Goal: Use online tool/utility: Utilize a website feature to perform a specific function

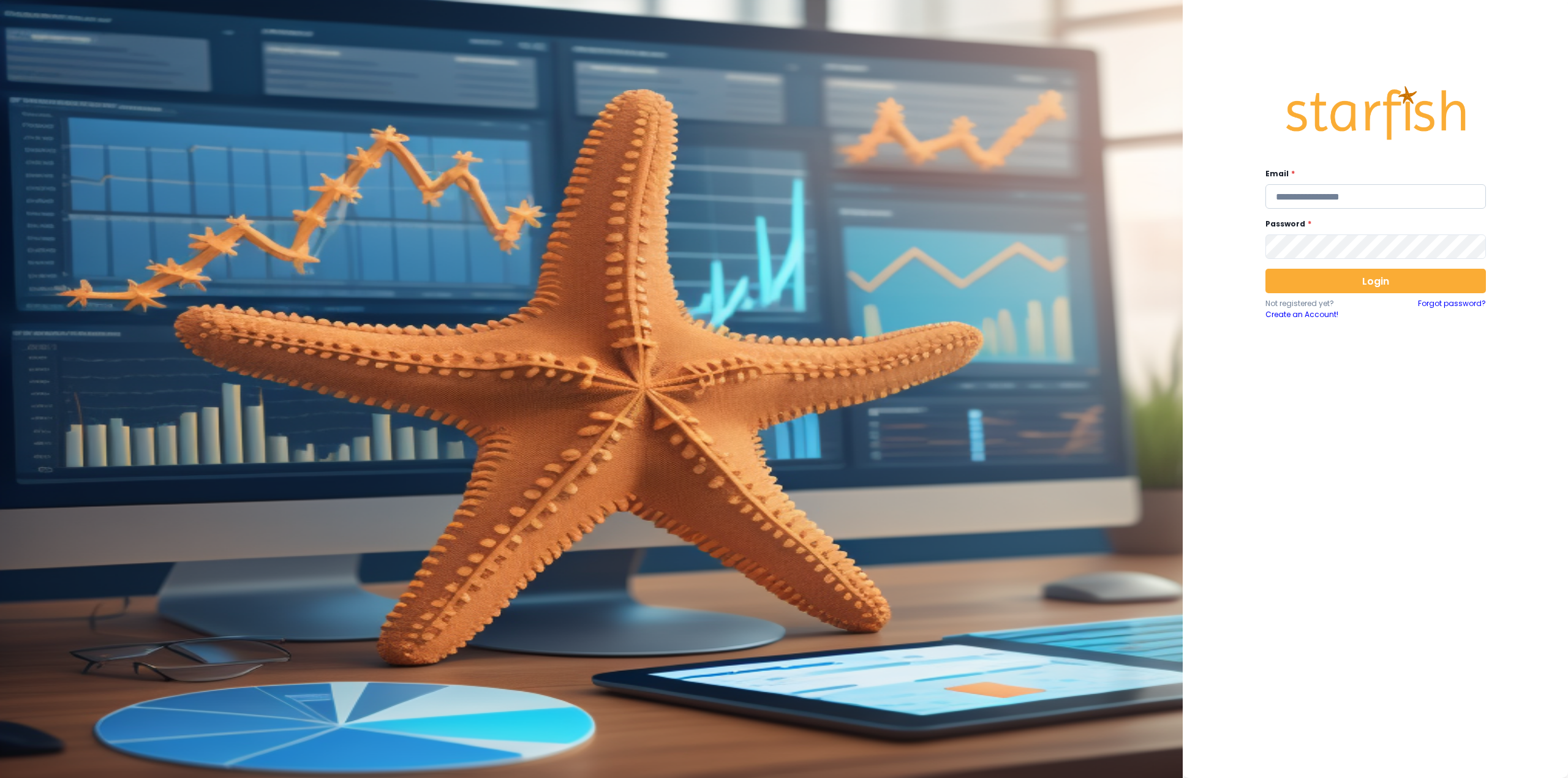
click at [1365, 199] on input "email" at bounding box center [1376, 196] width 221 height 24
type input "**********"
click at [1430, 280] on button "Login" at bounding box center [1376, 280] width 221 height 24
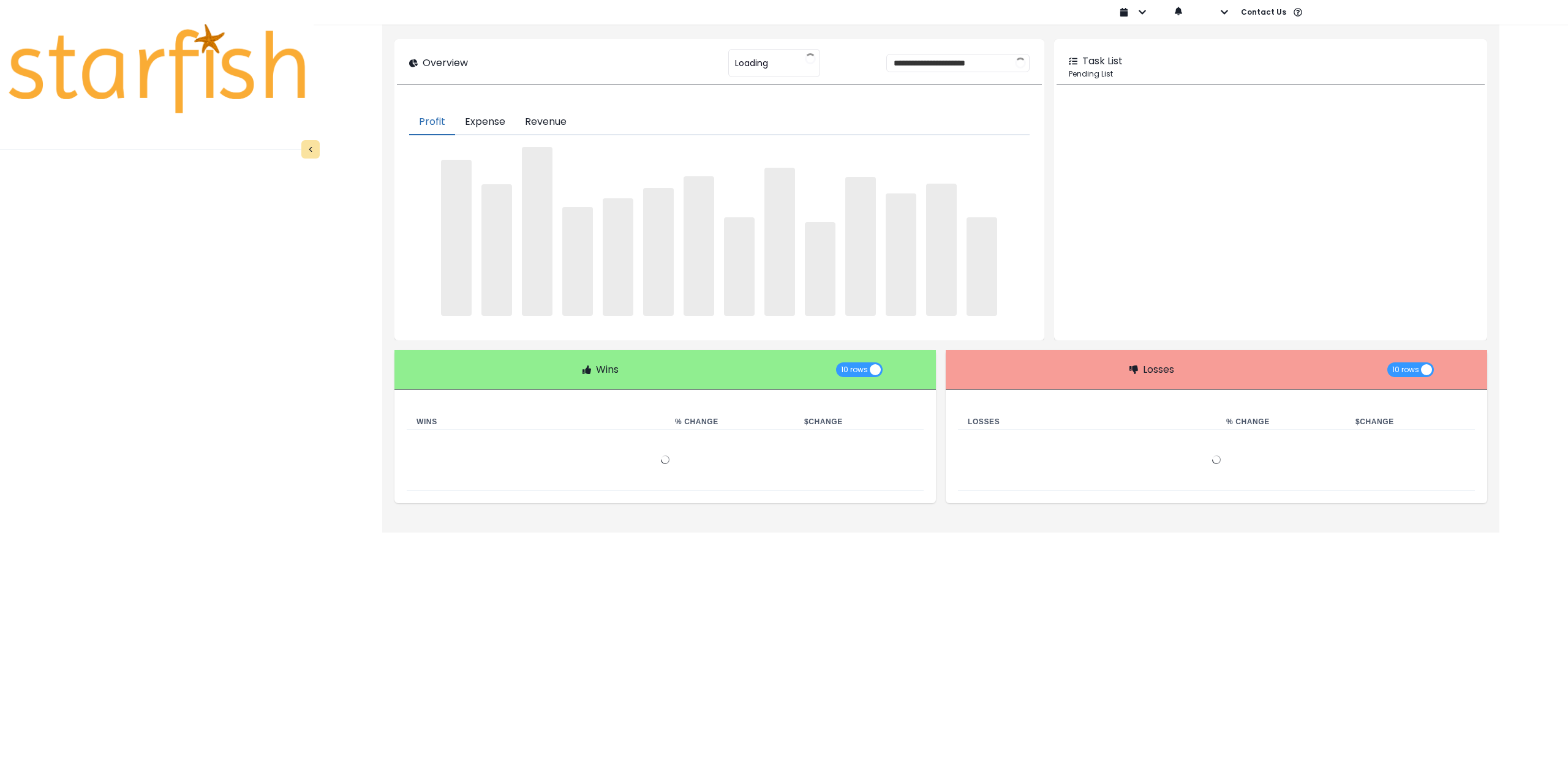
type input "********"
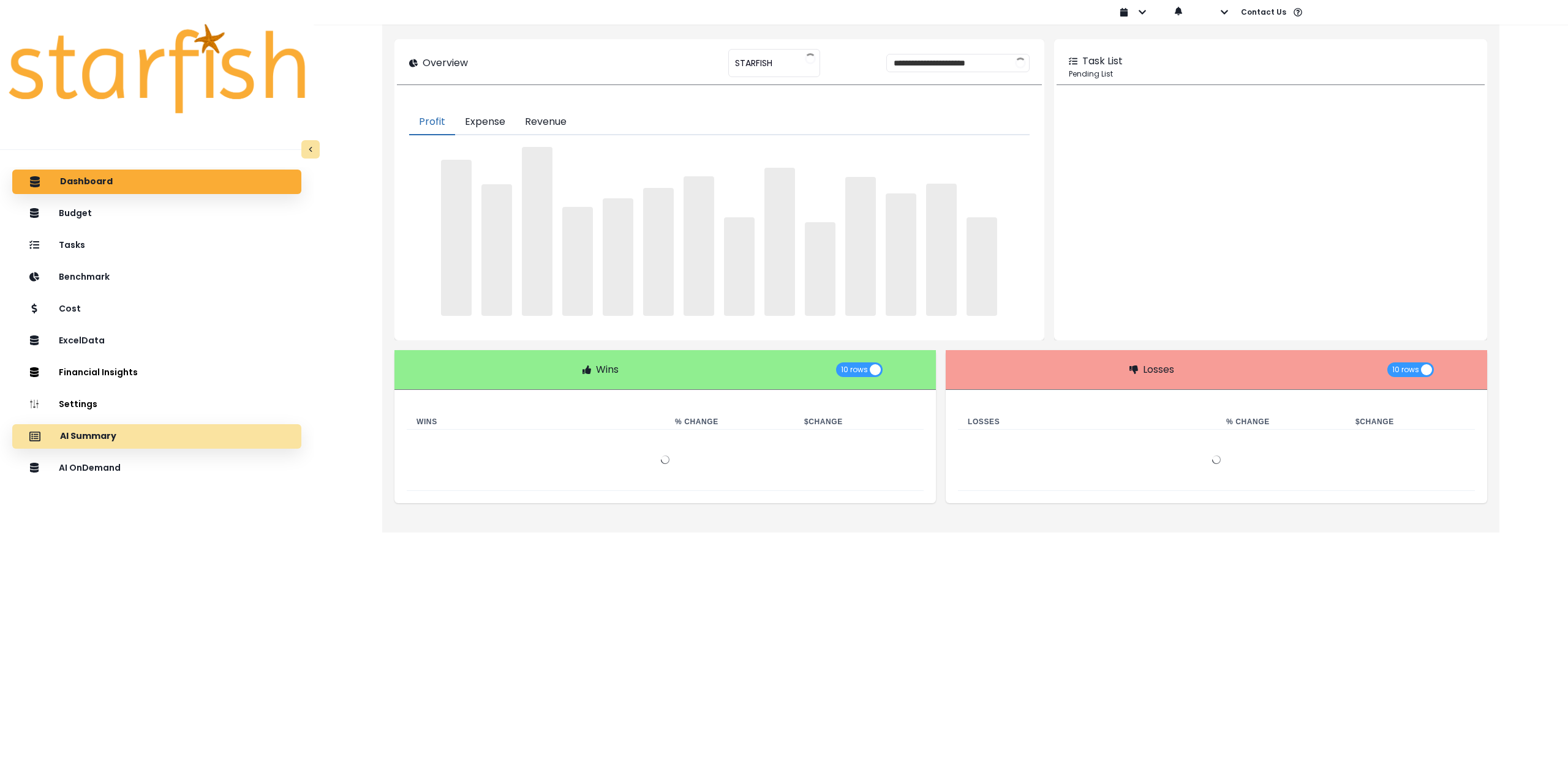
click at [152, 436] on div "AI Summary" at bounding box center [157, 436] width 269 height 26
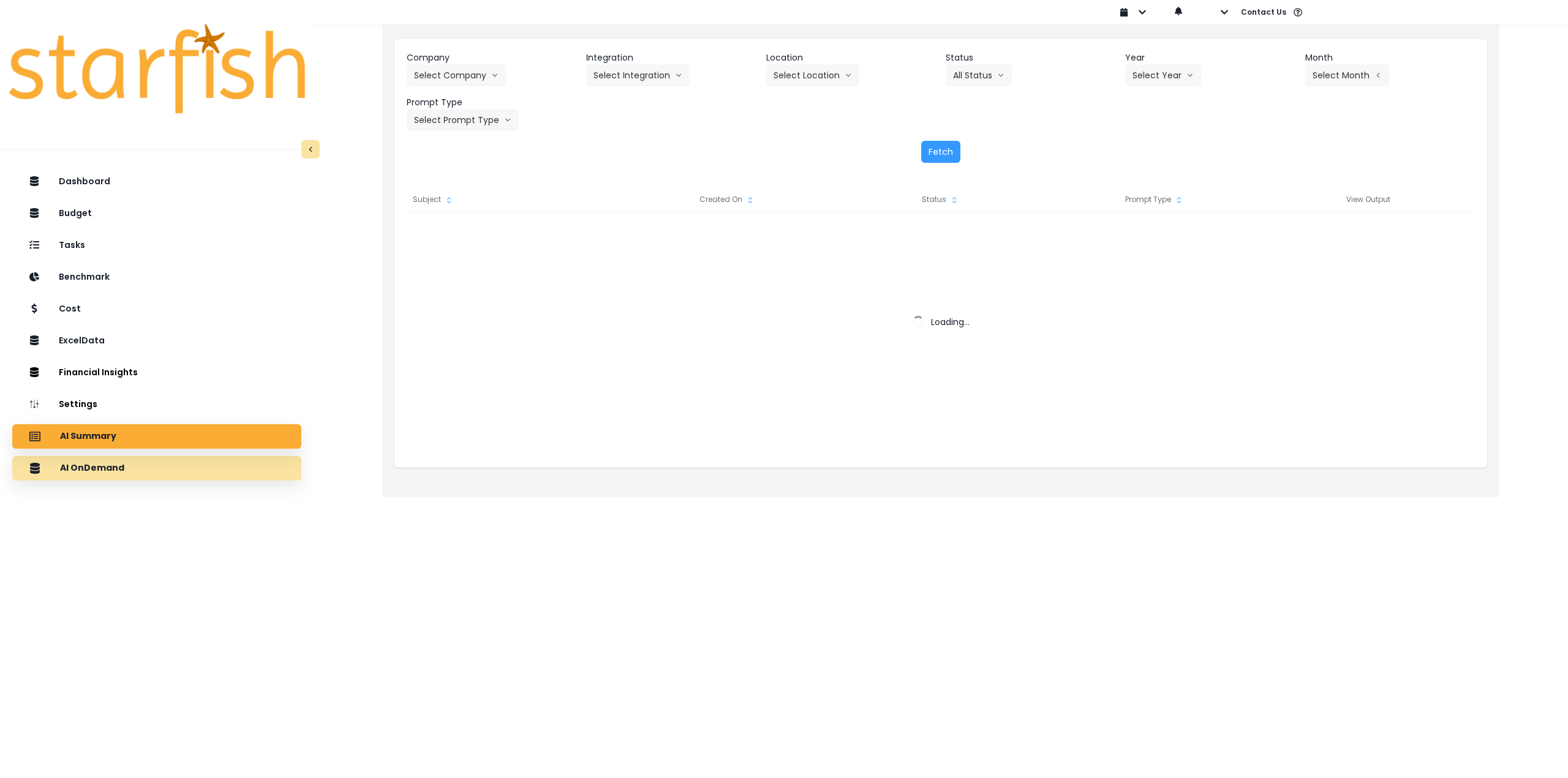
click at [171, 460] on div "AI OnDemand" at bounding box center [157, 468] width 269 height 26
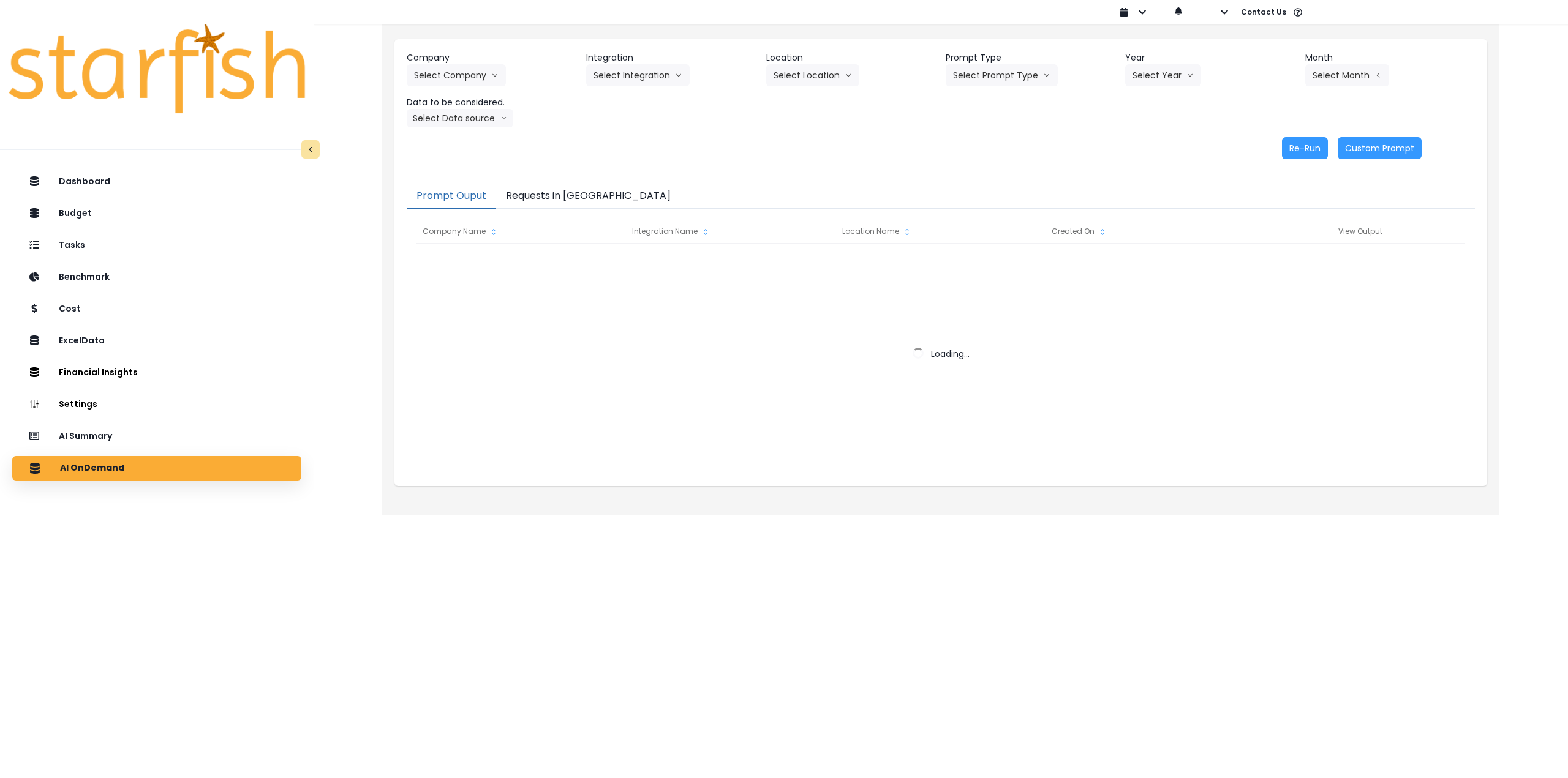
click at [565, 194] on button "Requests in [GEOGRAPHIC_DATA]" at bounding box center [588, 197] width 184 height 26
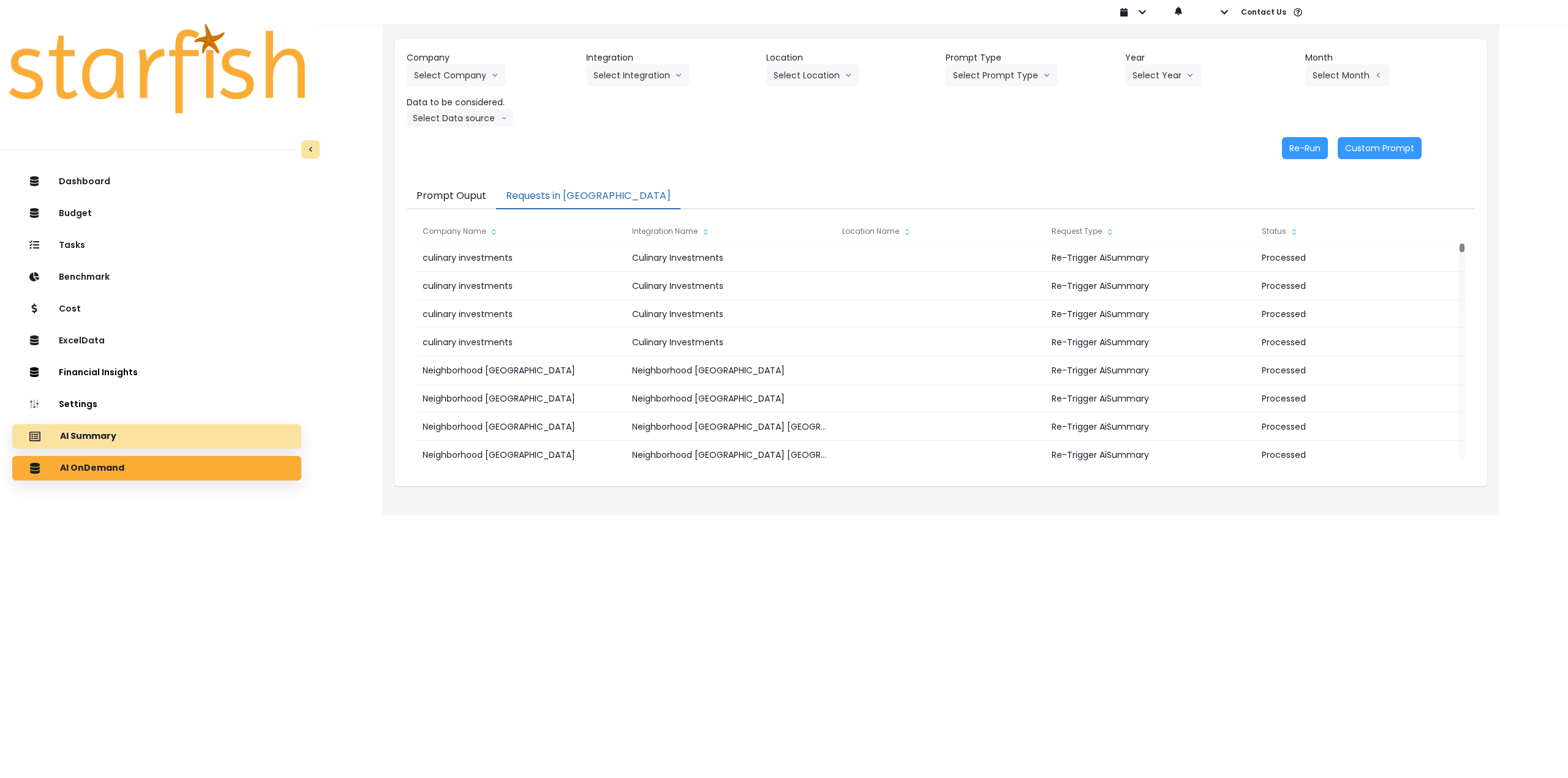
click at [132, 445] on div "AI Summary" at bounding box center [157, 436] width 269 height 26
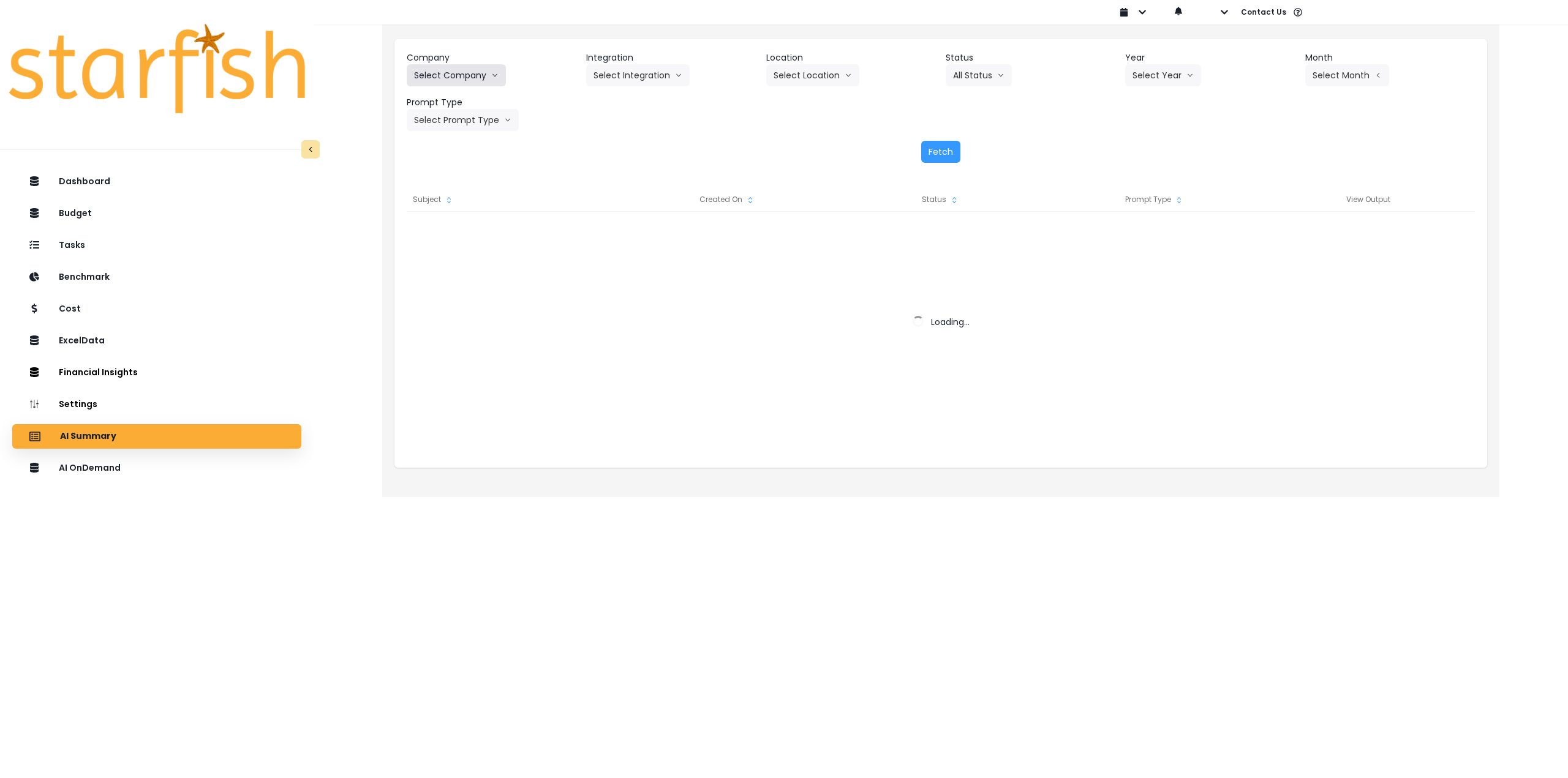
click at [464, 69] on button "Select Company" at bounding box center [456, 75] width 99 height 22
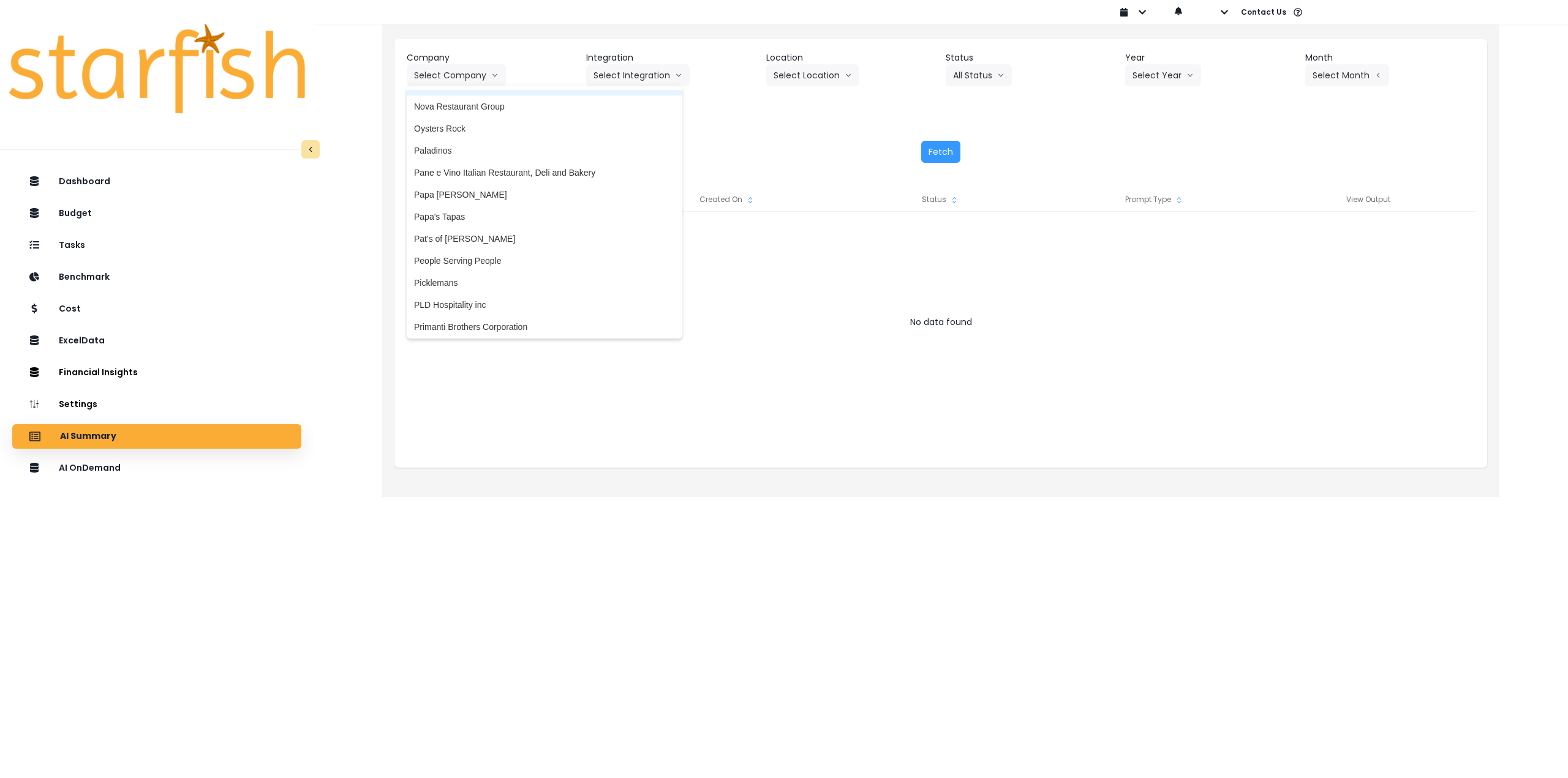
scroll to position [2143, 0]
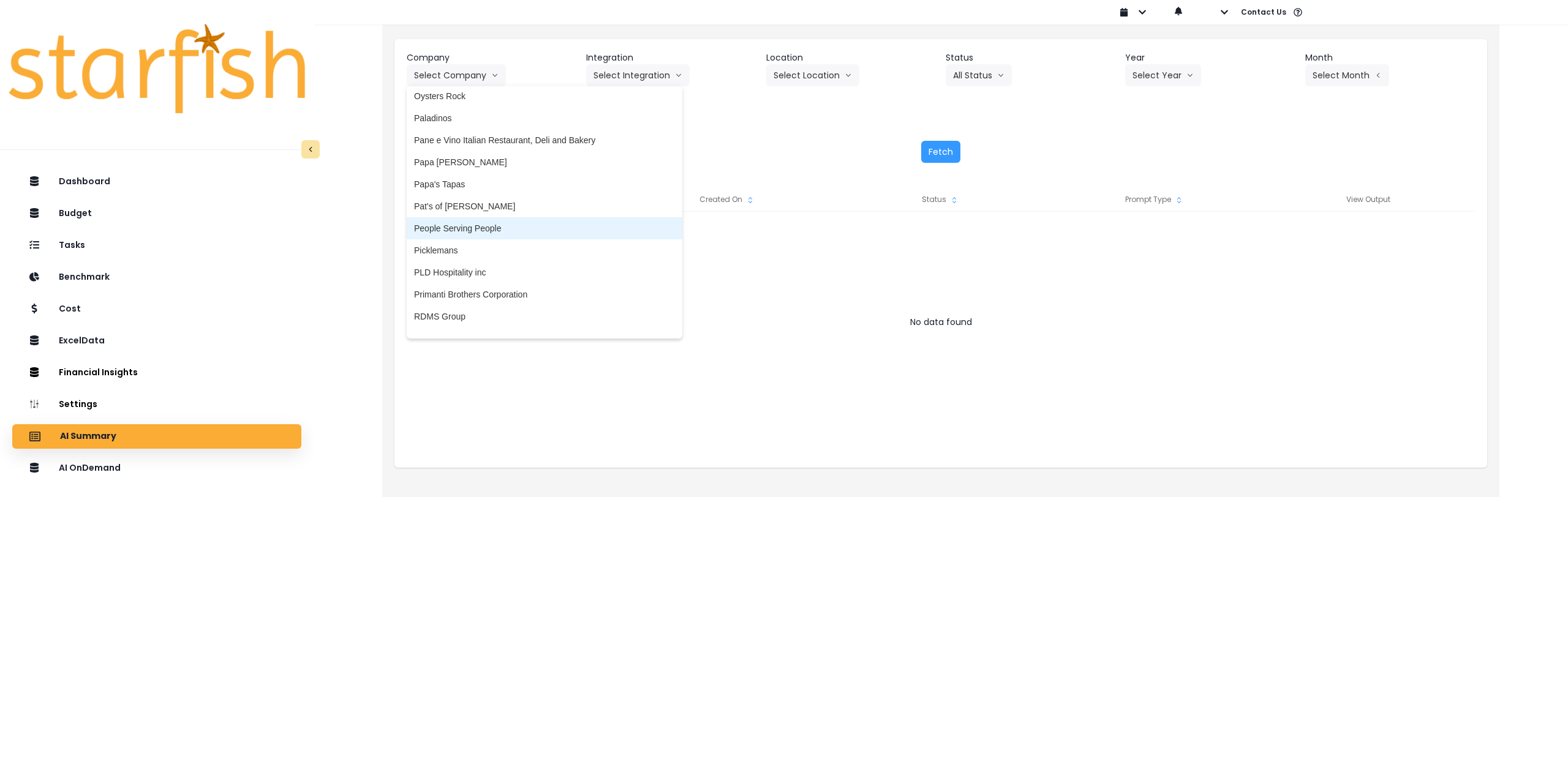
click at [496, 205] on span "Pat's of [PERSON_NAME]" at bounding box center [544, 206] width 261 height 13
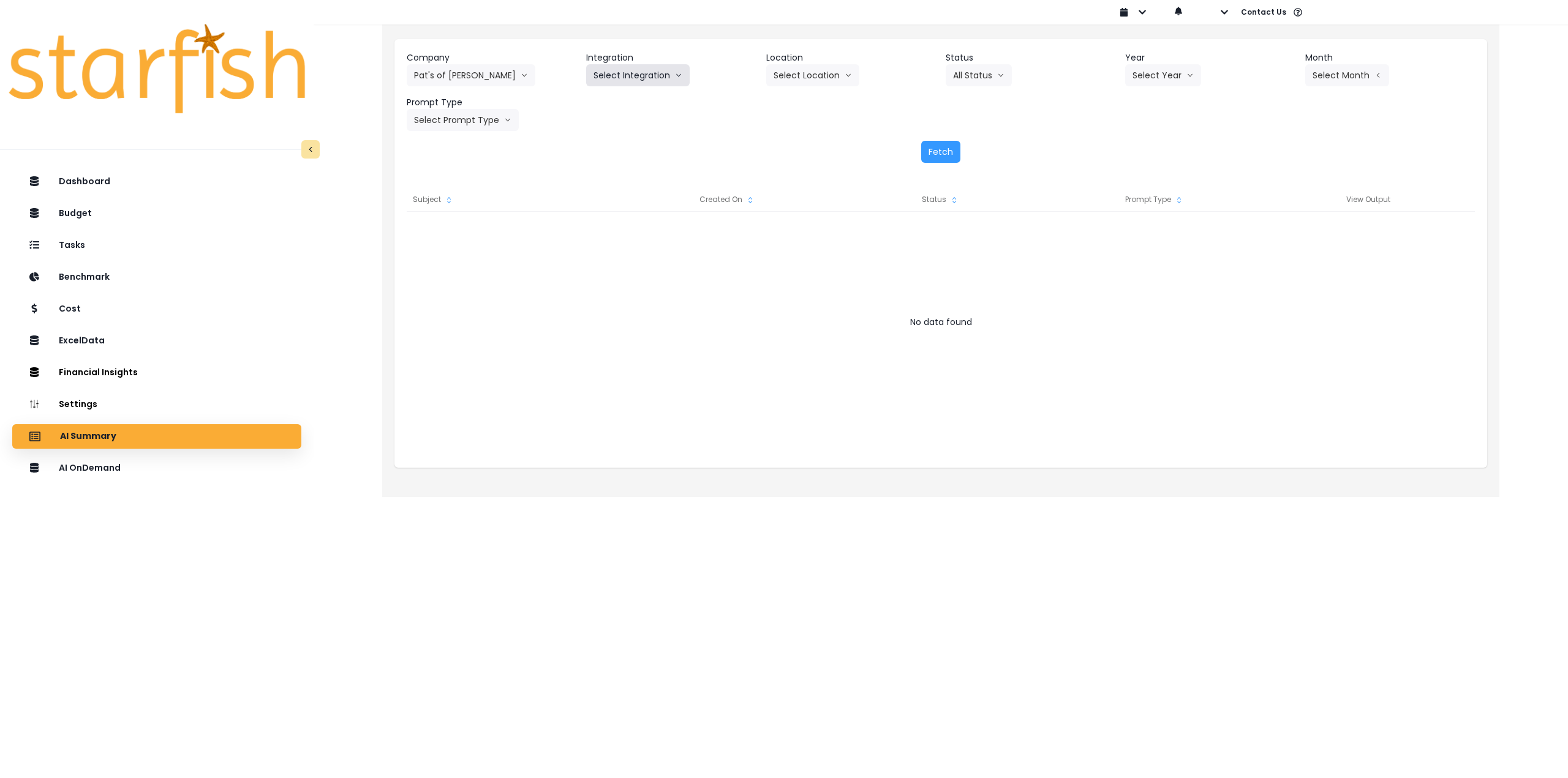
click at [625, 78] on button "Select Integration" at bounding box center [638, 75] width 104 height 22
click at [618, 103] on span "QuickBooks Online" at bounding box center [629, 101] width 73 height 13
click at [811, 78] on button "Select Location" at bounding box center [813, 75] width 93 height 22
drag, startPoint x: 800, startPoint y: 99, endPoint x: 976, endPoint y: 73, distance: 177.9
click at [801, 99] on span "All Locations" at bounding box center [798, 101] width 48 height 13
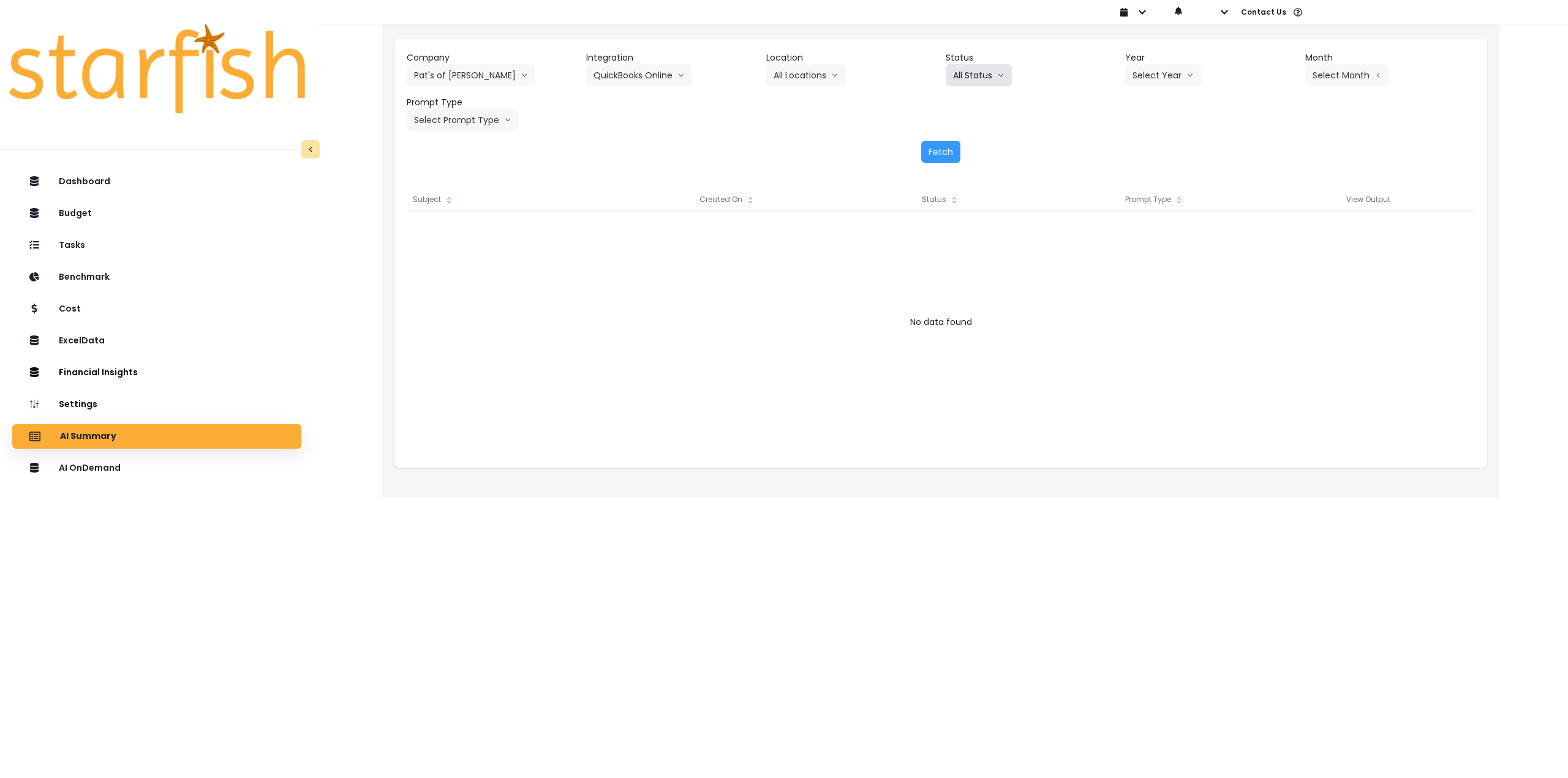
click at [982, 73] on button "All Status" at bounding box center [979, 75] width 66 height 22
drag, startPoint x: 1151, startPoint y: 73, endPoint x: 1148, endPoint y: 79, distance: 6.7
click at [1152, 73] on button "Select Year" at bounding box center [1163, 75] width 76 height 22
click at [1149, 149] on span "2025" at bounding box center [1142, 144] width 19 height 13
click at [1326, 78] on button "Select Month" at bounding box center [1347, 75] width 84 height 22
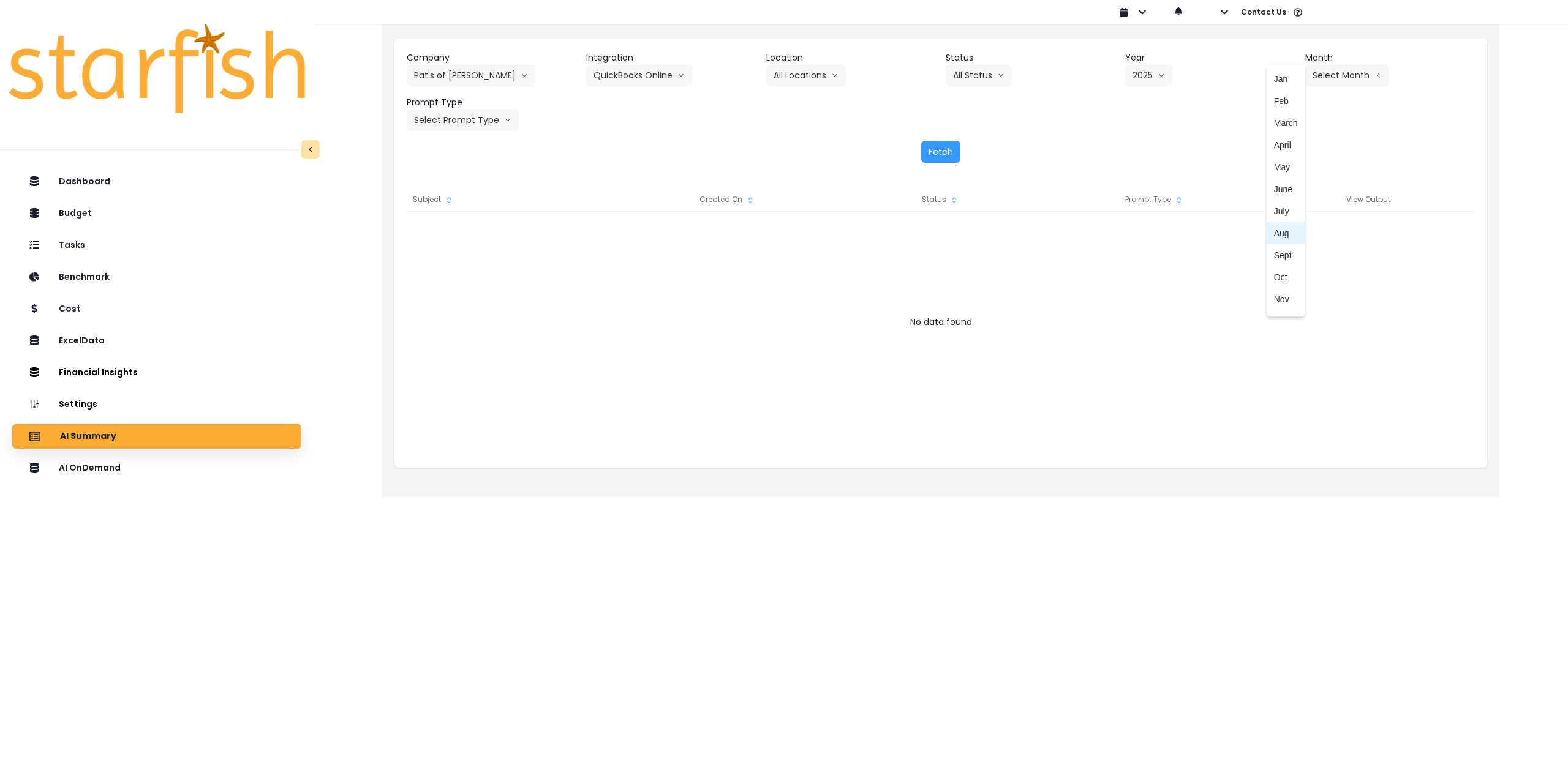
click at [1275, 234] on span "Aug" at bounding box center [1285, 233] width 24 height 13
click at [442, 116] on button "Select Prompt Type" at bounding box center [463, 119] width 112 height 22
click at [442, 245] on ul "All Types Weekly Task Weekly Summary Error Task Monthly Summary" at bounding box center [449, 189] width 84 height 117
click at [440, 233] on span "Monthly Summary" at bounding box center [448, 233] width 69 height 13
click at [925, 154] on button "Fetch" at bounding box center [940, 151] width 39 height 22
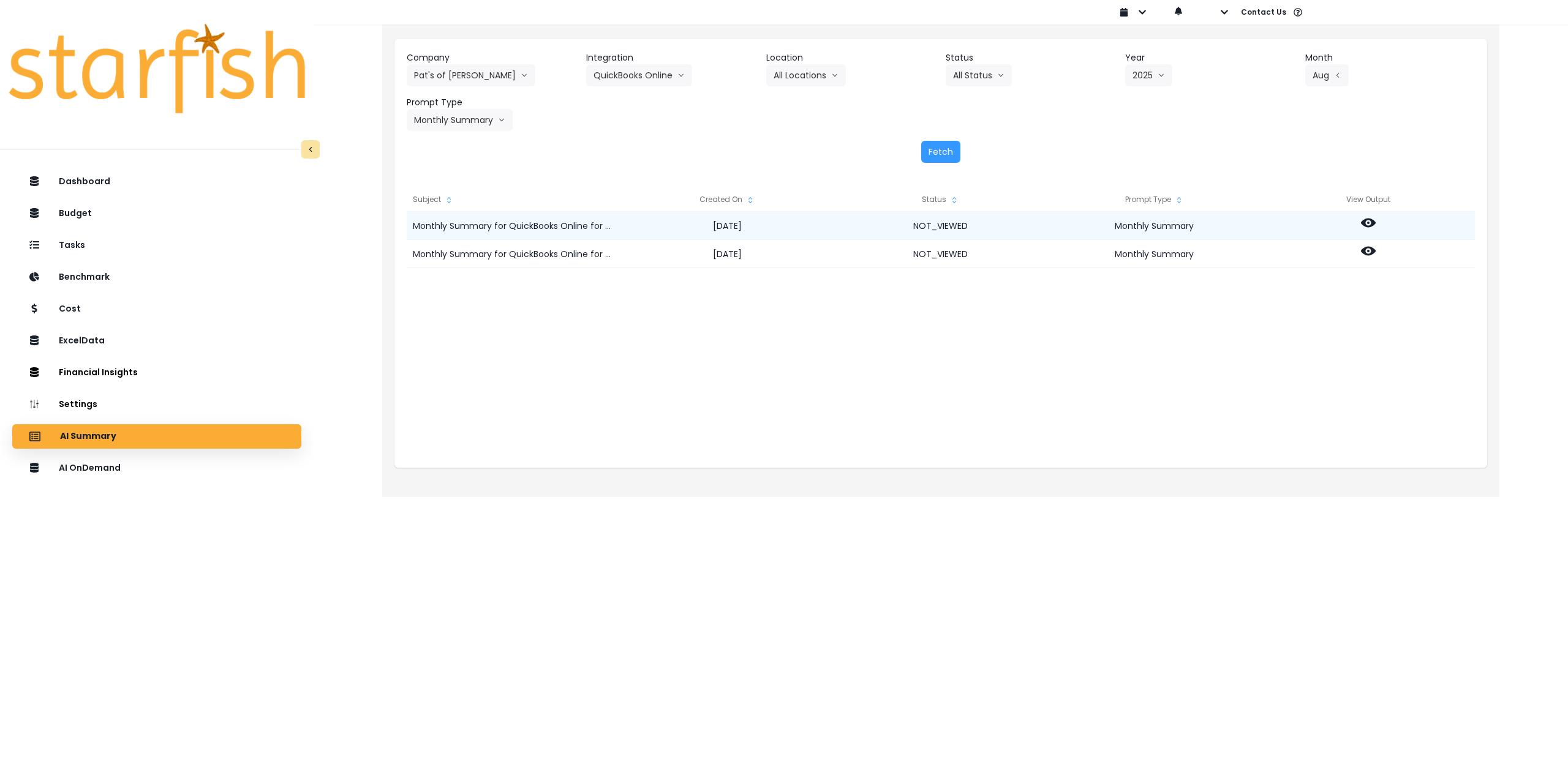
click at [1370, 223] on icon at bounding box center [1367, 222] width 15 height 15
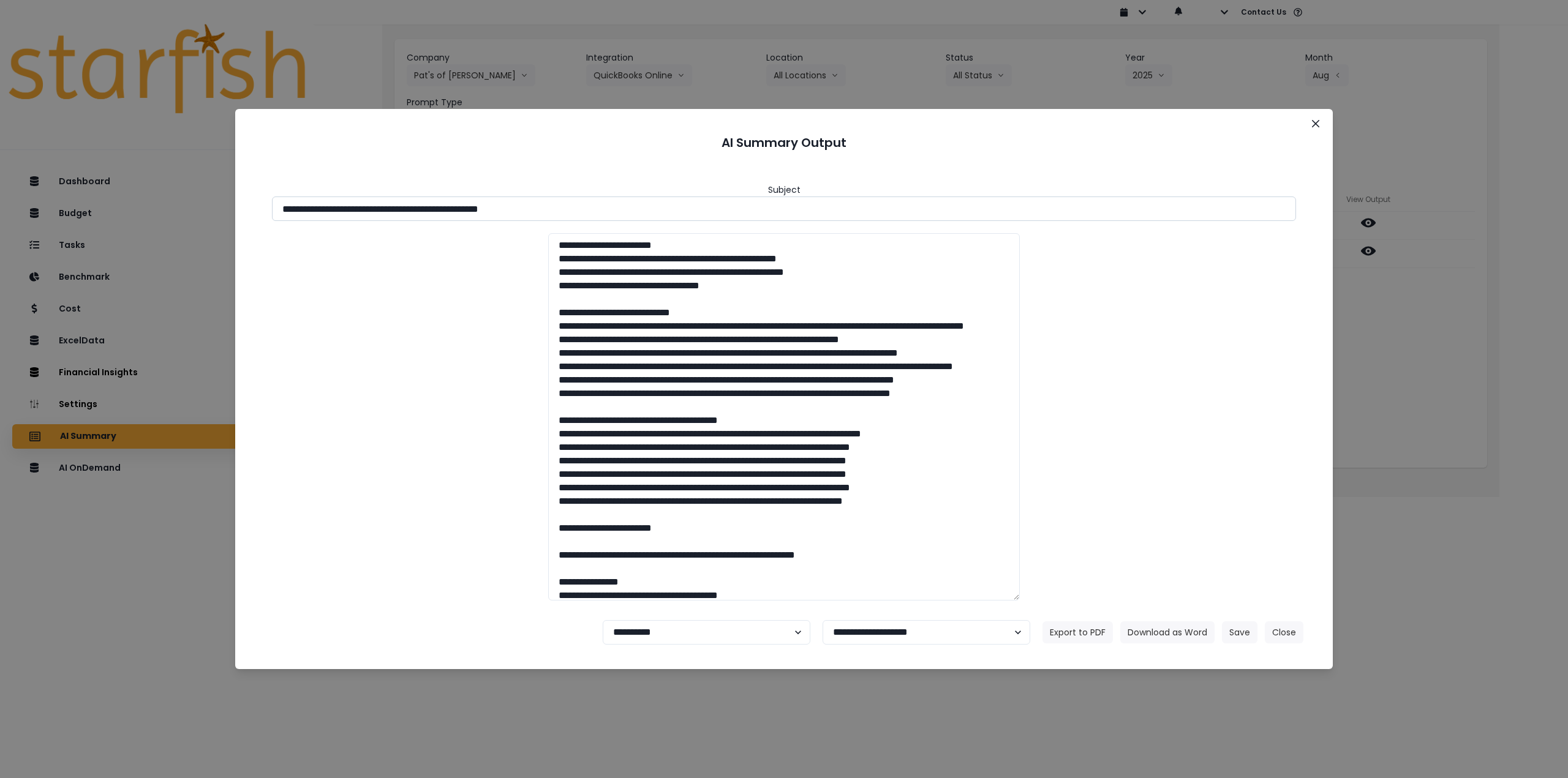
drag, startPoint x: 501, startPoint y: 208, endPoint x: 612, endPoint y: 207, distance: 111.0
click at [612, 207] on input "**********" at bounding box center [784, 208] width 1024 height 24
click at [1164, 631] on button "Download as Word" at bounding box center [1167, 632] width 94 height 22
click at [1452, 291] on div "**********" at bounding box center [784, 389] width 1568 height 778
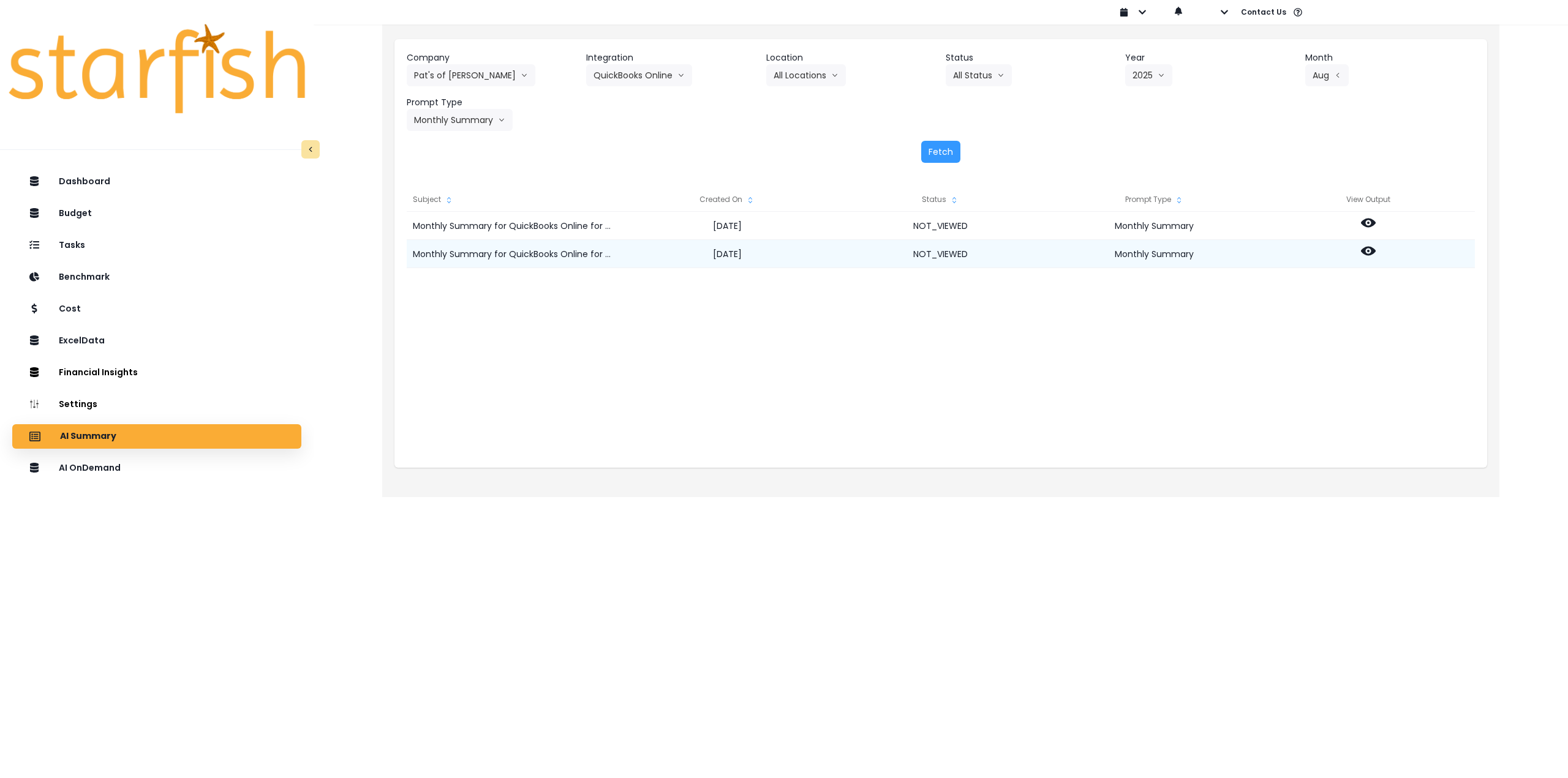
click at [1377, 247] on div at bounding box center [1367, 254] width 214 height 28
click at [1371, 247] on icon at bounding box center [1367, 251] width 15 height 9
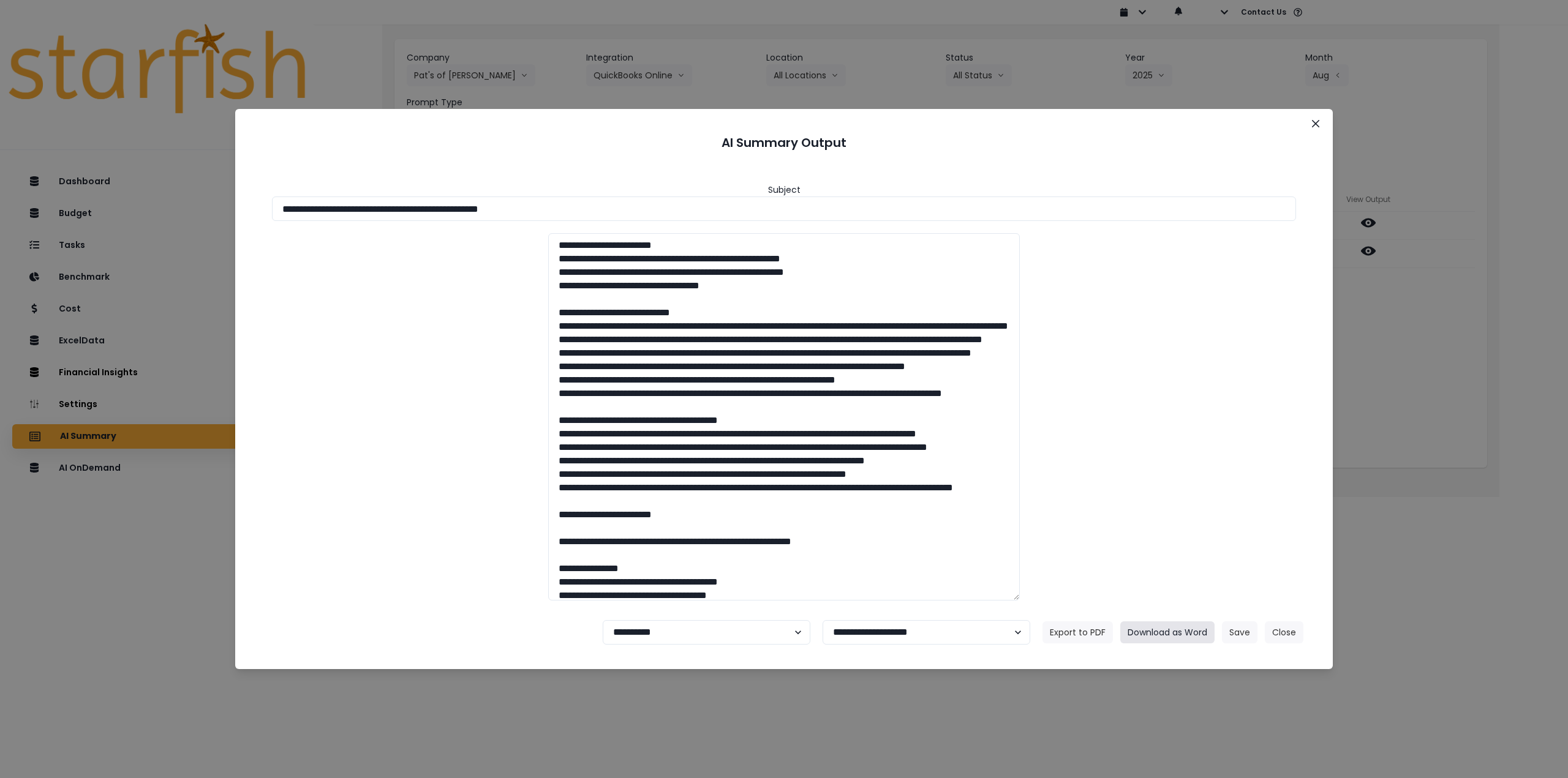
click at [1185, 635] on button "Download as Word" at bounding box center [1167, 632] width 94 height 22
click at [1314, 120] on icon "Close" at bounding box center [1316, 124] width 8 height 8
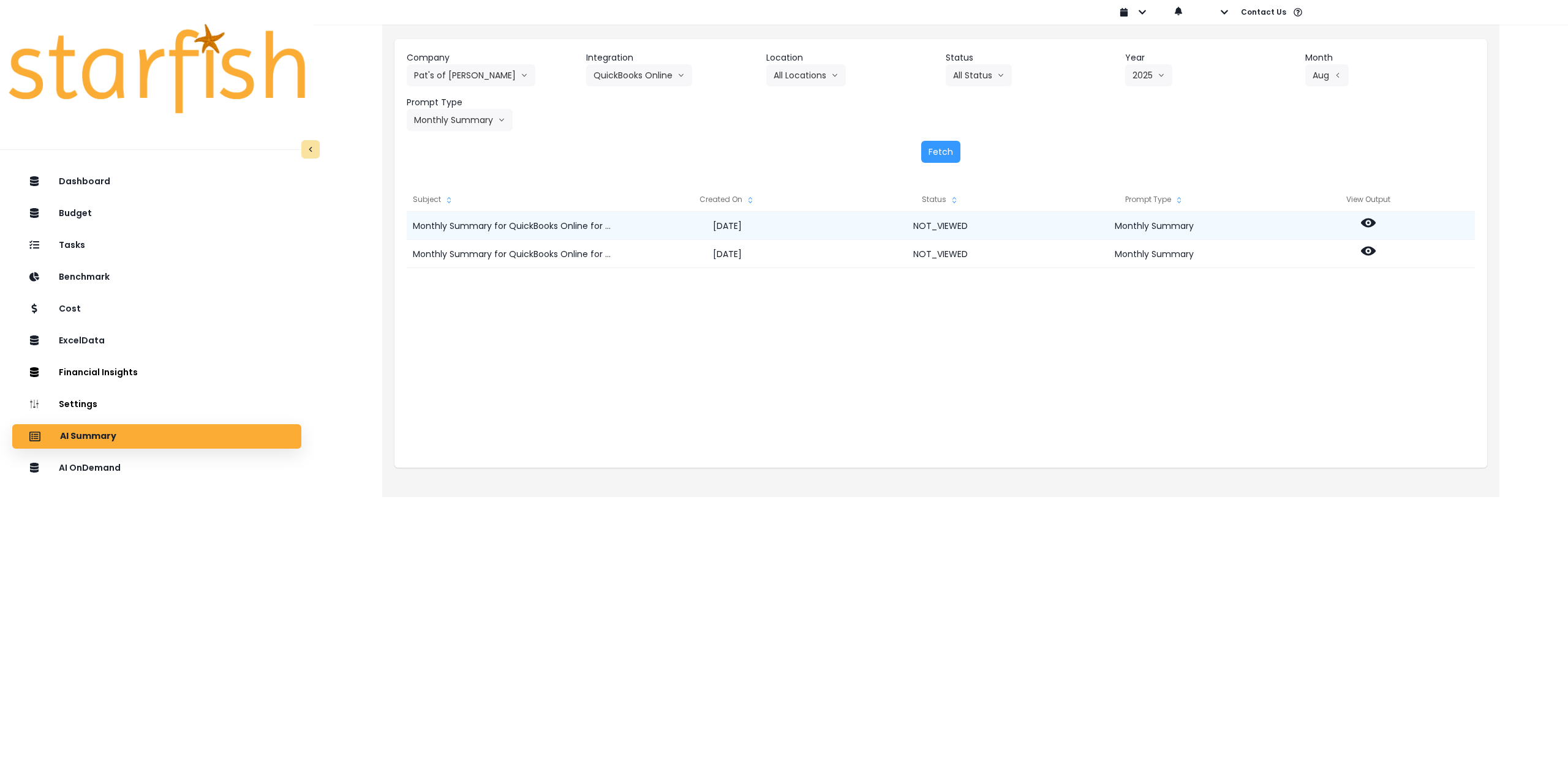
click at [1372, 221] on icon at bounding box center [1367, 223] width 15 height 9
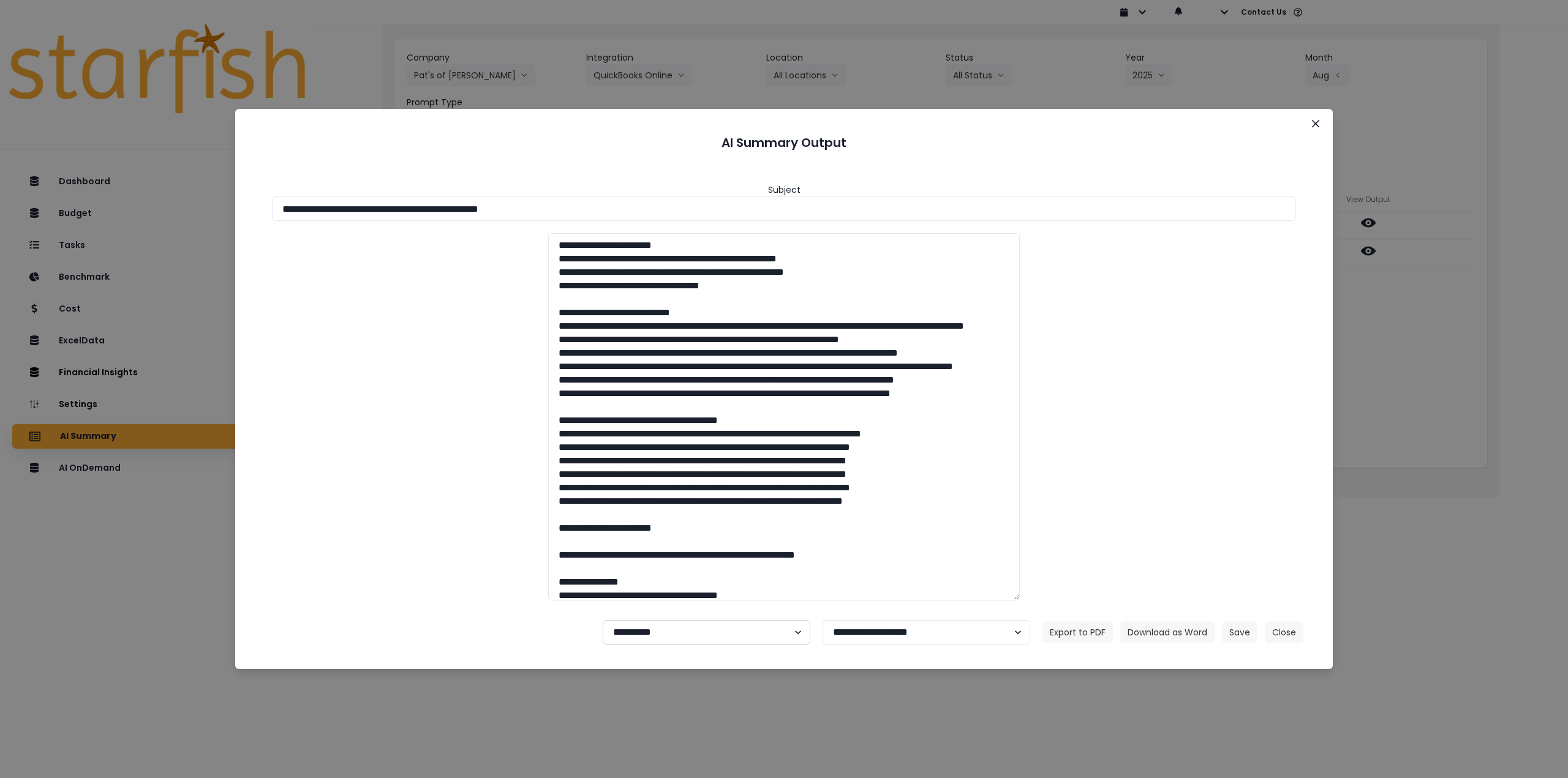
click at [719, 630] on select "**********" at bounding box center [706, 632] width 207 height 24
select select "********"
click at [603, 620] on select "**********" at bounding box center [706, 632] width 207 height 24
click at [1247, 626] on button "Save" at bounding box center [1239, 632] width 36 height 22
click at [1242, 636] on button "Save" at bounding box center [1239, 632] width 36 height 22
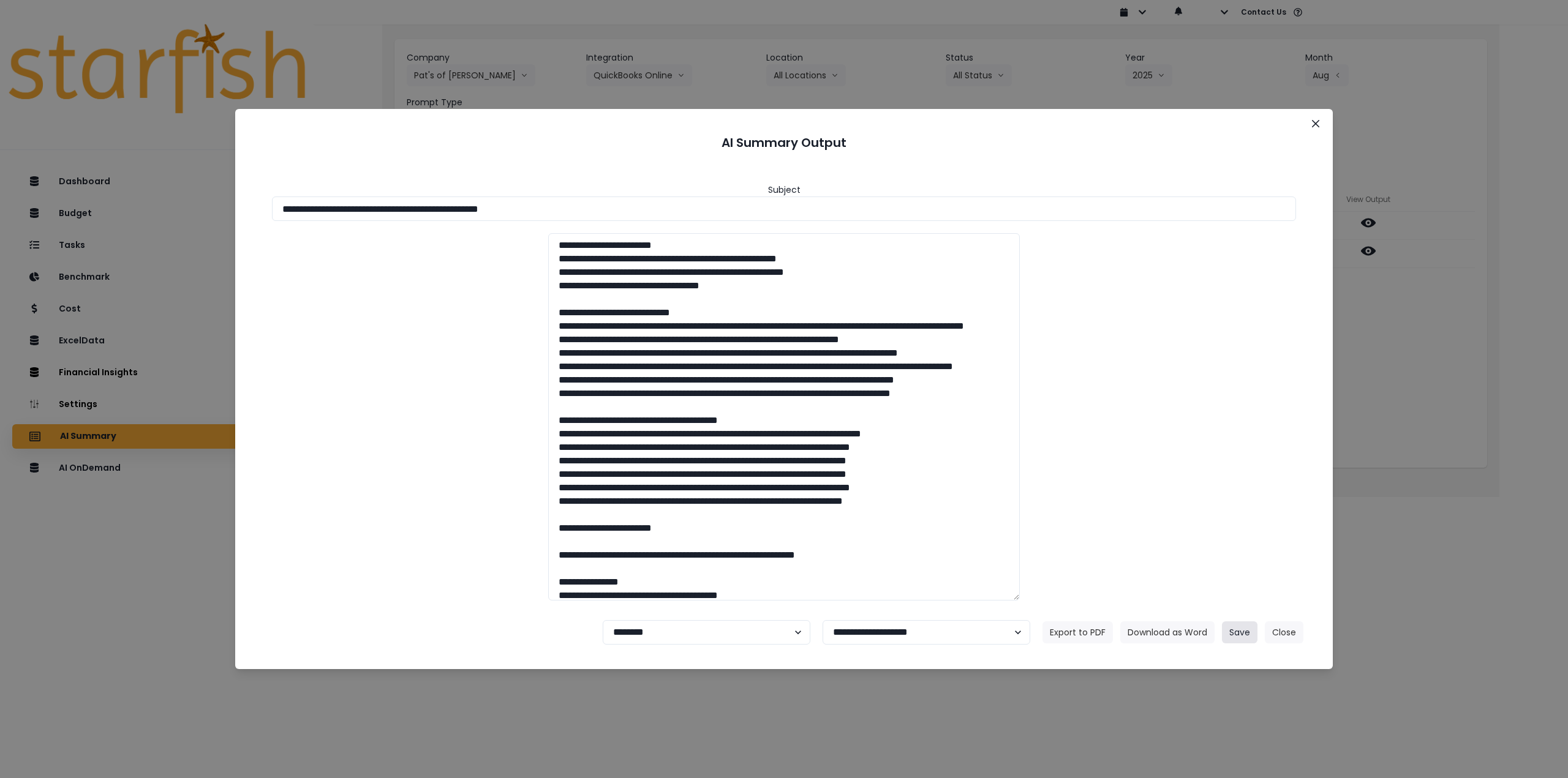
click at [1238, 629] on button "Save" at bounding box center [1239, 632] width 36 height 22
click at [1242, 633] on button "Save" at bounding box center [1239, 632] width 36 height 22
drag, startPoint x: 825, startPoint y: 719, endPoint x: 745, endPoint y: 671, distance: 93.3
click at [823, 719] on div "**********" at bounding box center [784, 389] width 1568 height 778
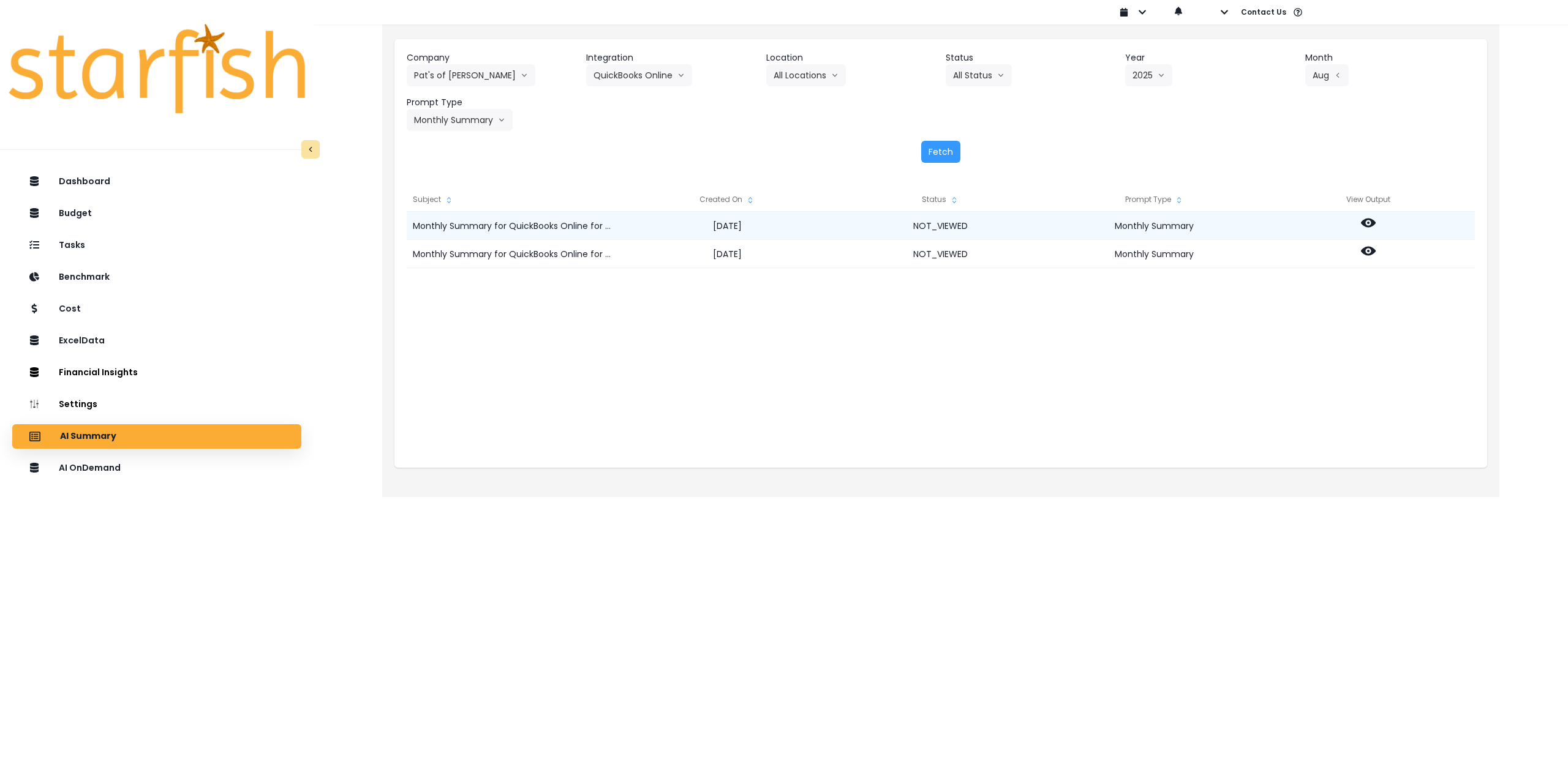
click at [1360, 222] on div at bounding box center [1367, 226] width 214 height 28
click at [1373, 219] on icon at bounding box center [1367, 222] width 15 height 15
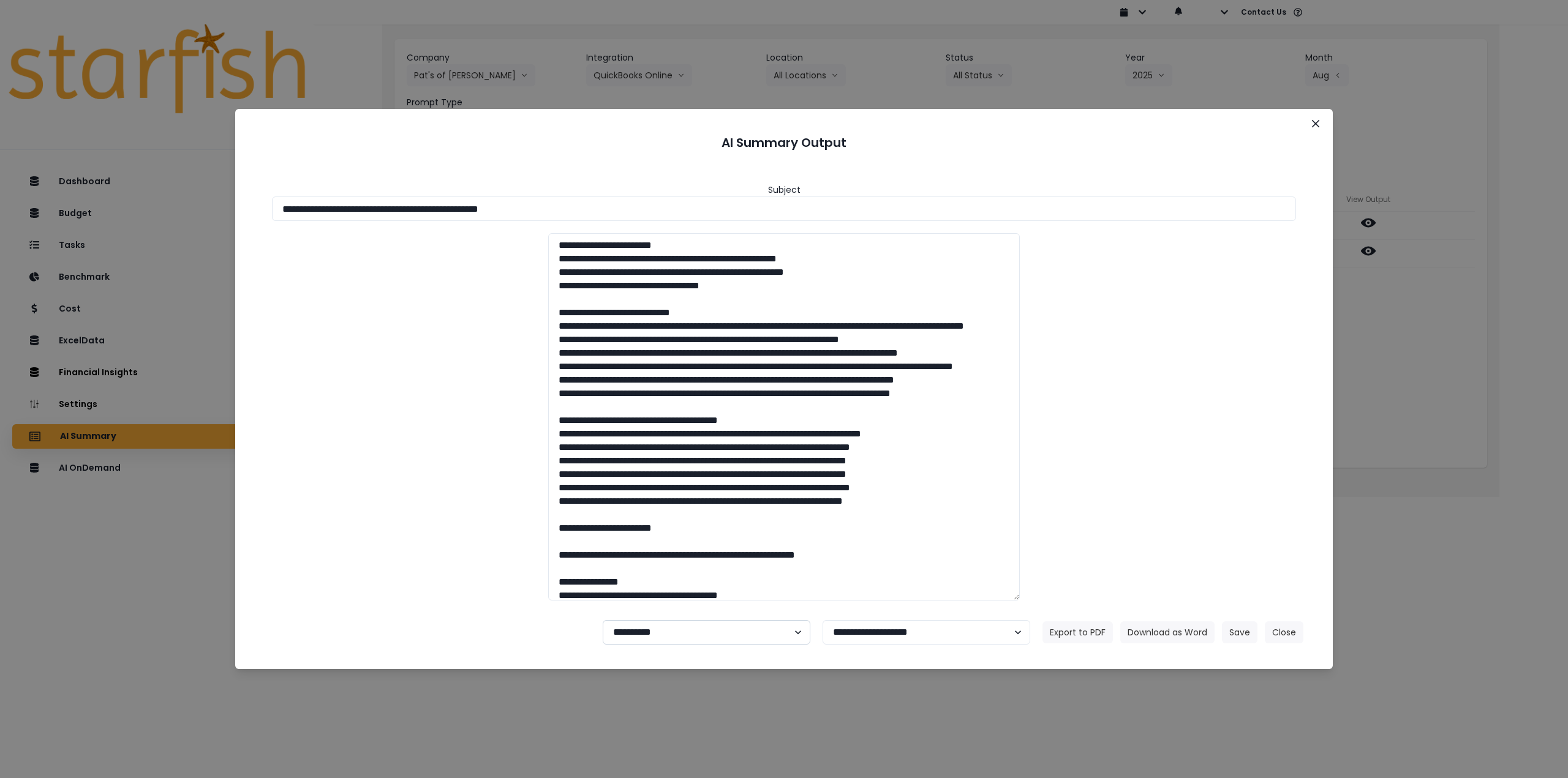
click at [667, 638] on select "**********" at bounding box center [706, 632] width 207 height 24
click at [603, 620] on select "**********" at bounding box center [706, 632] width 207 height 24
click at [667, 638] on select "**********" at bounding box center [706, 632] width 207 height 24
select select "********"
click at [603, 620] on select "**********" at bounding box center [706, 632] width 207 height 24
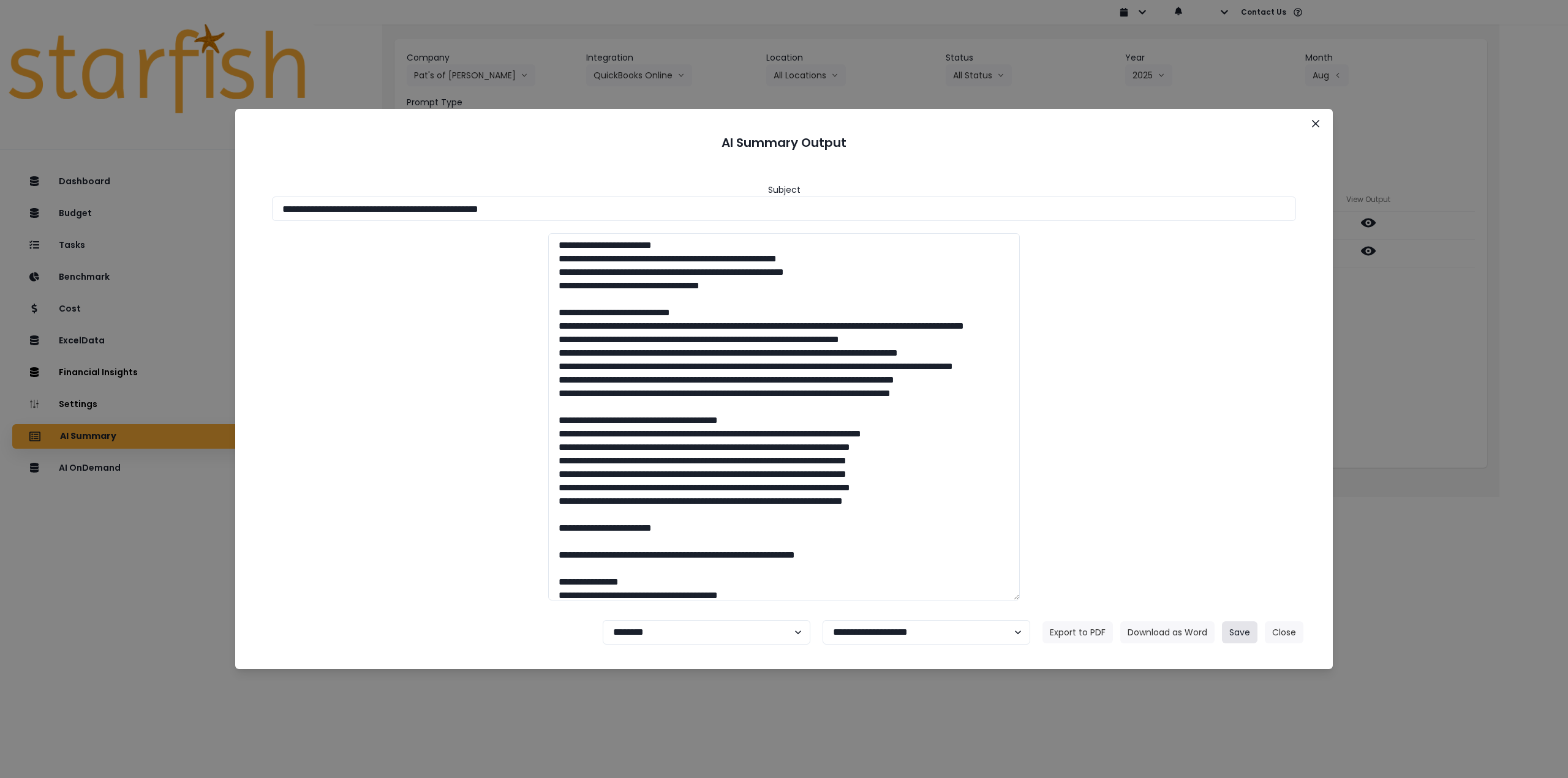
click at [1245, 631] on button "Save" at bounding box center [1239, 632] width 36 height 22
click at [1245, 630] on button "Save" at bounding box center [1239, 632] width 36 height 22
click at [1235, 625] on button "Save" at bounding box center [1239, 632] width 36 height 22
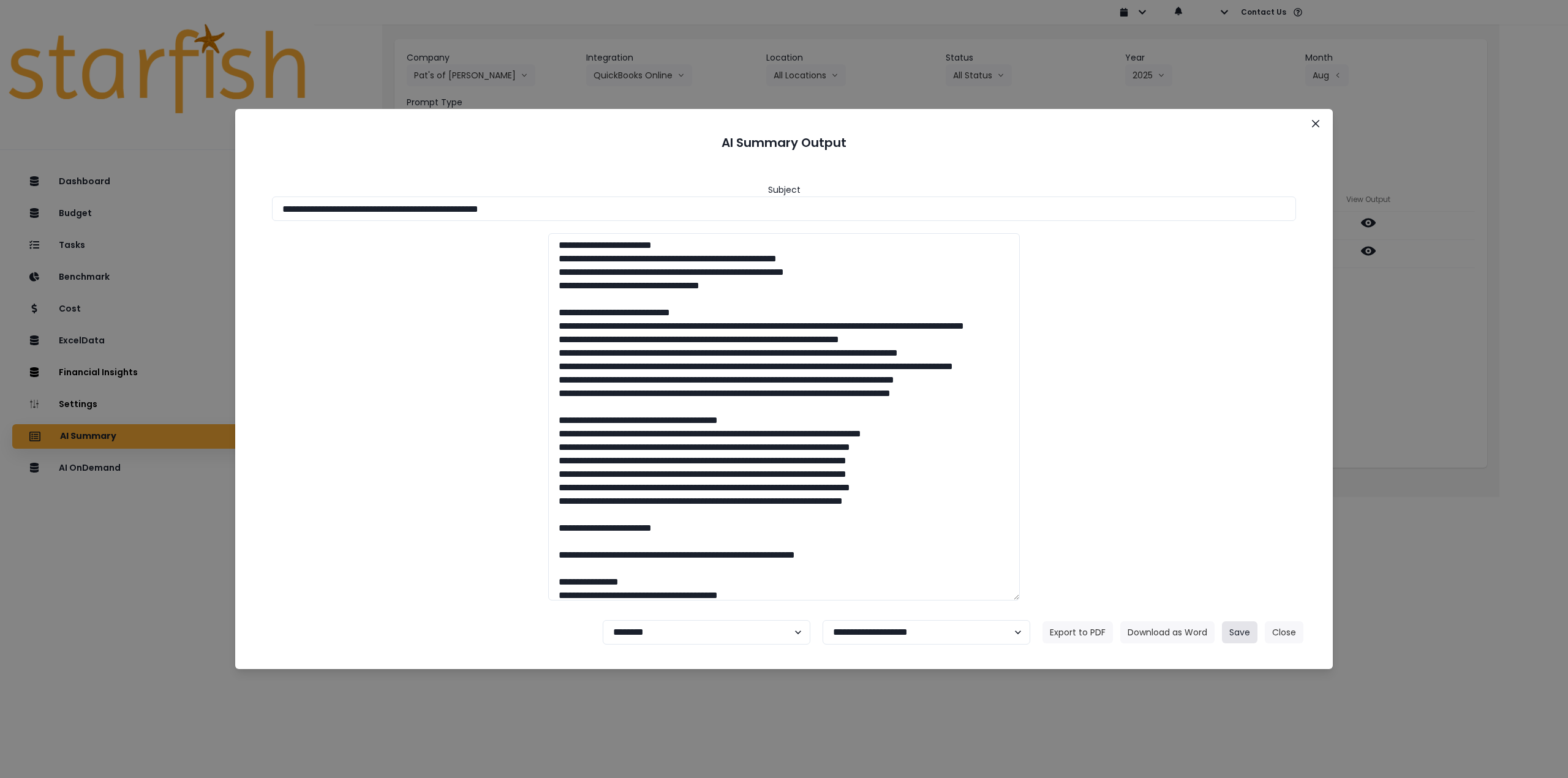
click at [1235, 625] on button "Save" at bounding box center [1239, 632] width 36 height 22
drag, startPoint x: 1235, startPoint y: 625, endPoint x: 1215, endPoint y: 347, distance: 278.7
click at [1235, 623] on button "Save" at bounding box center [1239, 632] width 36 height 22
click at [1313, 127] on button "Close" at bounding box center [1315, 124] width 19 height 19
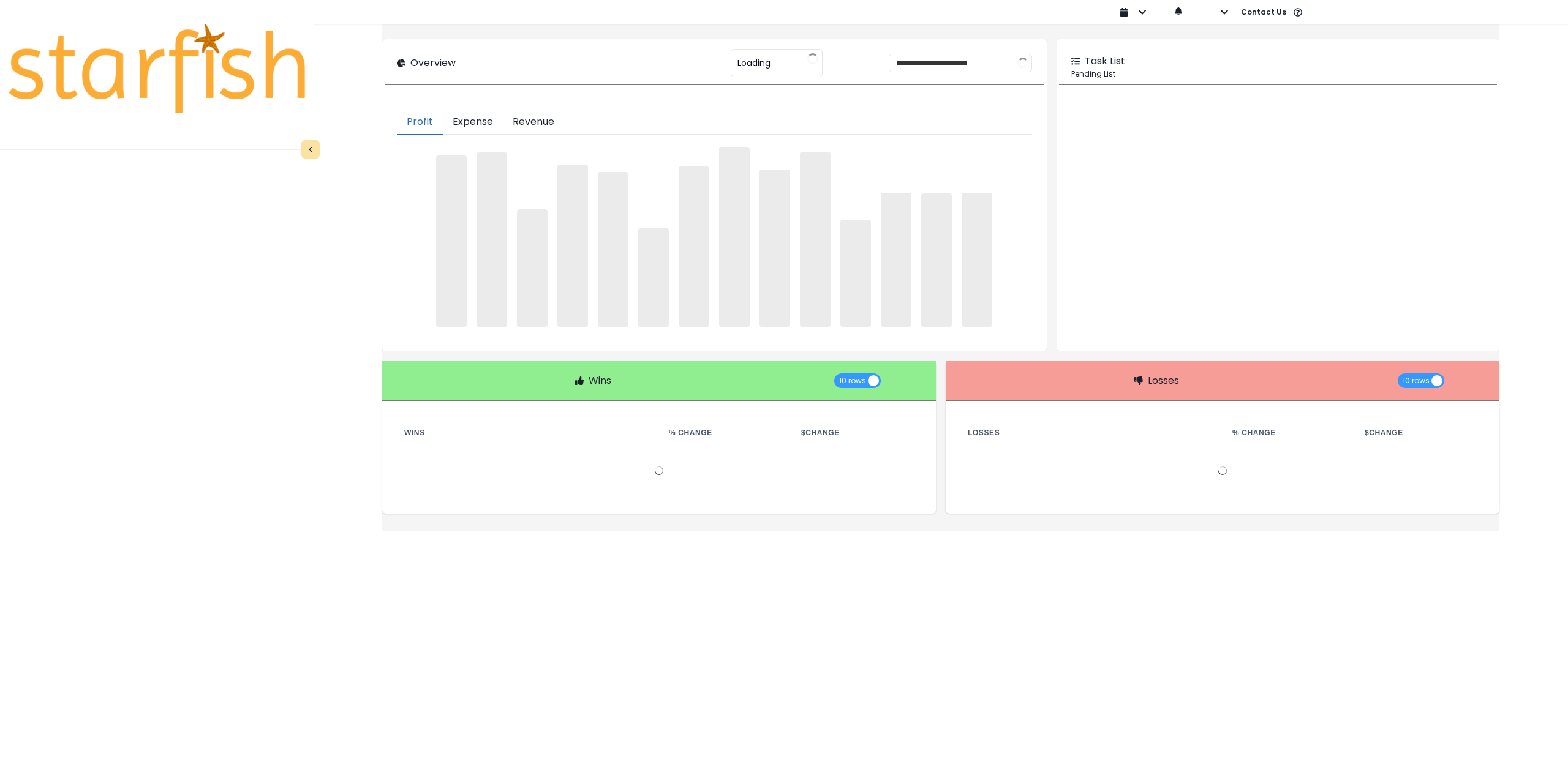
type input "********"
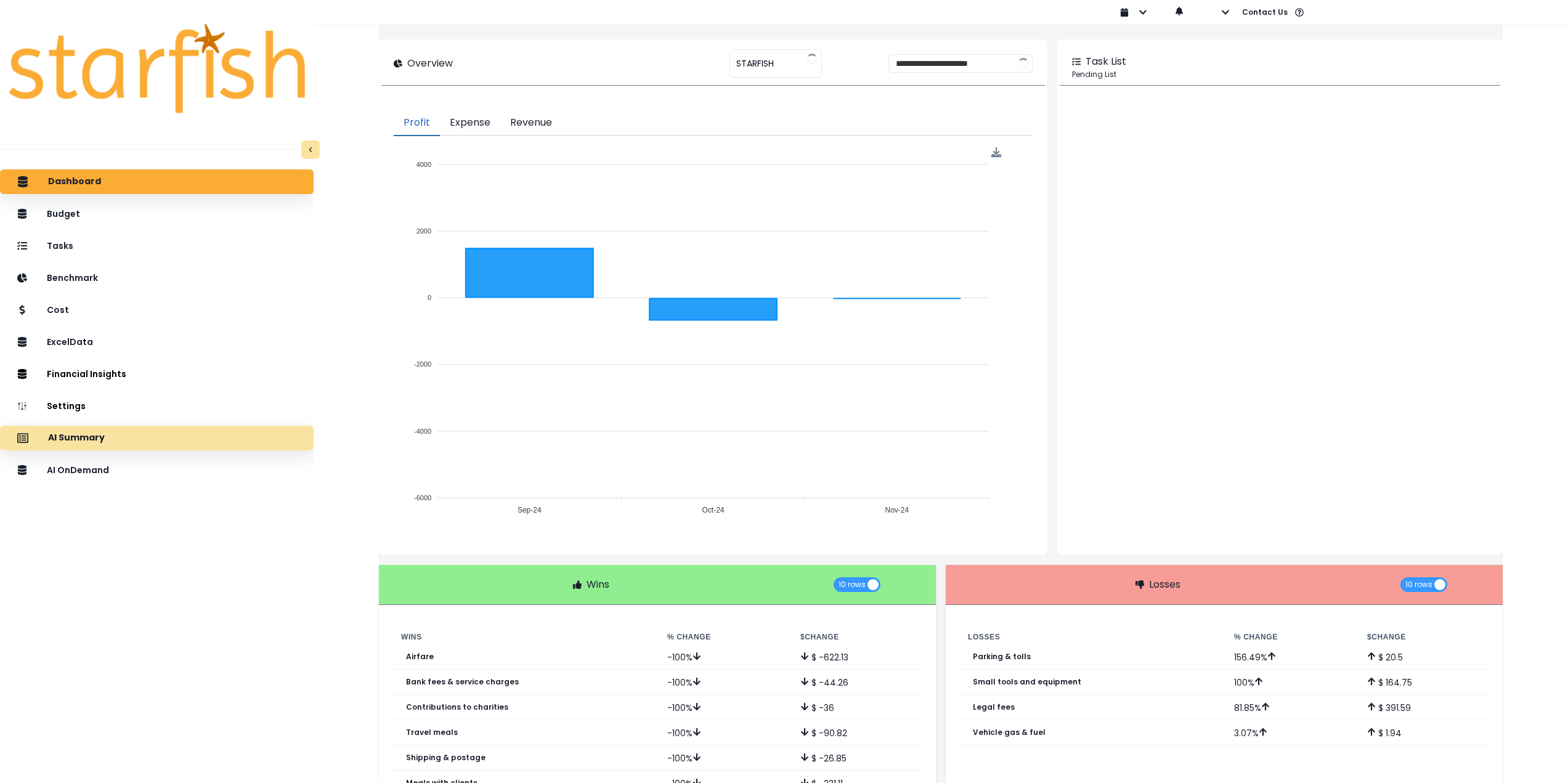
click at [189, 433] on div "AI Summary" at bounding box center [156, 438] width 294 height 26
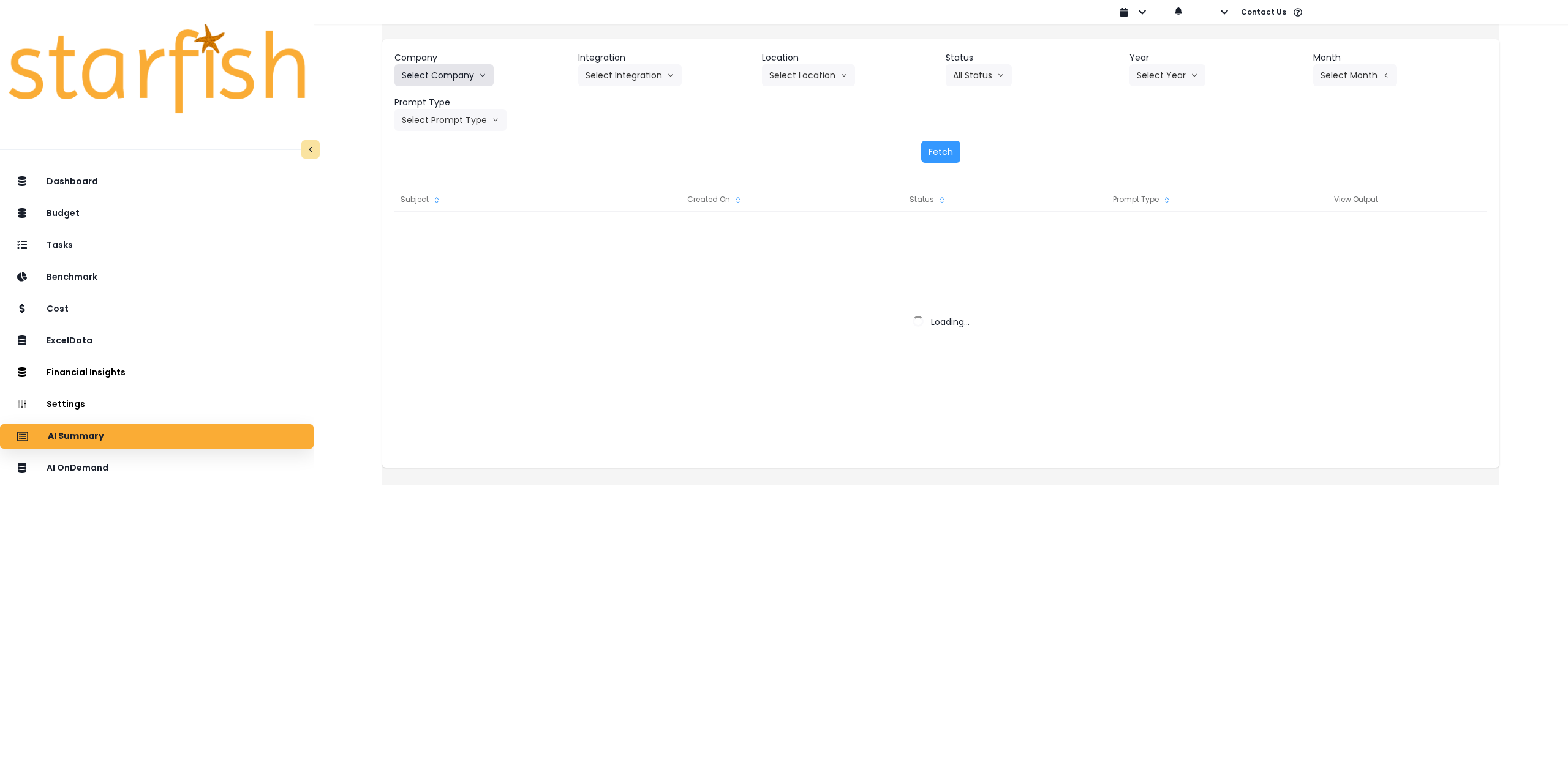
click at [463, 79] on button "Select Company" at bounding box center [444, 75] width 99 height 22
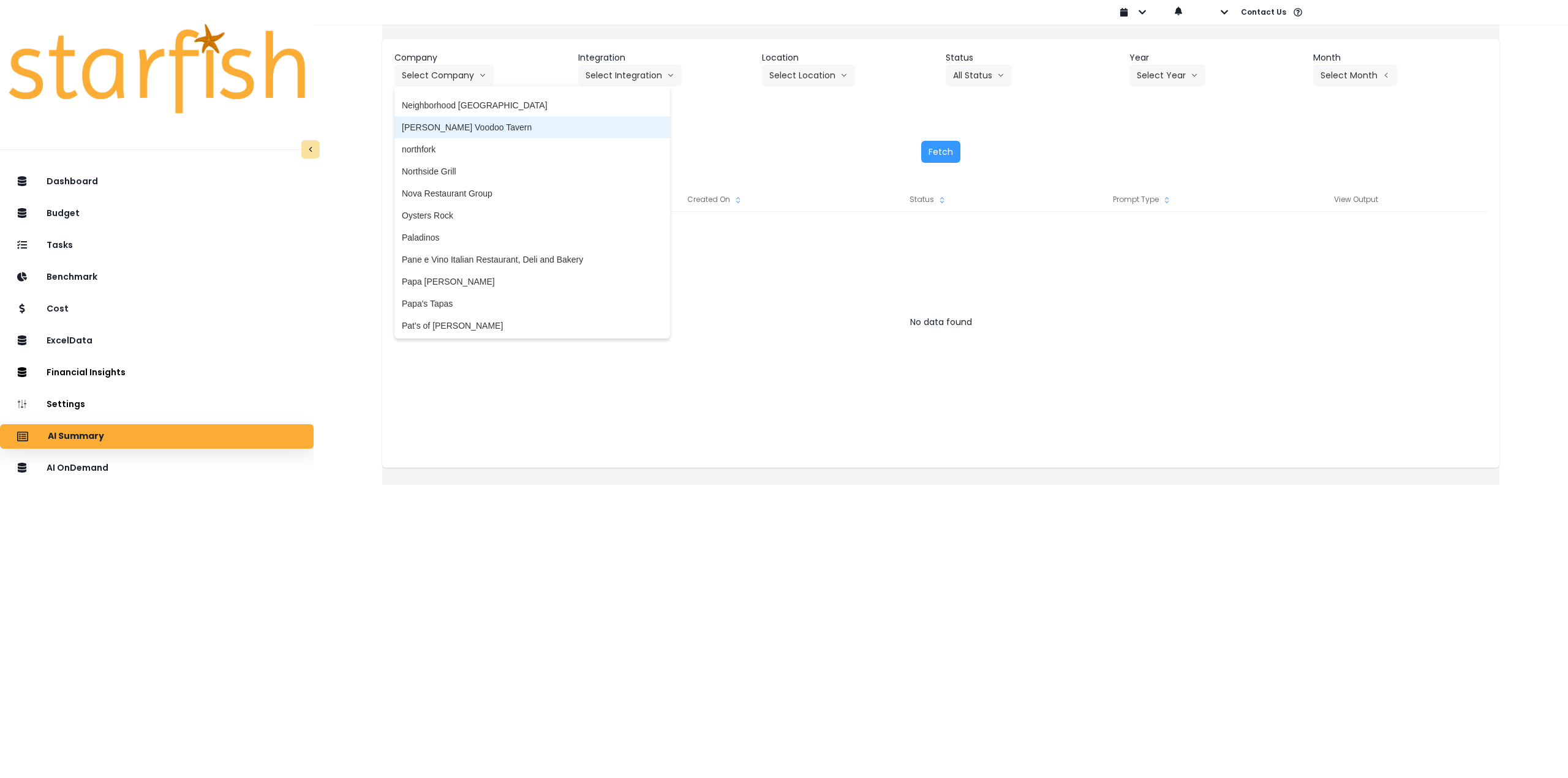
scroll to position [2265, 0]
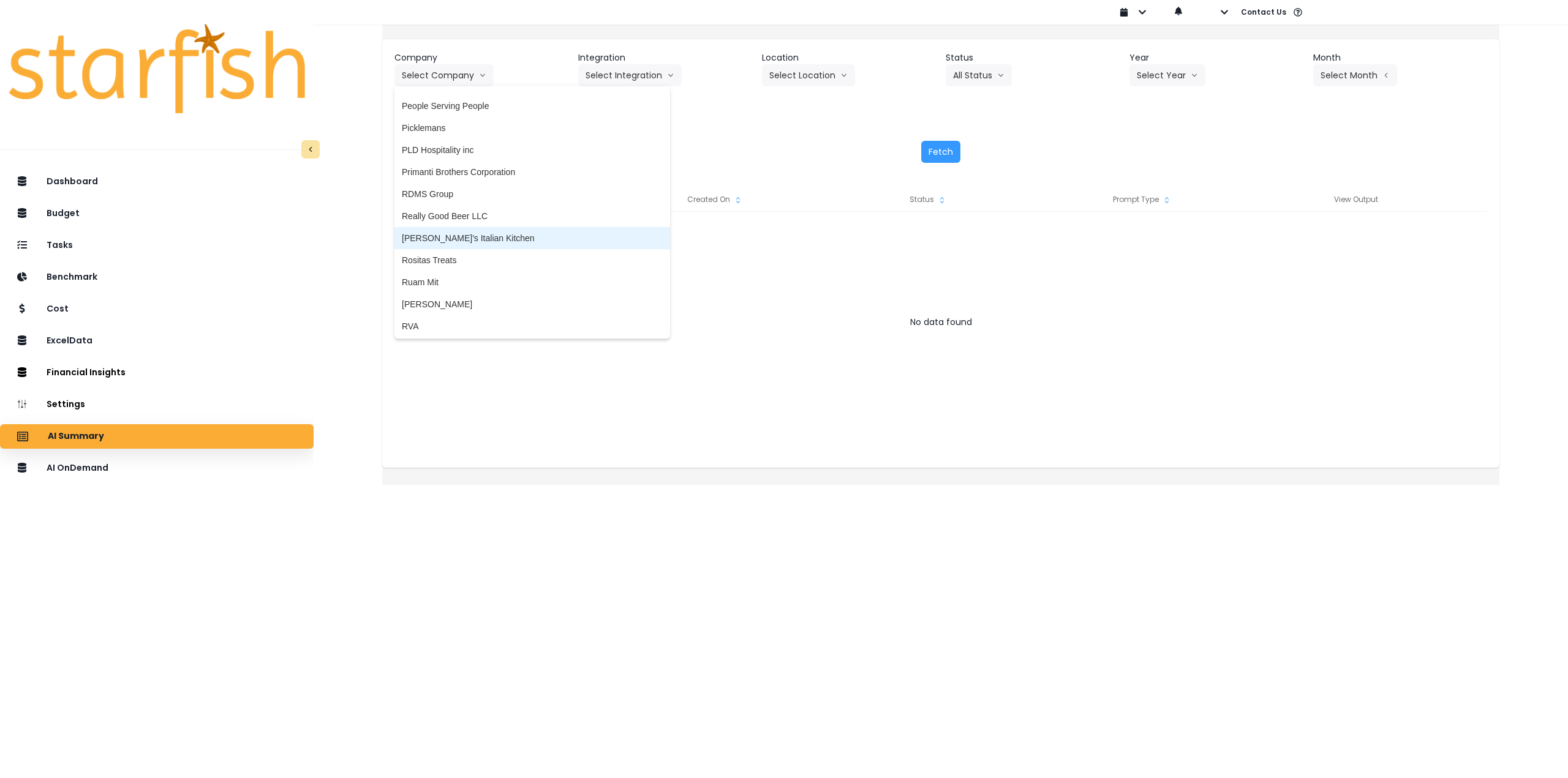
click at [484, 244] on span "[PERSON_NAME]'s Italian Kitchen" at bounding box center [532, 238] width 261 height 13
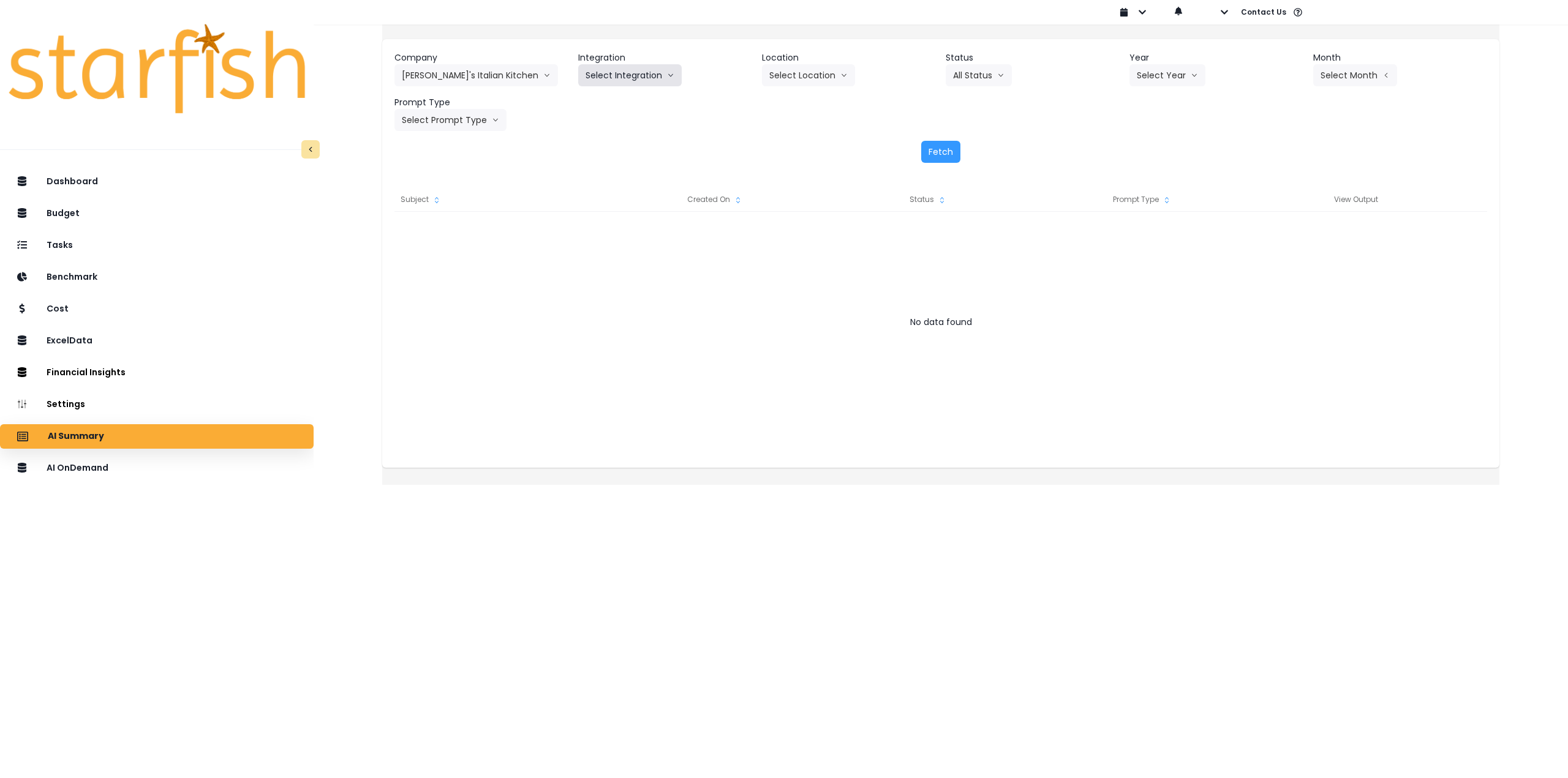
click at [623, 78] on button "Select Integration" at bounding box center [630, 75] width 104 height 22
click at [622, 97] on span "Quickbooks Online" at bounding box center [621, 101] width 73 height 13
click at [822, 74] on button "Select Location" at bounding box center [808, 75] width 93 height 22
drag, startPoint x: 804, startPoint y: 97, endPoint x: 817, endPoint y: 97, distance: 13.0
click at [807, 97] on span "All Locations" at bounding box center [794, 101] width 48 height 13
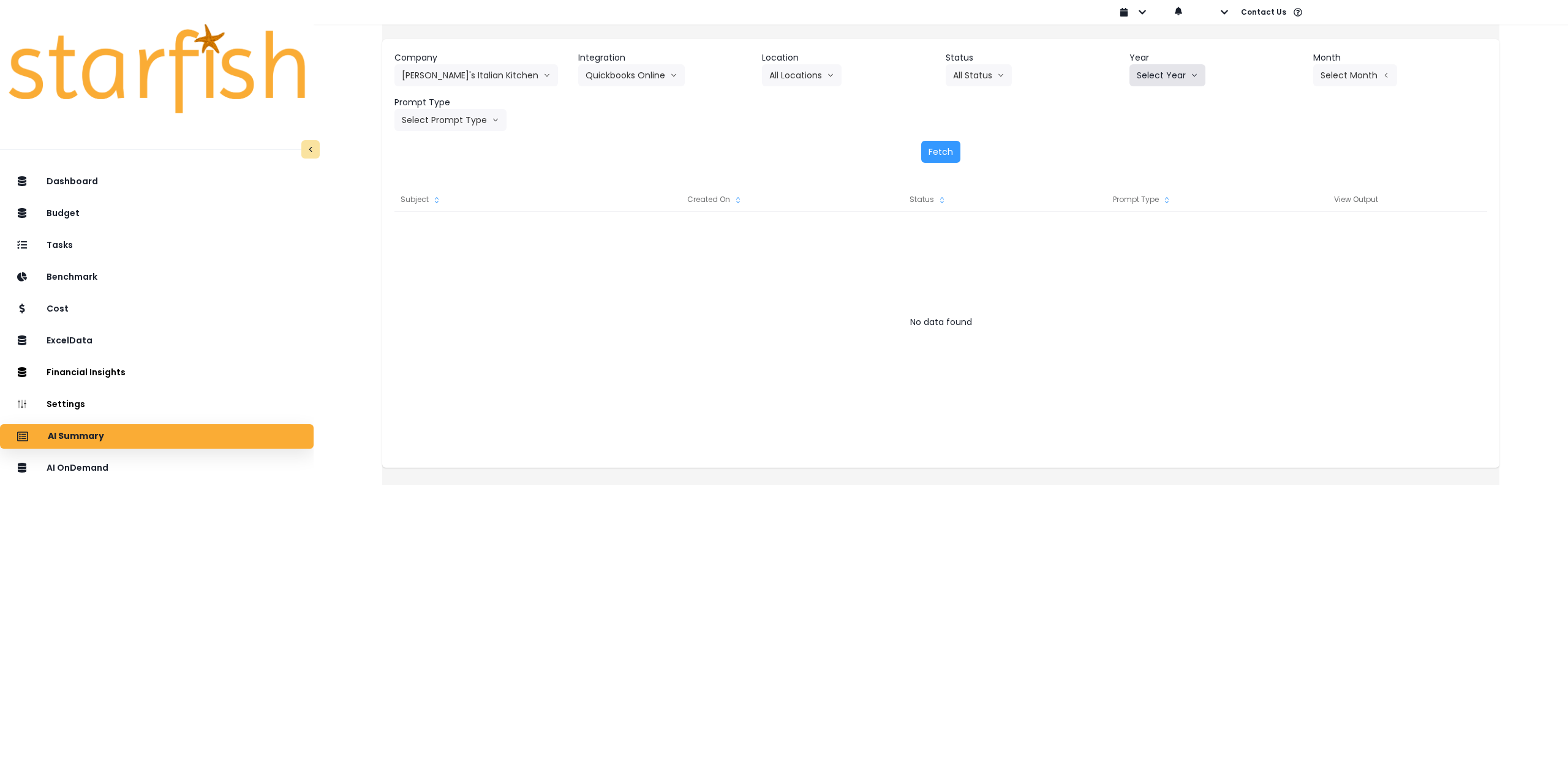
click at [1147, 71] on button "Select Year" at bounding box center [1167, 75] width 76 height 22
click at [1129, 156] on li "2025" at bounding box center [1145, 144] width 34 height 22
click at [1330, 78] on button "Select Month" at bounding box center [1355, 75] width 84 height 22
click at [1279, 242] on li "Aug" at bounding box center [1294, 233] width 39 height 22
click at [482, 115] on button "Select Prompt Type" at bounding box center [451, 119] width 112 height 22
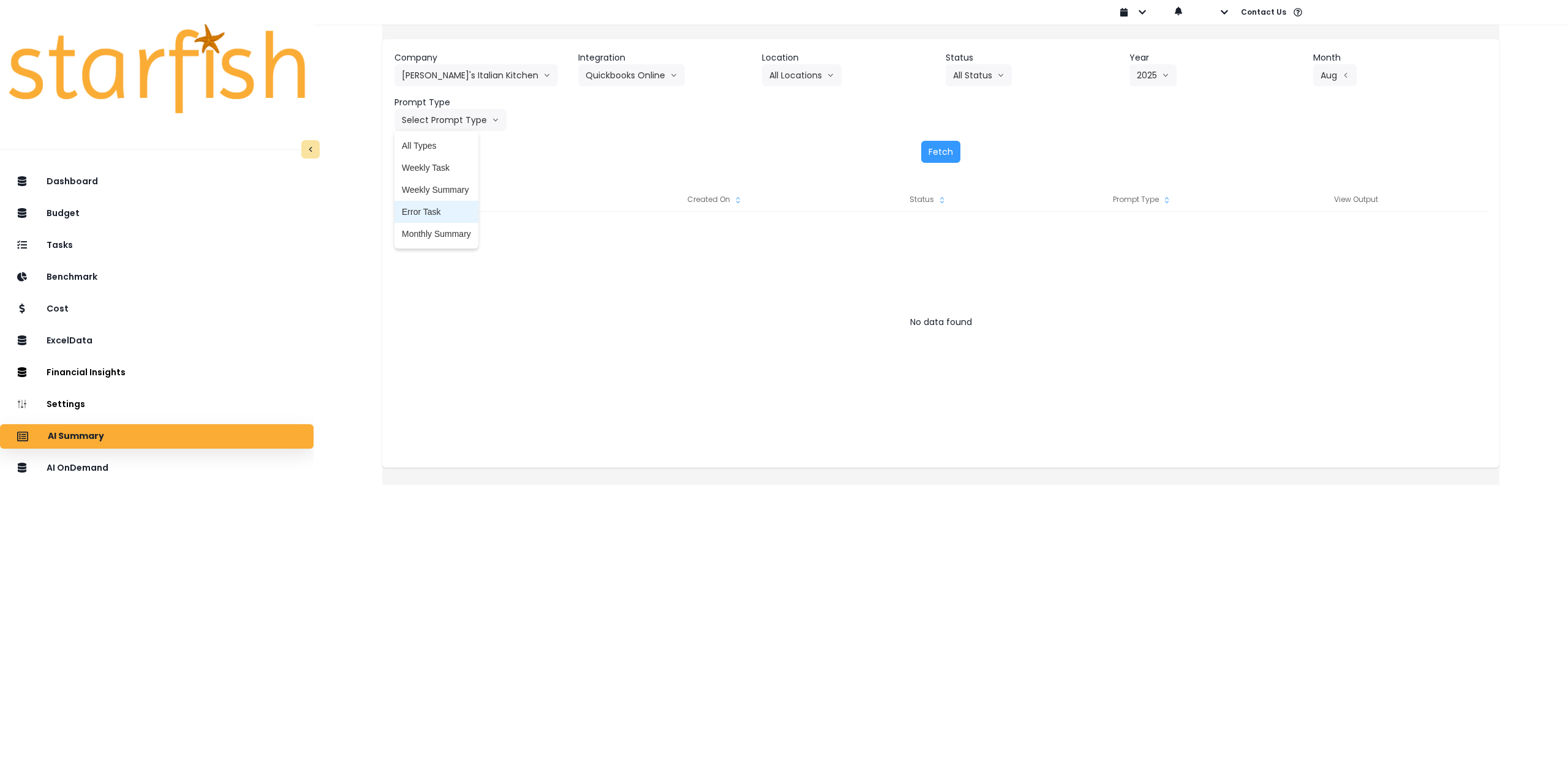
click at [456, 228] on li "Monthly Summary" at bounding box center [436, 233] width 84 height 22
click at [935, 150] on button "Fetch" at bounding box center [940, 151] width 39 height 22
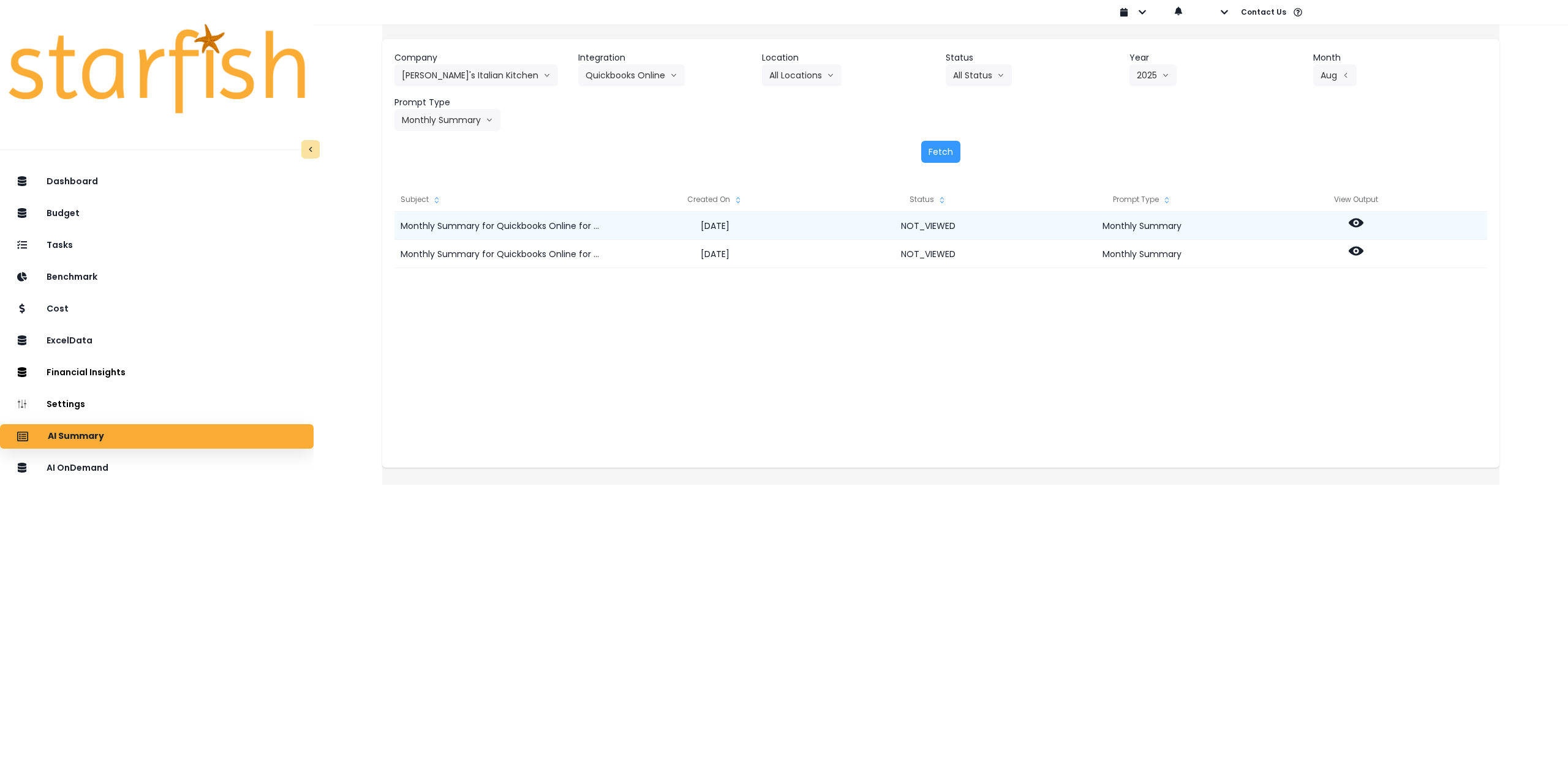
click at [1363, 223] on icon at bounding box center [1356, 223] width 15 height 9
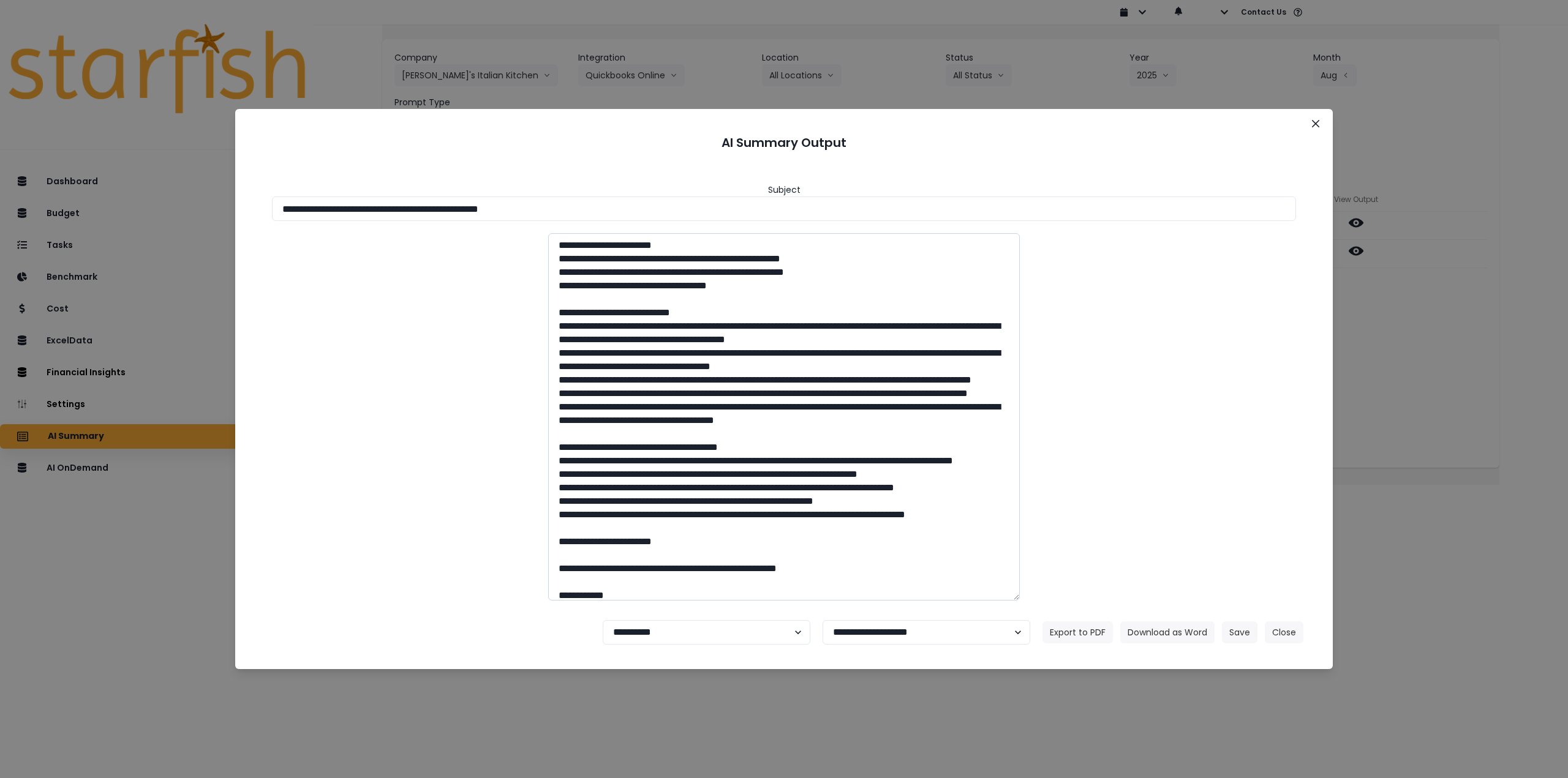
drag, startPoint x: 500, startPoint y: 209, endPoint x: 745, endPoint y: 253, distance: 248.9
click at [660, 210] on input "**********" at bounding box center [784, 208] width 1024 height 24
click at [1159, 632] on button "Download as Word" at bounding box center [1167, 632] width 94 height 22
click at [1415, 365] on div "**********" at bounding box center [784, 389] width 1568 height 778
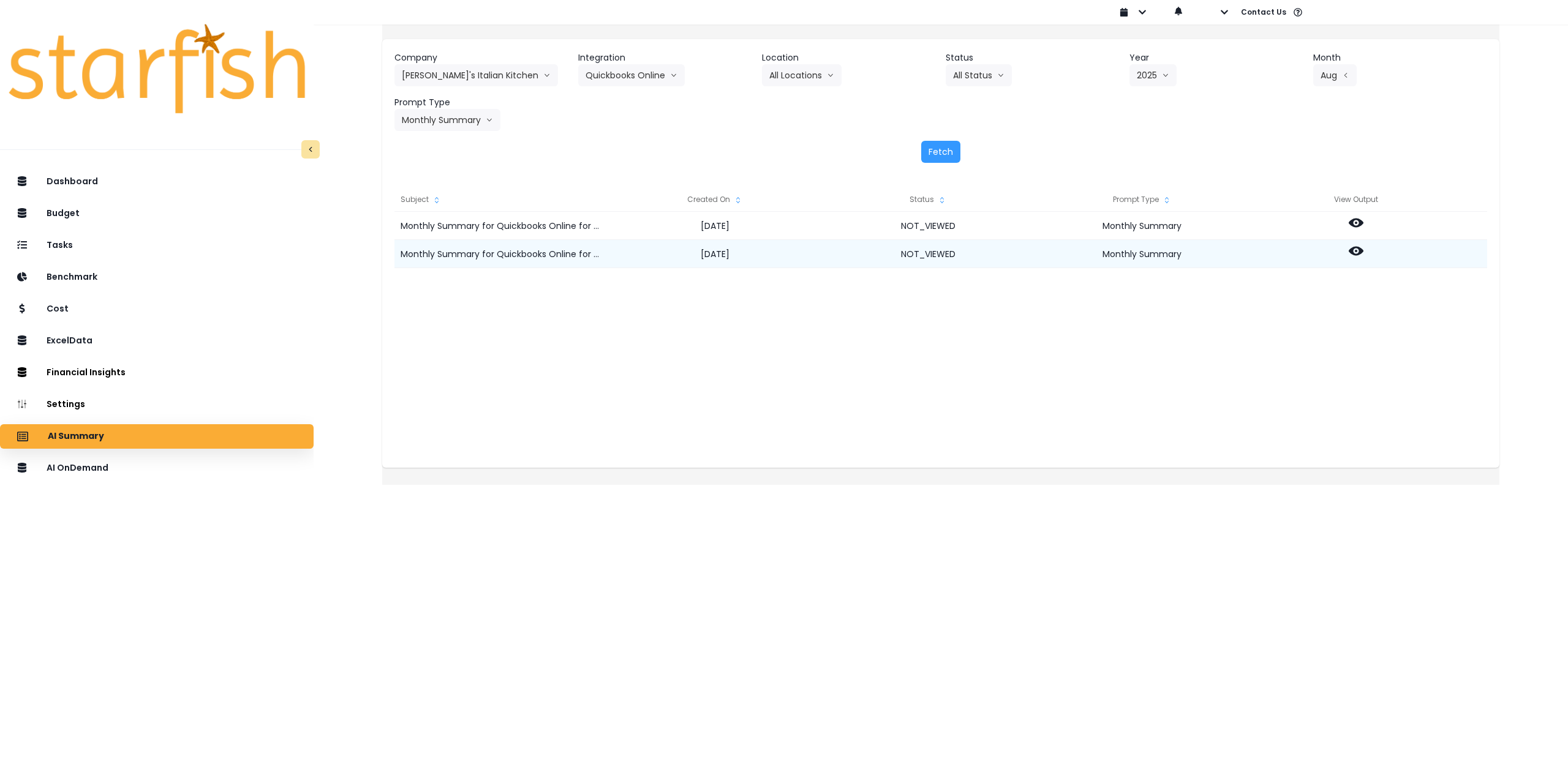
click at [1364, 251] on icon at bounding box center [1356, 251] width 15 height 9
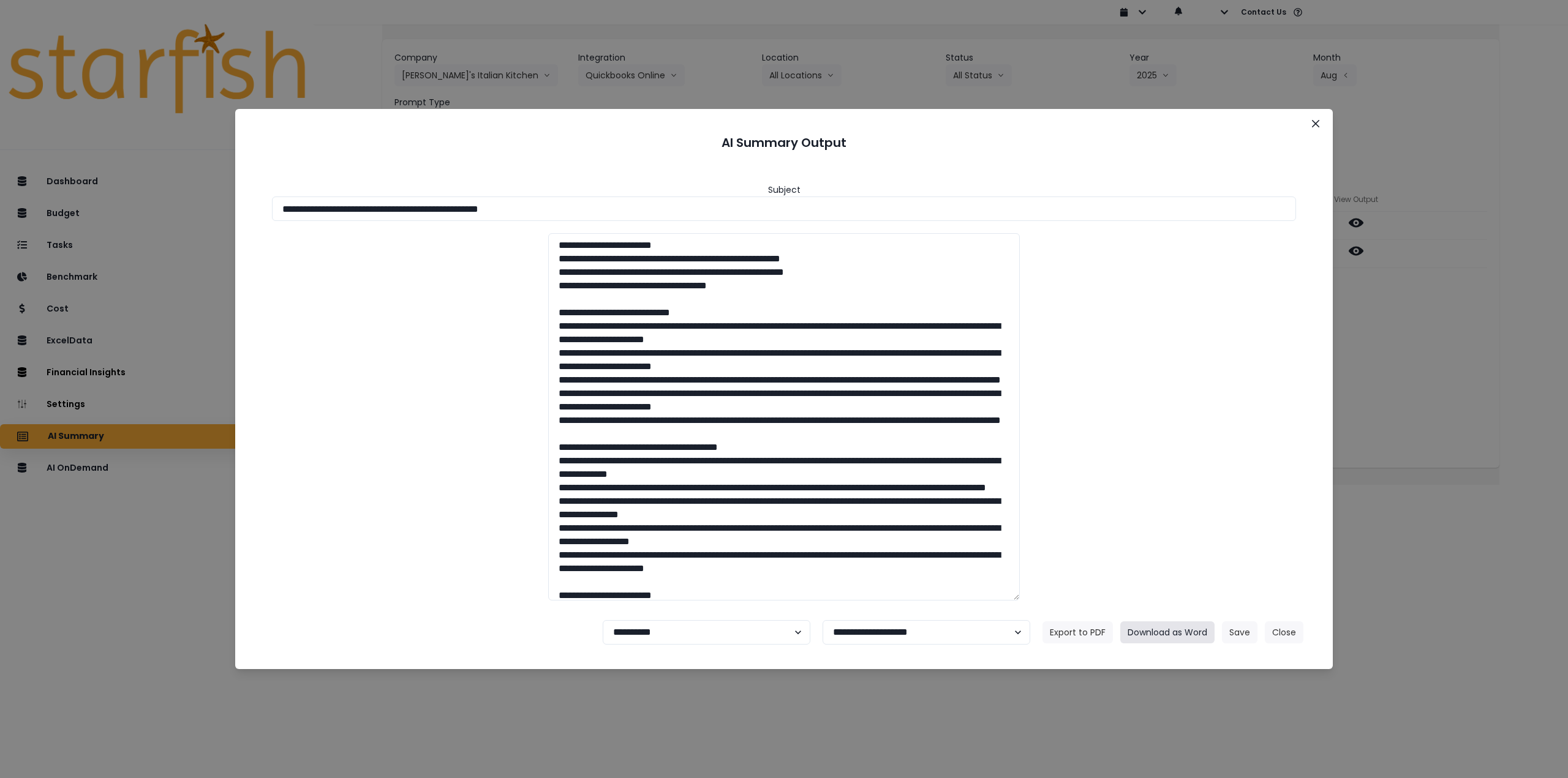
click at [1177, 631] on button "Download as Word" at bounding box center [1167, 632] width 94 height 22
click at [1318, 120] on icon "Close" at bounding box center [1316, 124] width 8 height 8
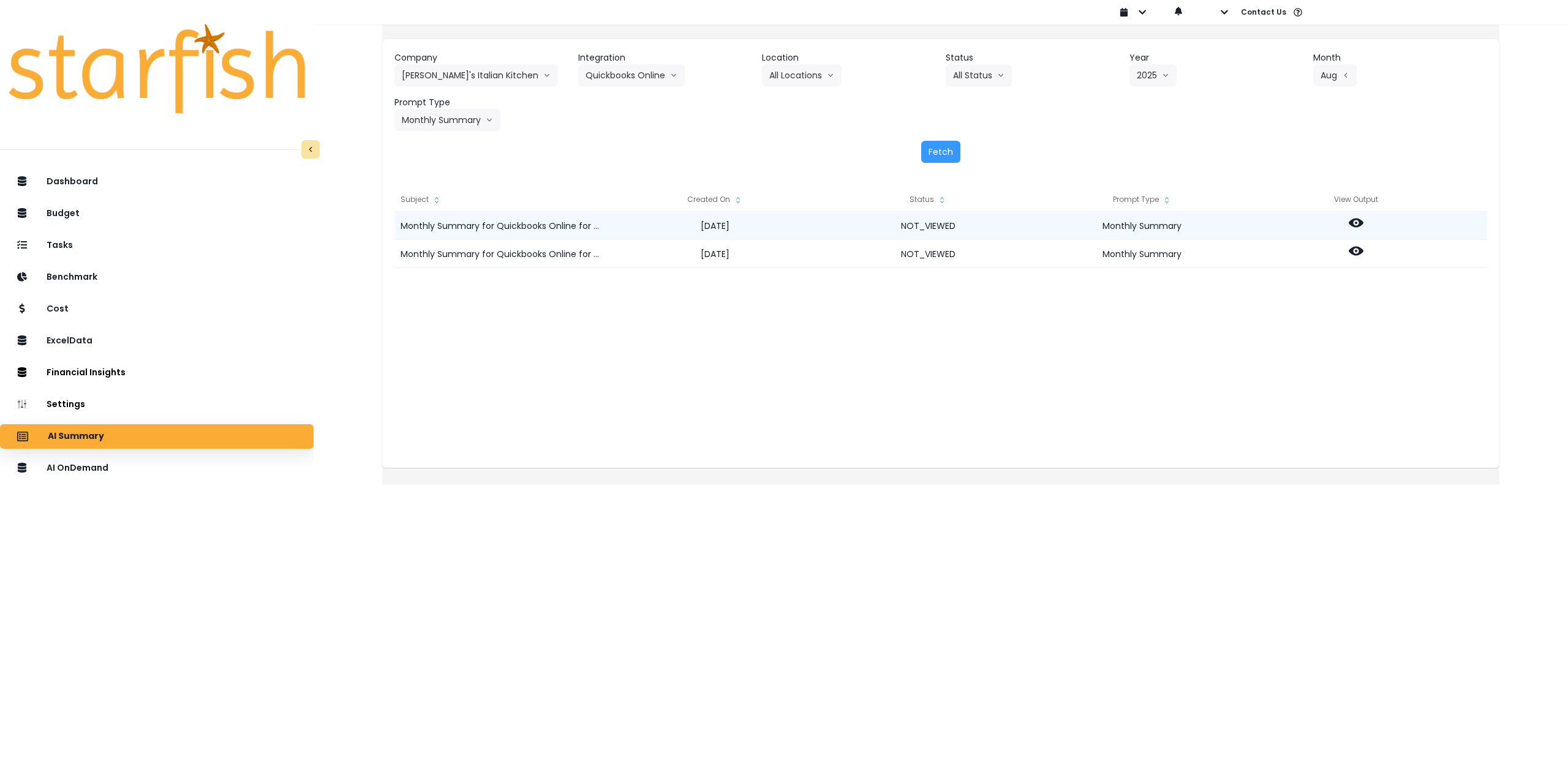
click at [1364, 222] on icon at bounding box center [1356, 223] width 15 height 9
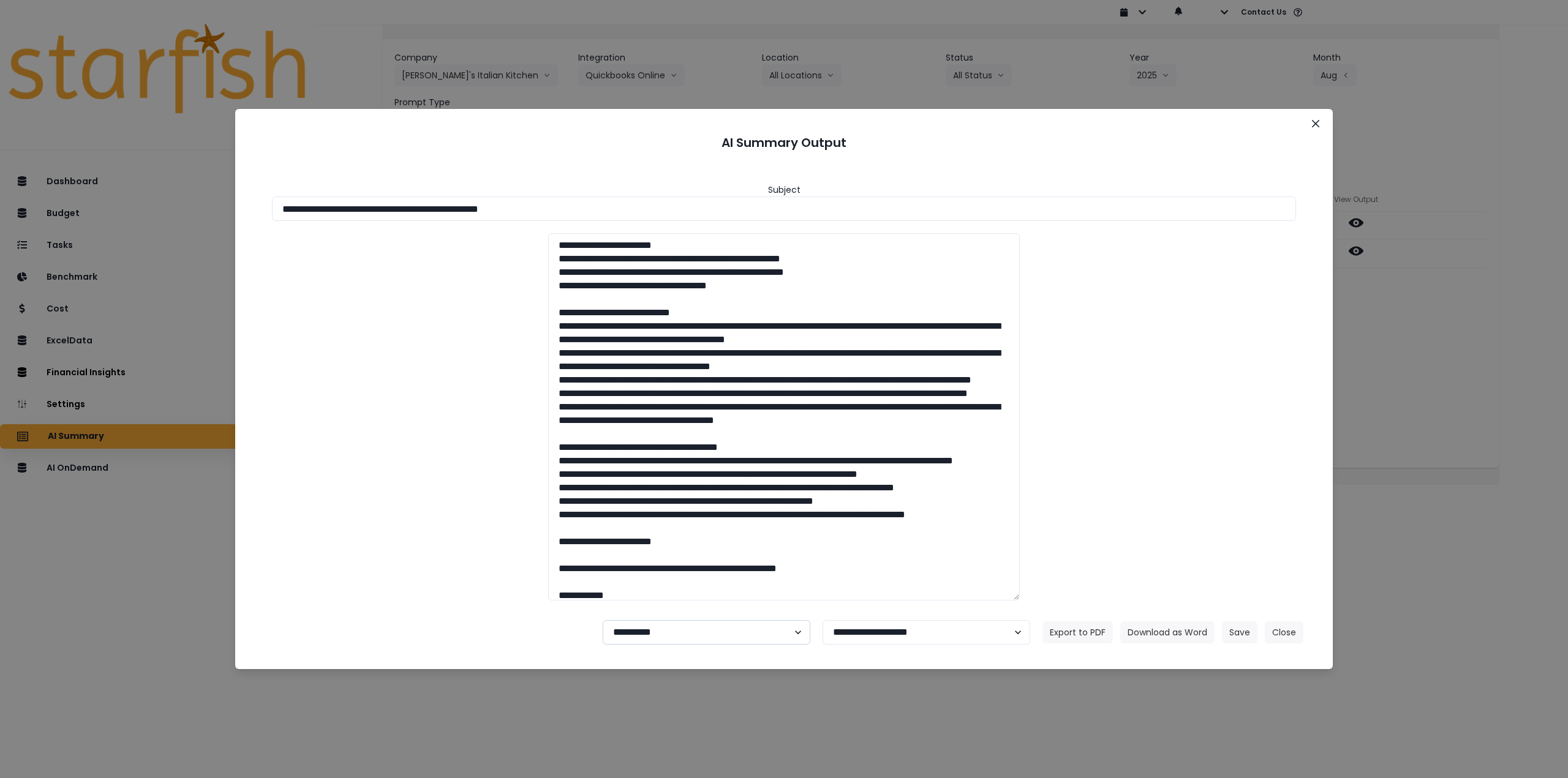
drag, startPoint x: 720, startPoint y: 640, endPoint x: 714, endPoint y: 644, distance: 7.2
click at [720, 640] on select "**********" at bounding box center [706, 632] width 207 height 24
select select "********"
click at [603, 620] on select "**********" at bounding box center [706, 632] width 207 height 24
click at [1233, 634] on button "Save" at bounding box center [1239, 632] width 36 height 22
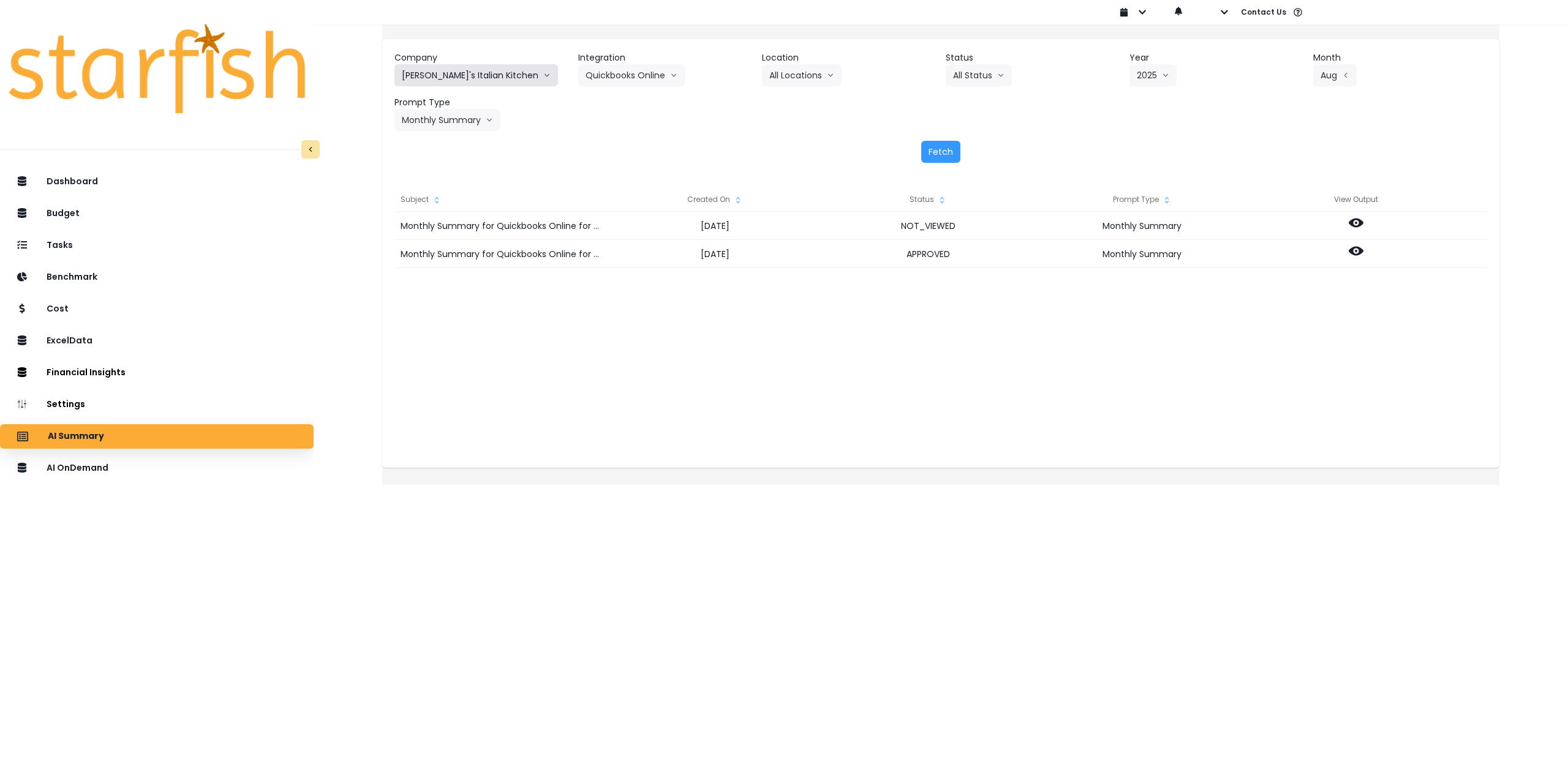
click at [447, 72] on button "[PERSON_NAME]'s Italian Kitchen" at bounding box center [476, 75] width 164 height 22
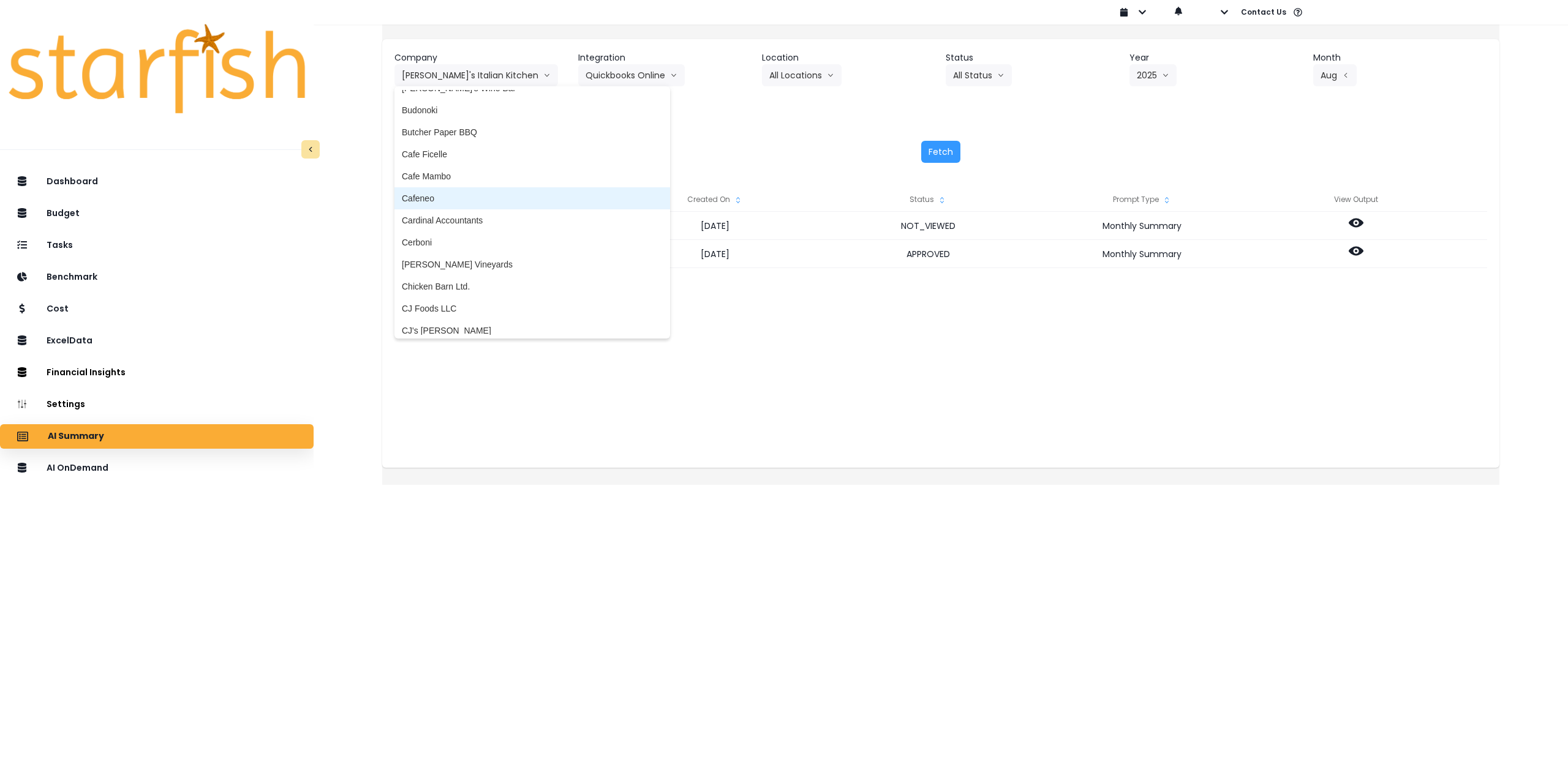
scroll to position [551, 0]
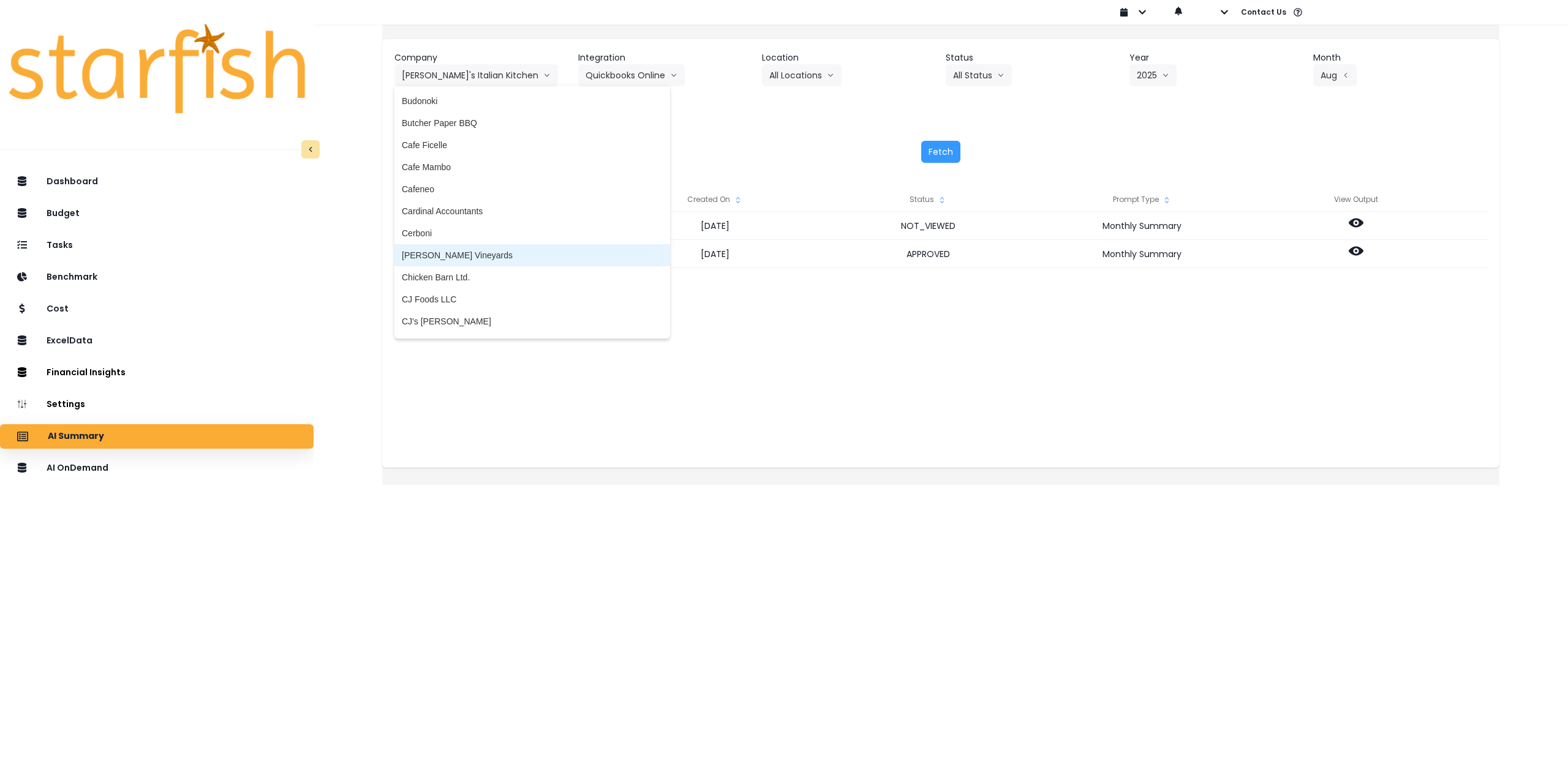
click at [491, 256] on span "[PERSON_NAME] Vineyards" at bounding box center [532, 255] width 261 height 13
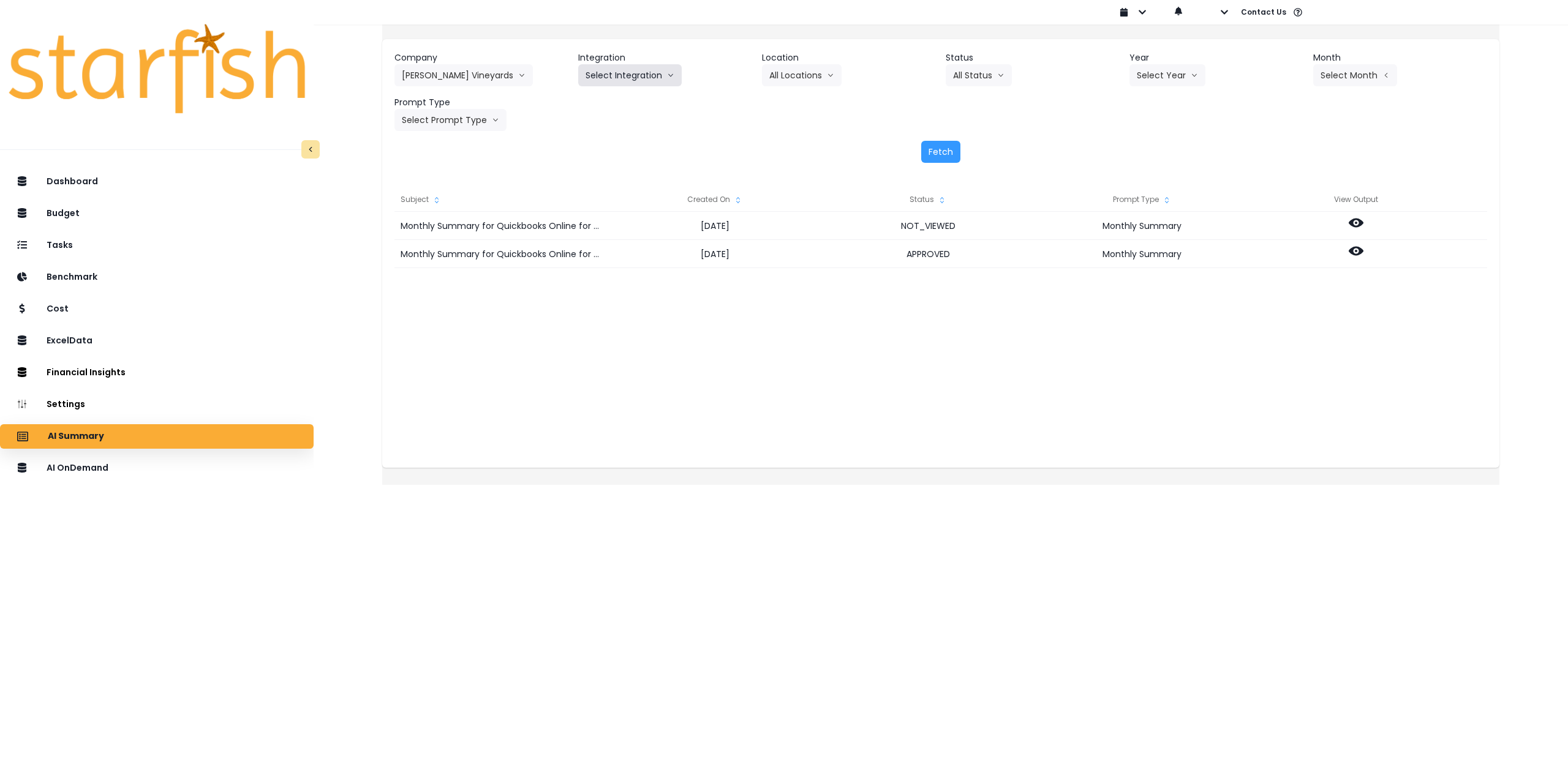
click at [643, 77] on button "Select Integration" at bounding box center [630, 75] width 104 height 22
click at [635, 97] on span "Quickbooks Online" at bounding box center [621, 101] width 73 height 13
click at [1141, 76] on button "Select Year" at bounding box center [1167, 75] width 76 height 22
click at [1145, 149] on span "2025" at bounding box center [1146, 144] width 19 height 13
click at [1357, 76] on button "Select Month" at bounding box center [1355, 75] width 84 height 22
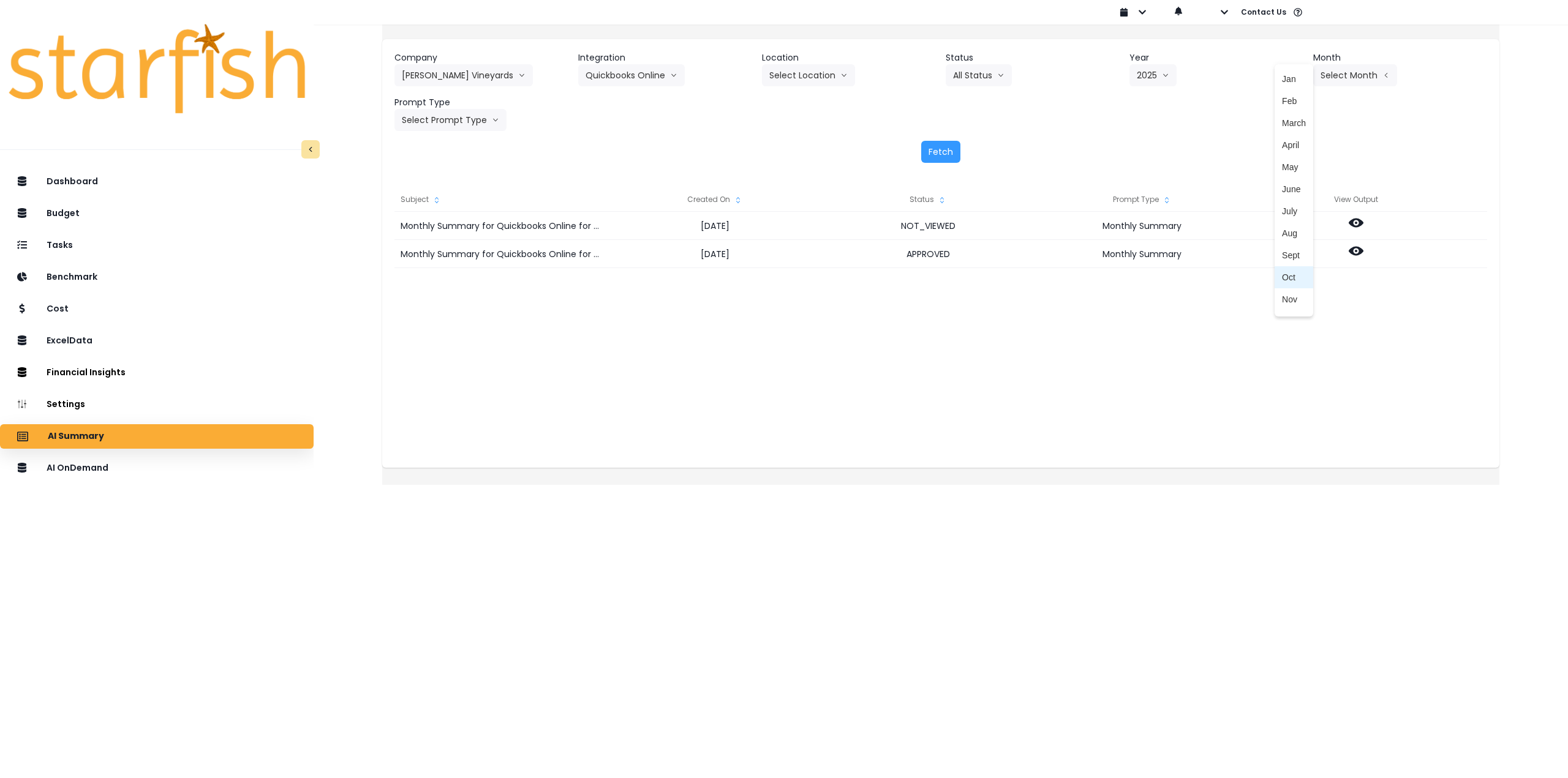
drag, startPoint x: 1282, startPoint y: 269, endPoint x: 1261, endPoint y: 268, distance: 21.0
click at [1280, 270] on li "Oct" at bounding box center [1294, 277] width 39 height 22
click at [491, 120] on button "Select Prompt Type" at bounding box center [451, 119] width 112 height 22
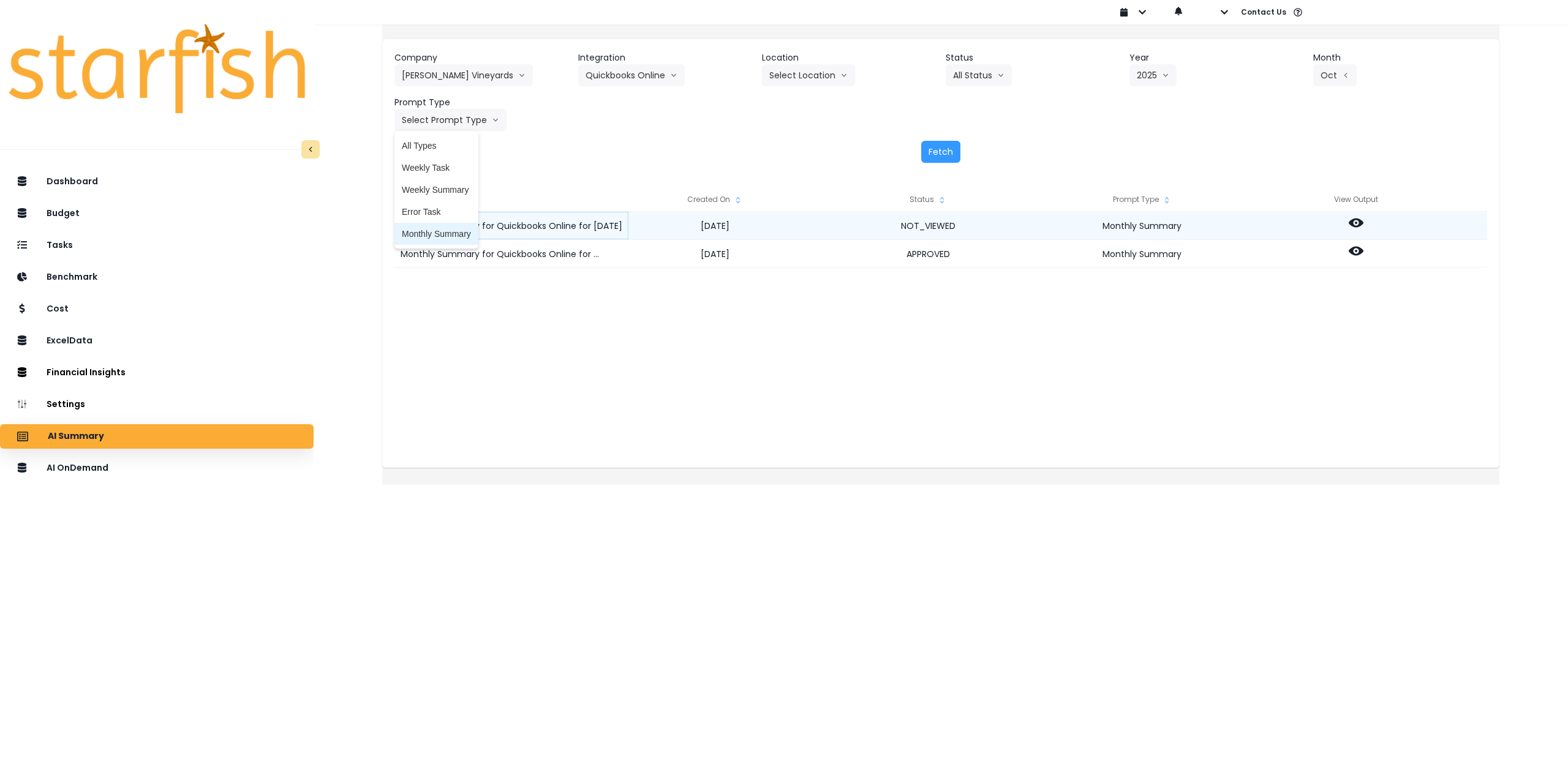
click at [455, 233] on span "Monthly Summary" at bounding box center [436, 233] width 69 height 13
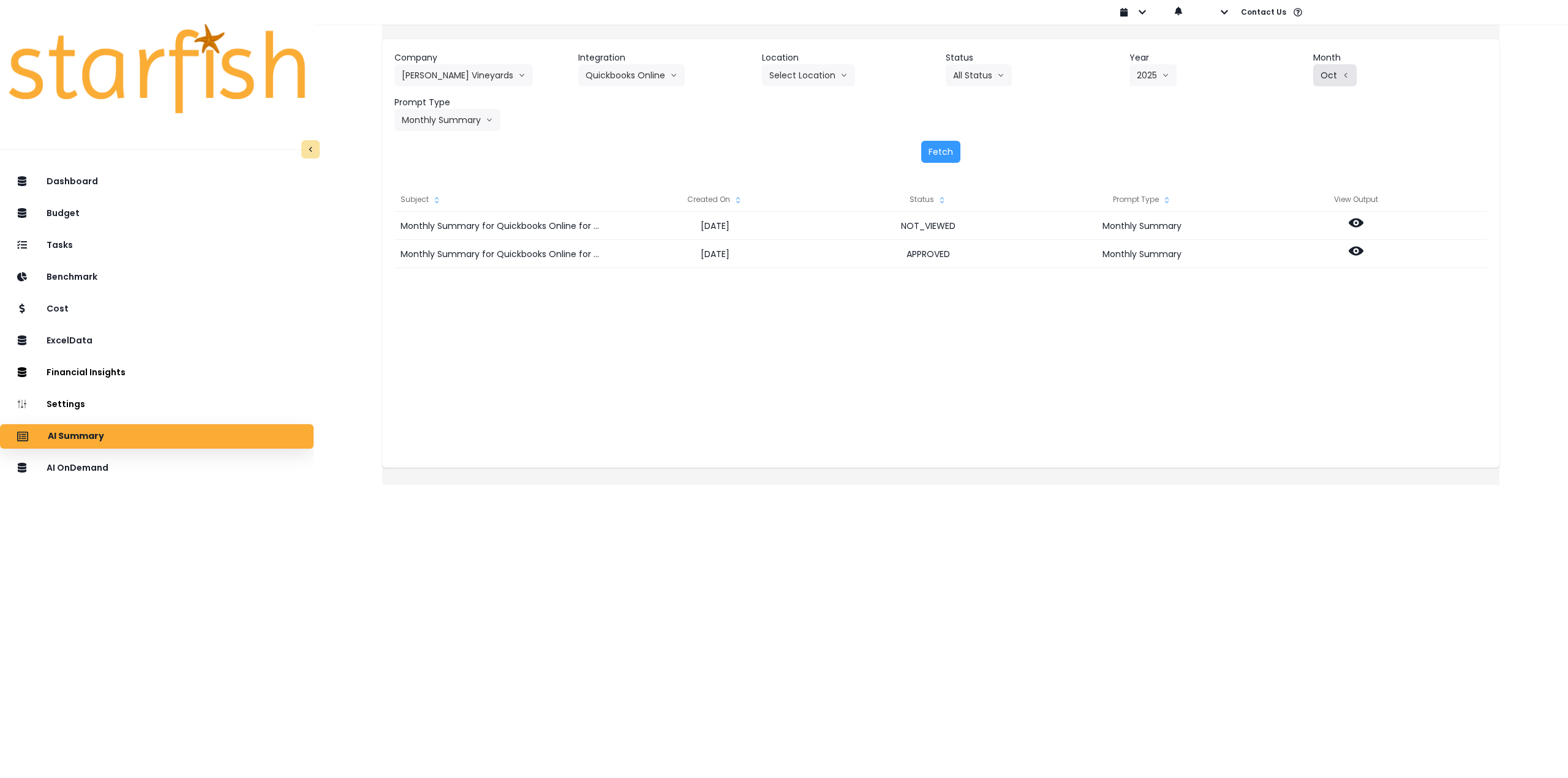
click at [1342, 74] on icon "arrow left line" at bounding box center [1346, 75] width 8 height 13
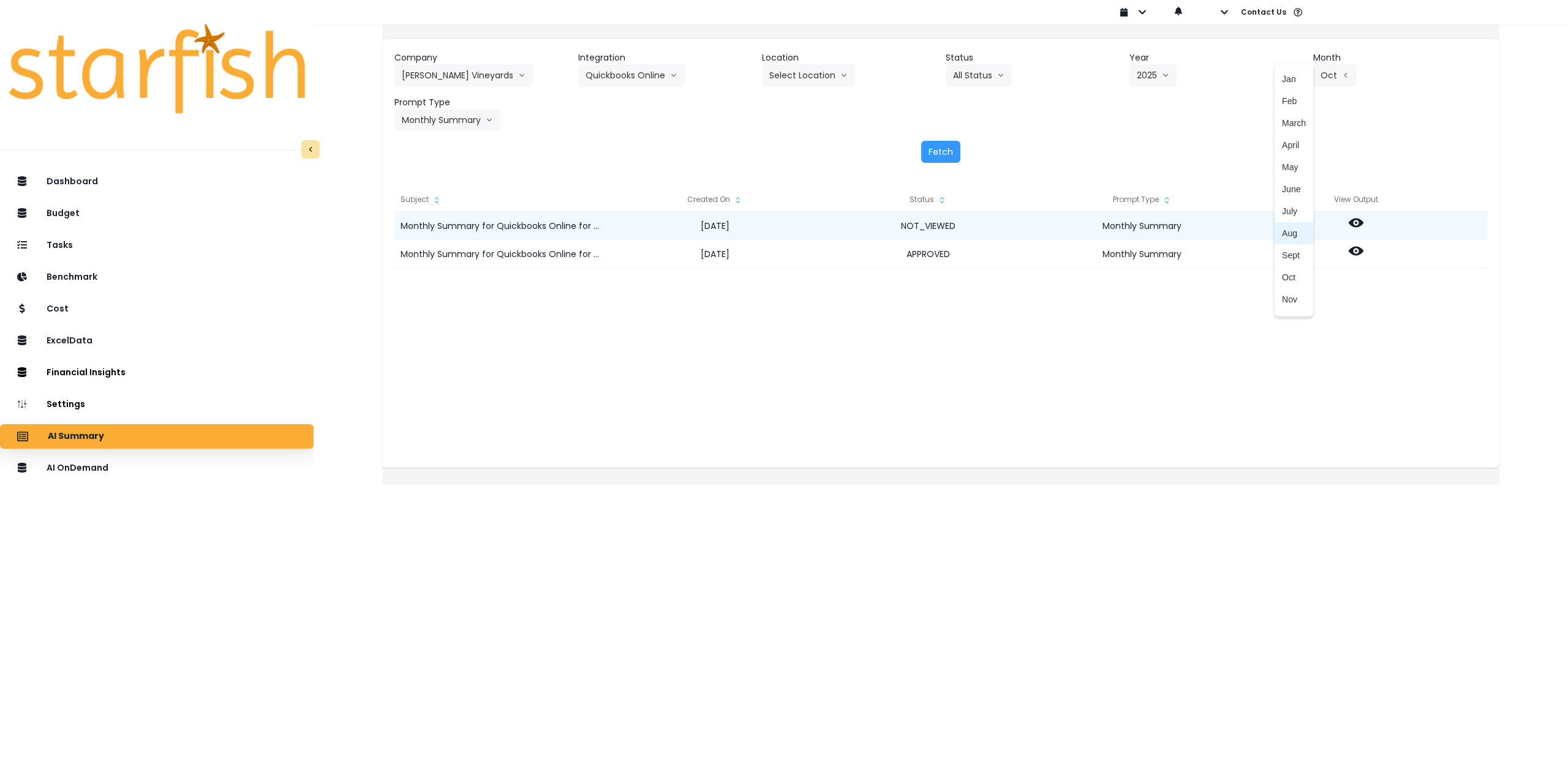
click at [1282, 235] on span "Aug" at bounding box center [1294, 233] width 24 height 13
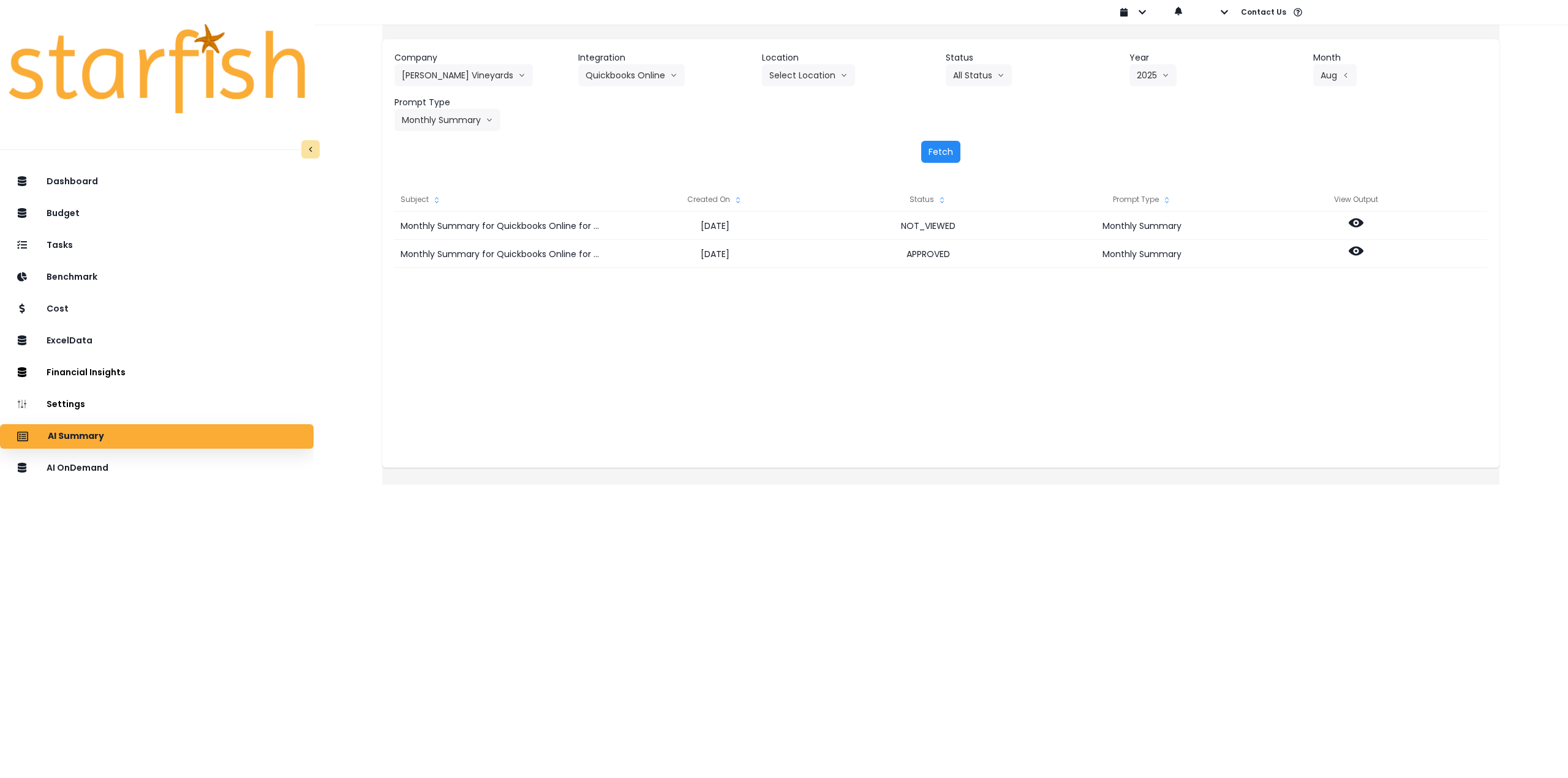
drag, startPoint x: 936, startPoint y: 152, endPoint x: 961, endPoint y: 154, distance: 25.1
click at [961, 154] on div "Fetch" at bounding box center [940, 151] width 1092 height 22
click at [938, 150] on button "Fetch" at bounding box center [940, 151] width 39 height 22
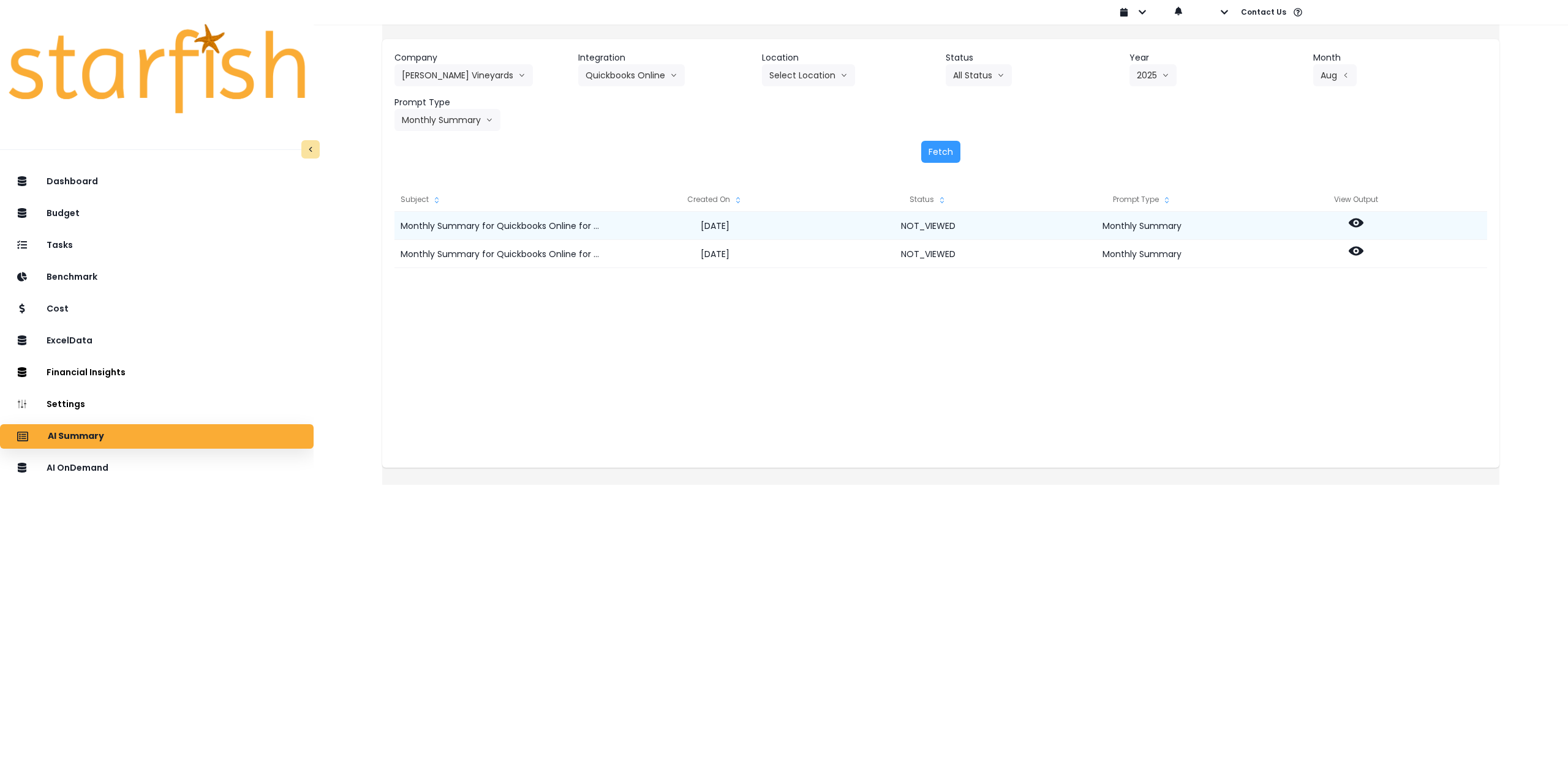
click at [1359, 215] on div at bounding box center [1356, 226] width 214 height 28
click at [1364, 227] on icon at bounding box center [1356, 222] width 15 height 15
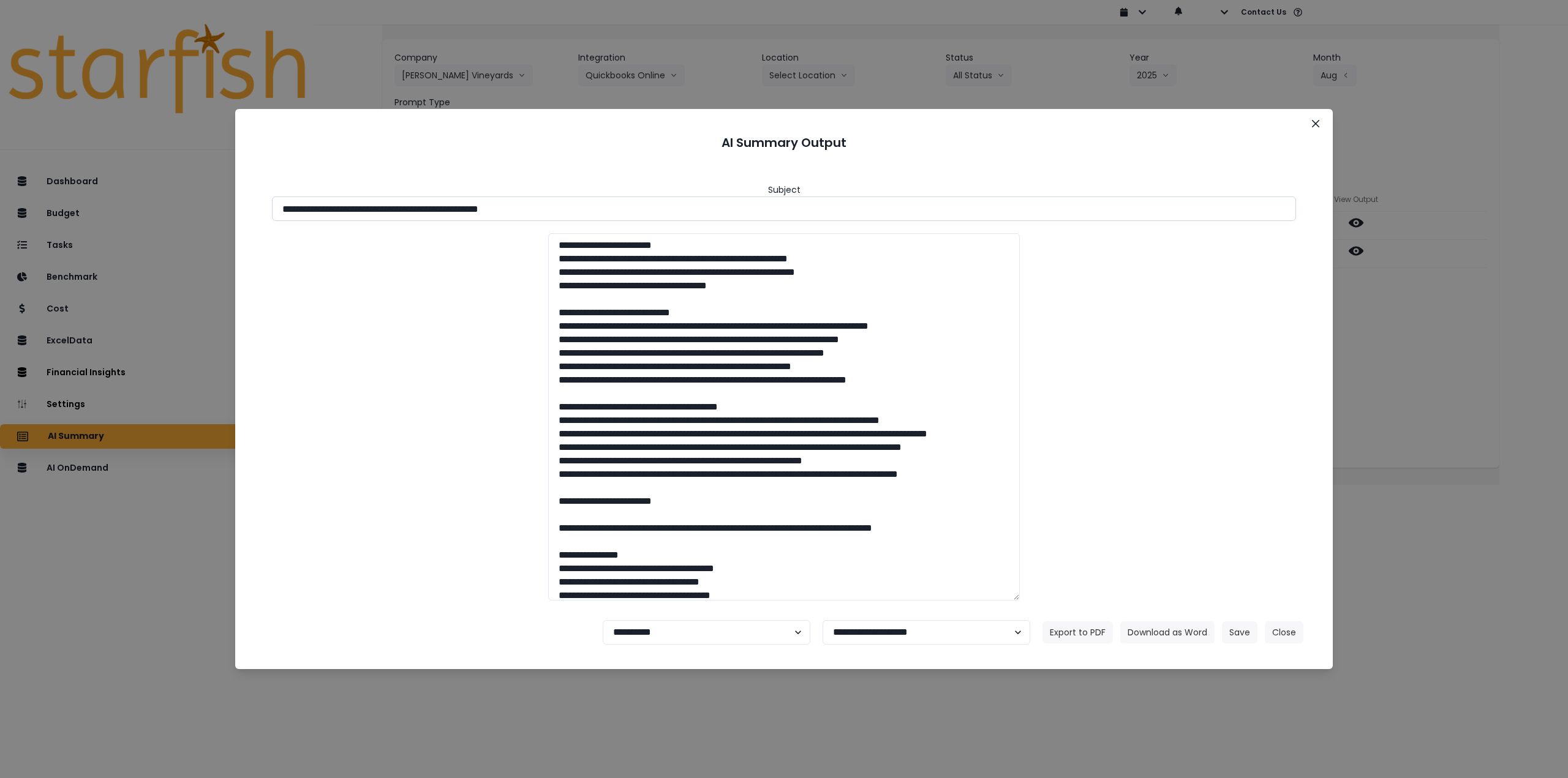
drag, startPoint x: 502, startPoint y: 208, endPoint x: 607, endPoint y: 206, distance: 105.0
click at [607, 206] on input "**********" at bounding box center [784, 208] width 1024 height 24
click at [1144, 635] on button "Download as Word" at bounding box center [1167, 632] width 94 height 22
drag, startPoint x: 1367, startPoint y: 387, endPoint x: 1375, endPoint y: 334, distance: 53.6
click at [1369, 386] on div "**********" at bounding box center [784, 389] width 1568 height 778
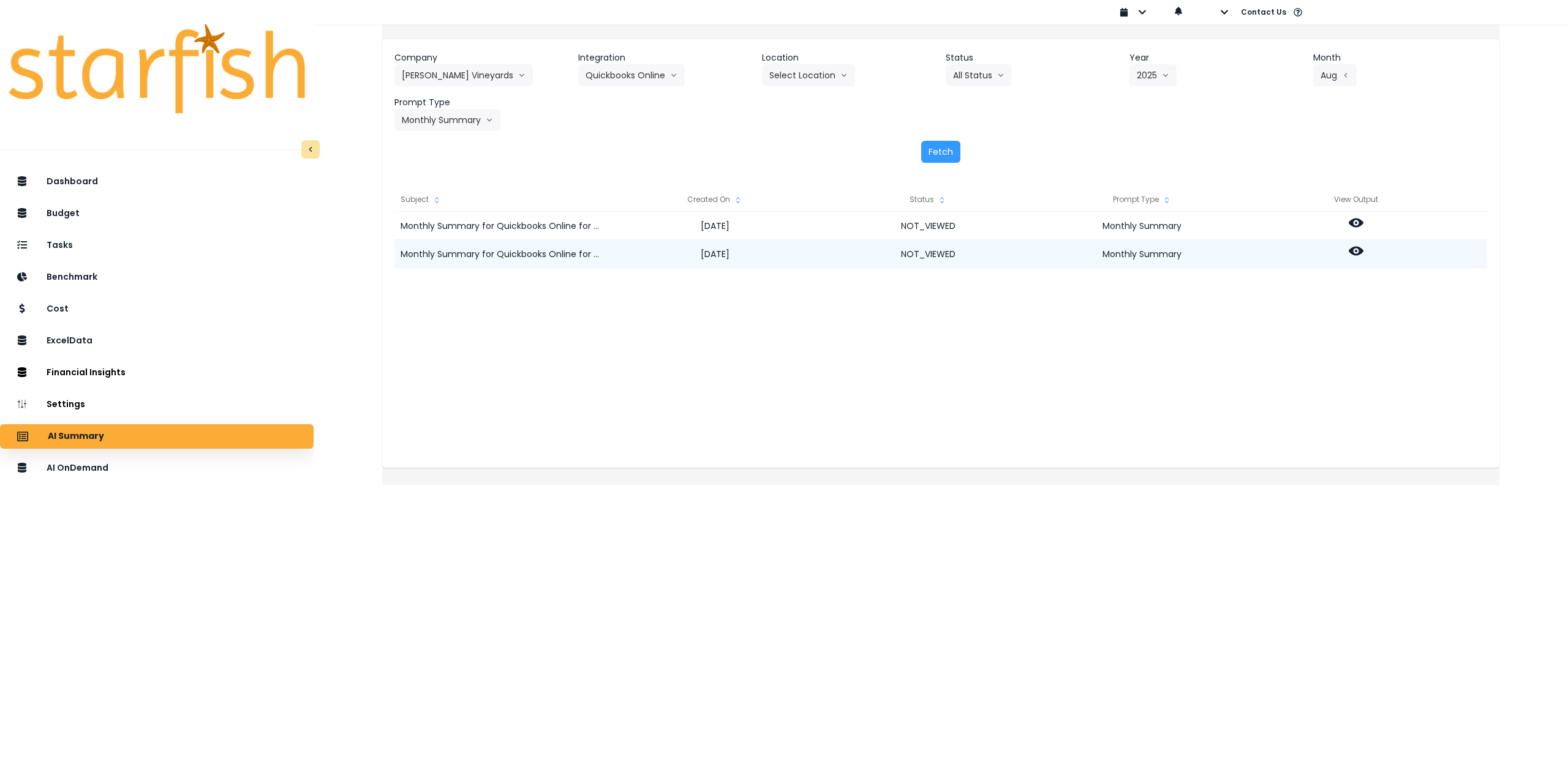
click at [1357, 250] on circle at bounding box center [1356, 251] width 3 height 3
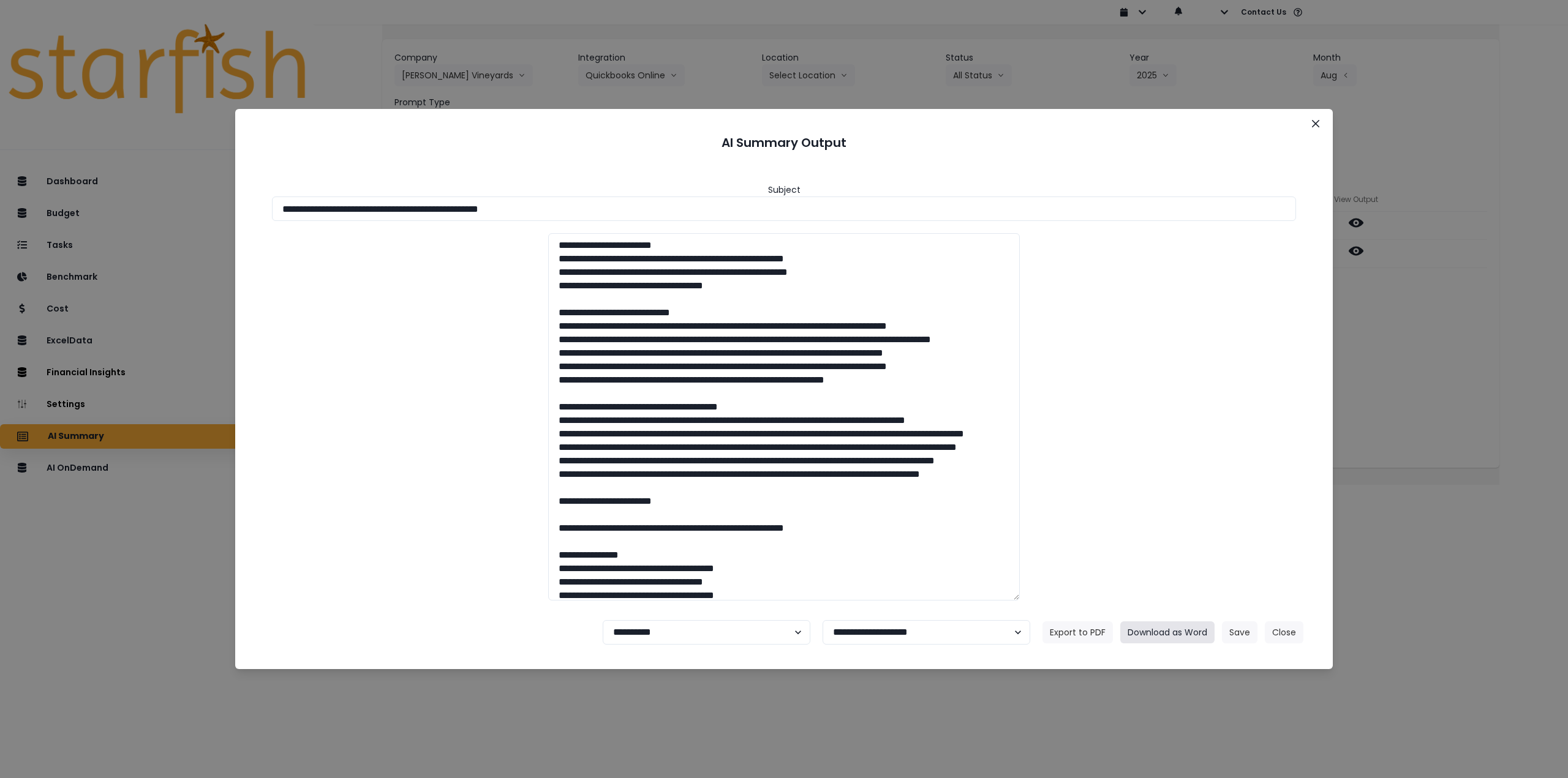
click at [1176, 626] on button "Download as Word" at bounding box center [1167, 632] width 94 height 22
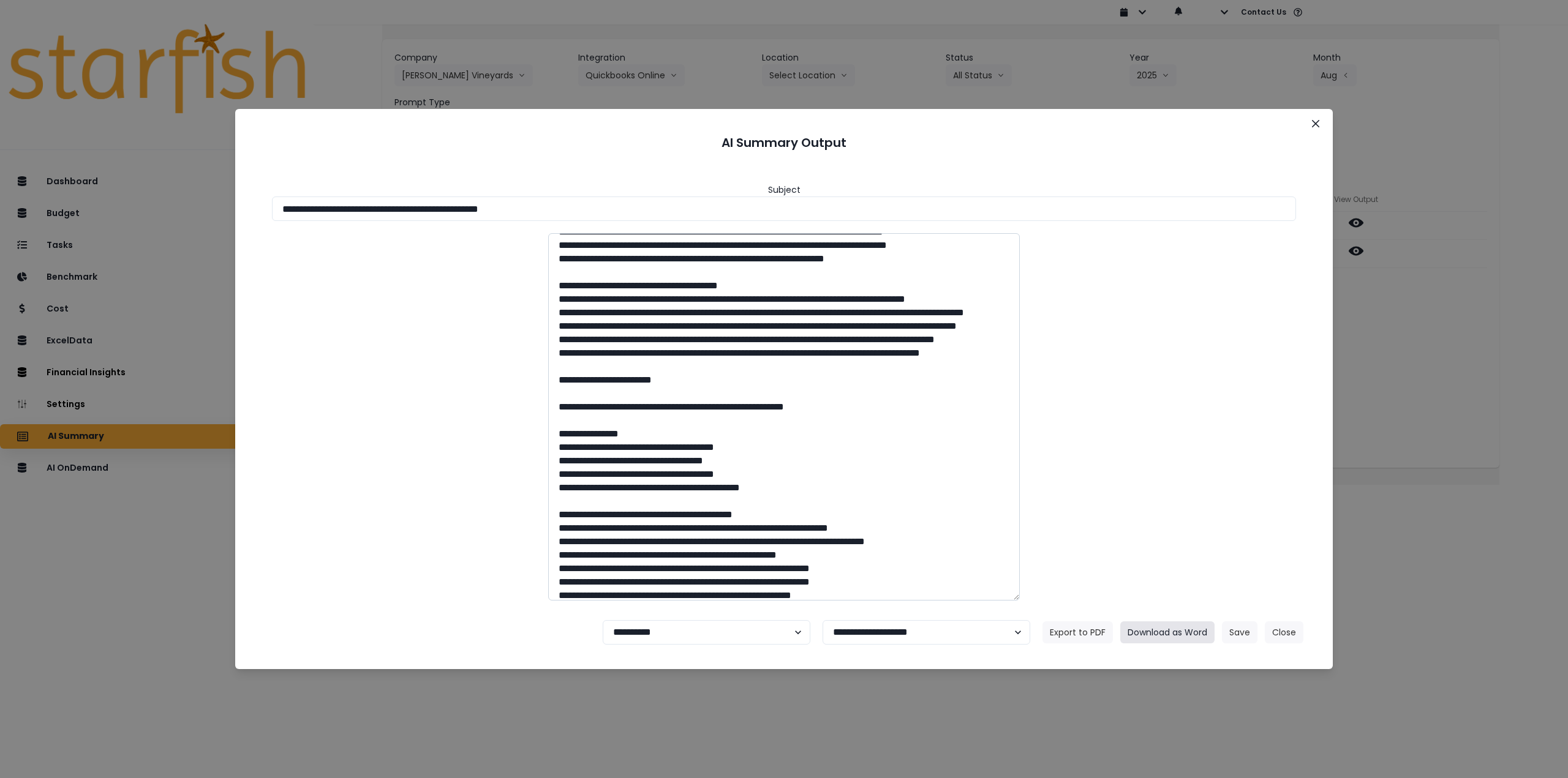
scroll to position [122, 0]
click at [663, 628] on select "**********" at bounding box center [706, 632] width 207 height 24
select select "********"
click at [603, 620] on select "**********" at bounding box center [706, 632] width 207 height 24
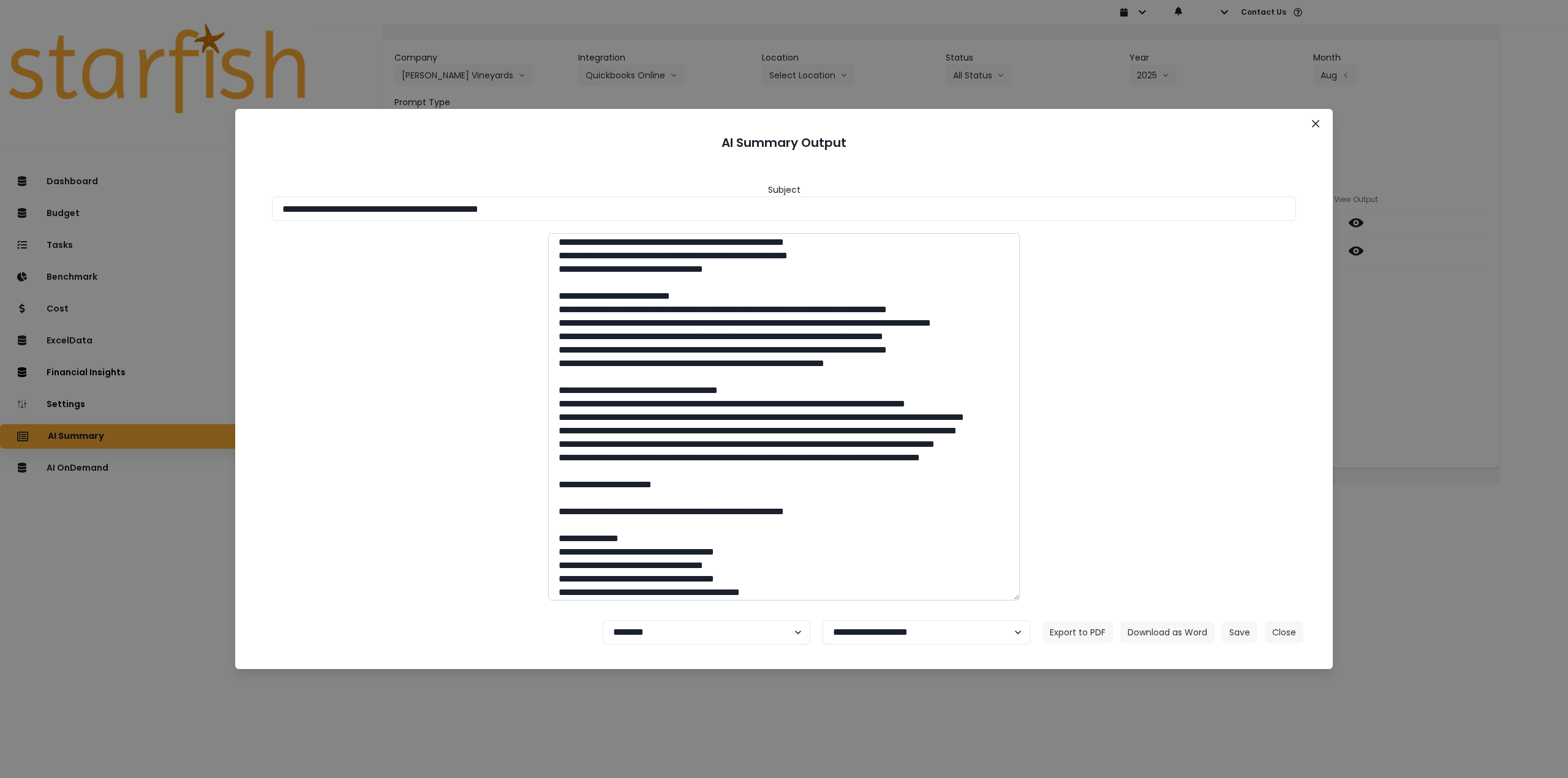
scroll to position [0, 0]
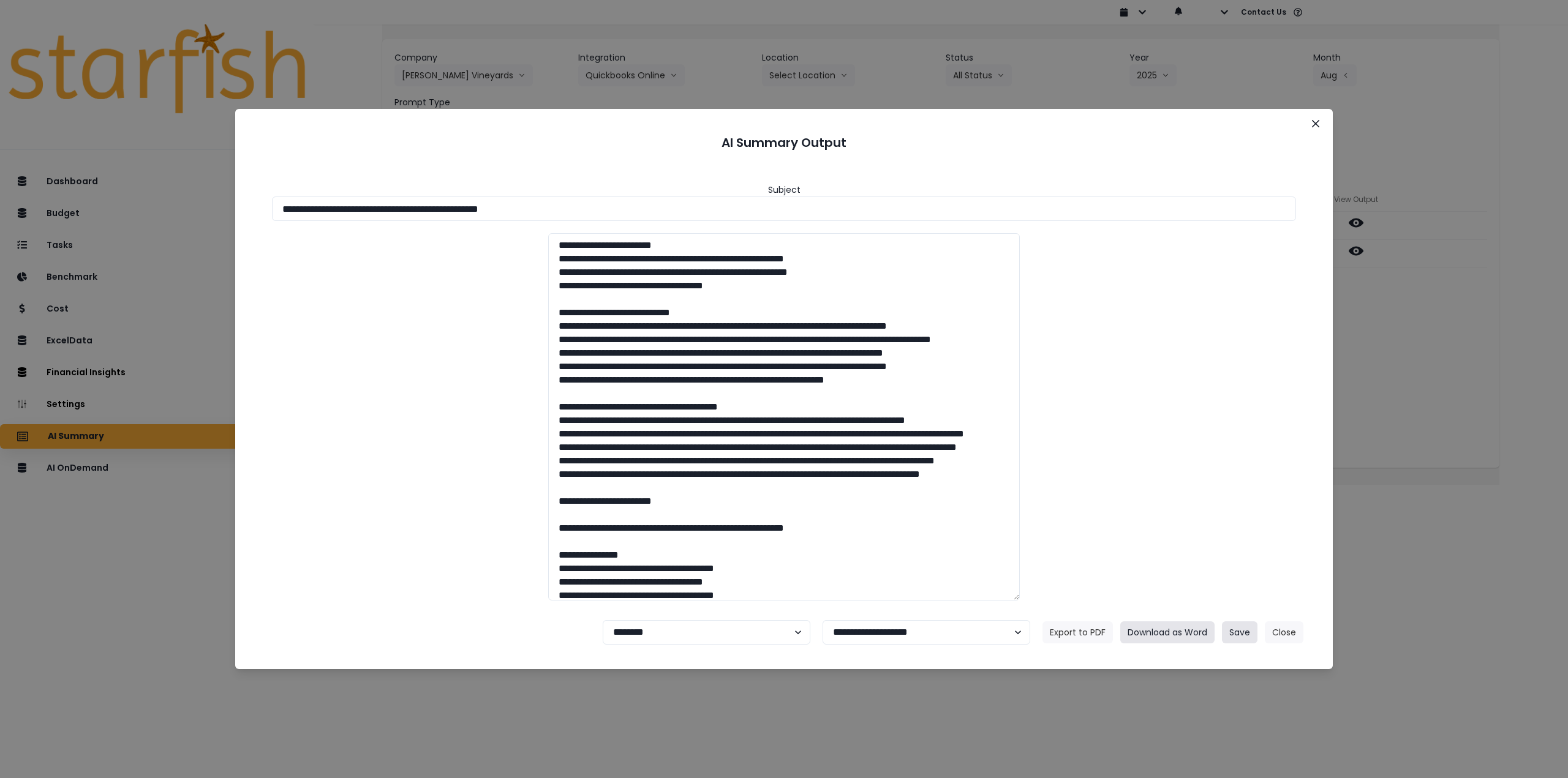
drag, startPoint x: 1183, startPoint y: 632, endPoint x: 1244, endPoint y: 636, distance: 61.1
click at [1244, 636] on div "Export to PDF Download as Word Save Close" at bounding box center [1173, 632] width 261 height 22
click at [1245, 637] on button "Save" at bounding box center [1239, 632] width 36 height 22
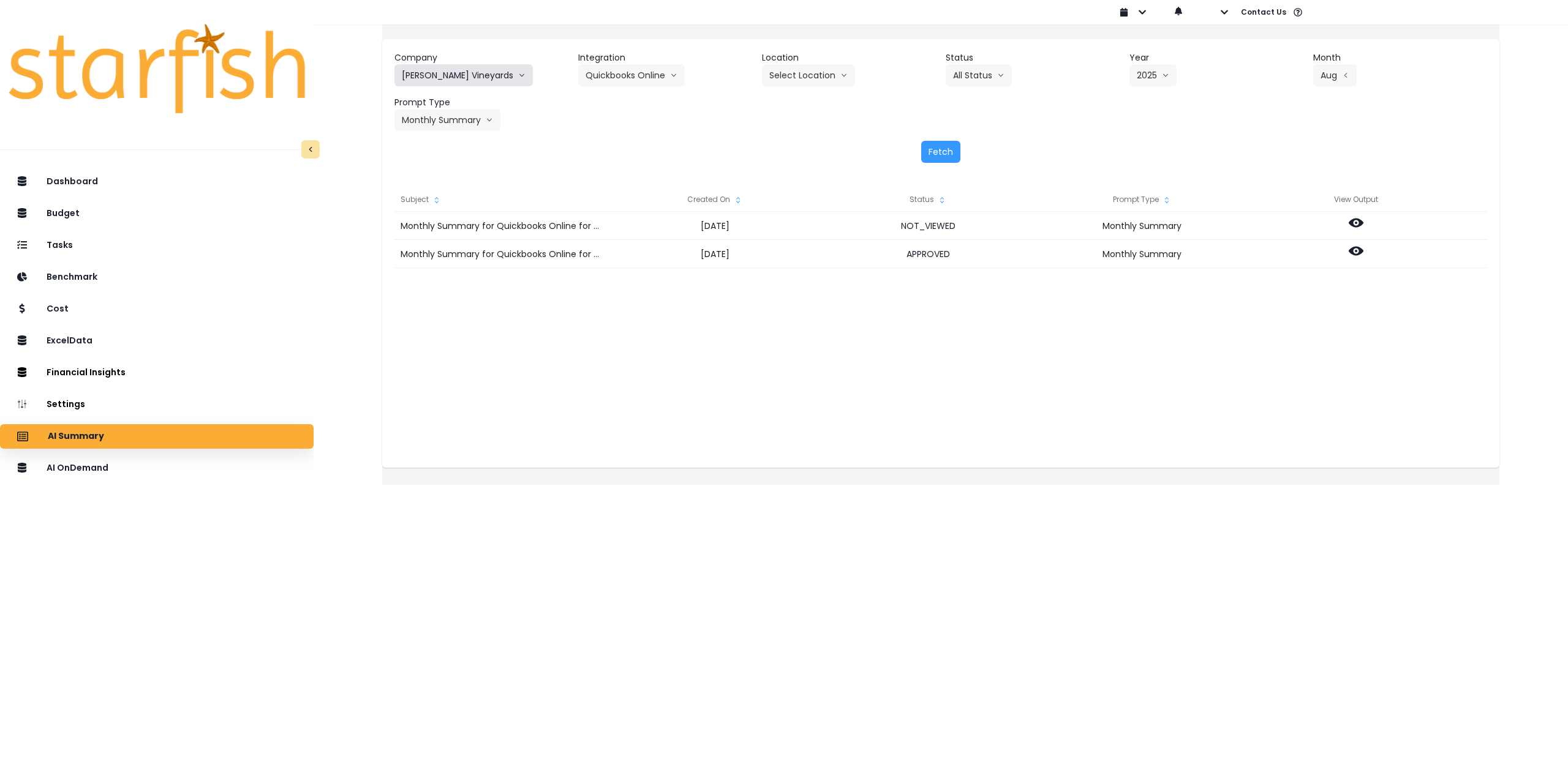
click at [491, 74] on button "[PERSON_NAME] Vineyards" at bounding box center [463, 75] width 139 height 22
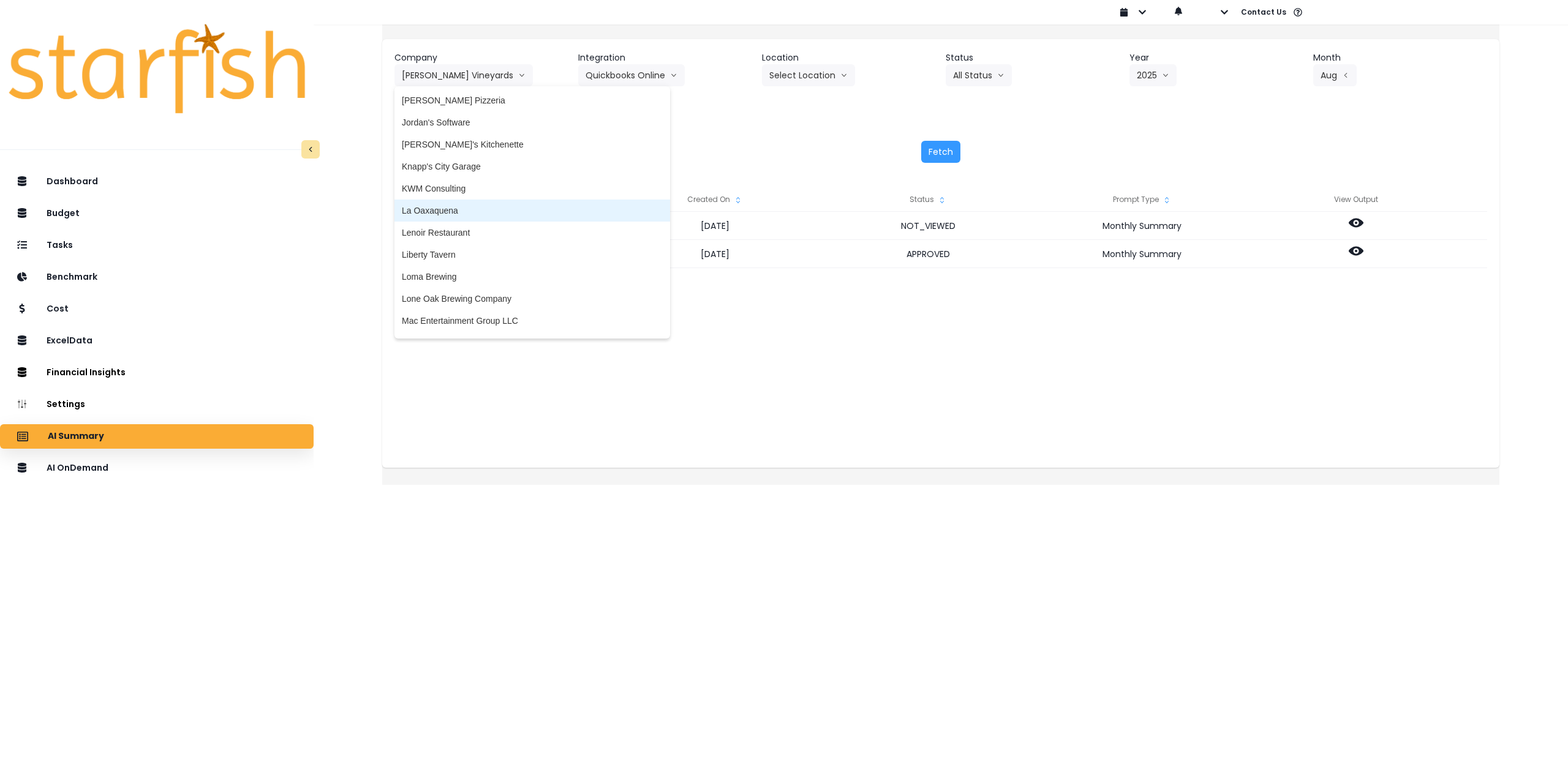
scroll to position [1592, 0]
click at [484, 242] on li "Liberty Tavern" at bounding box center [532, 250] width 275 height 22
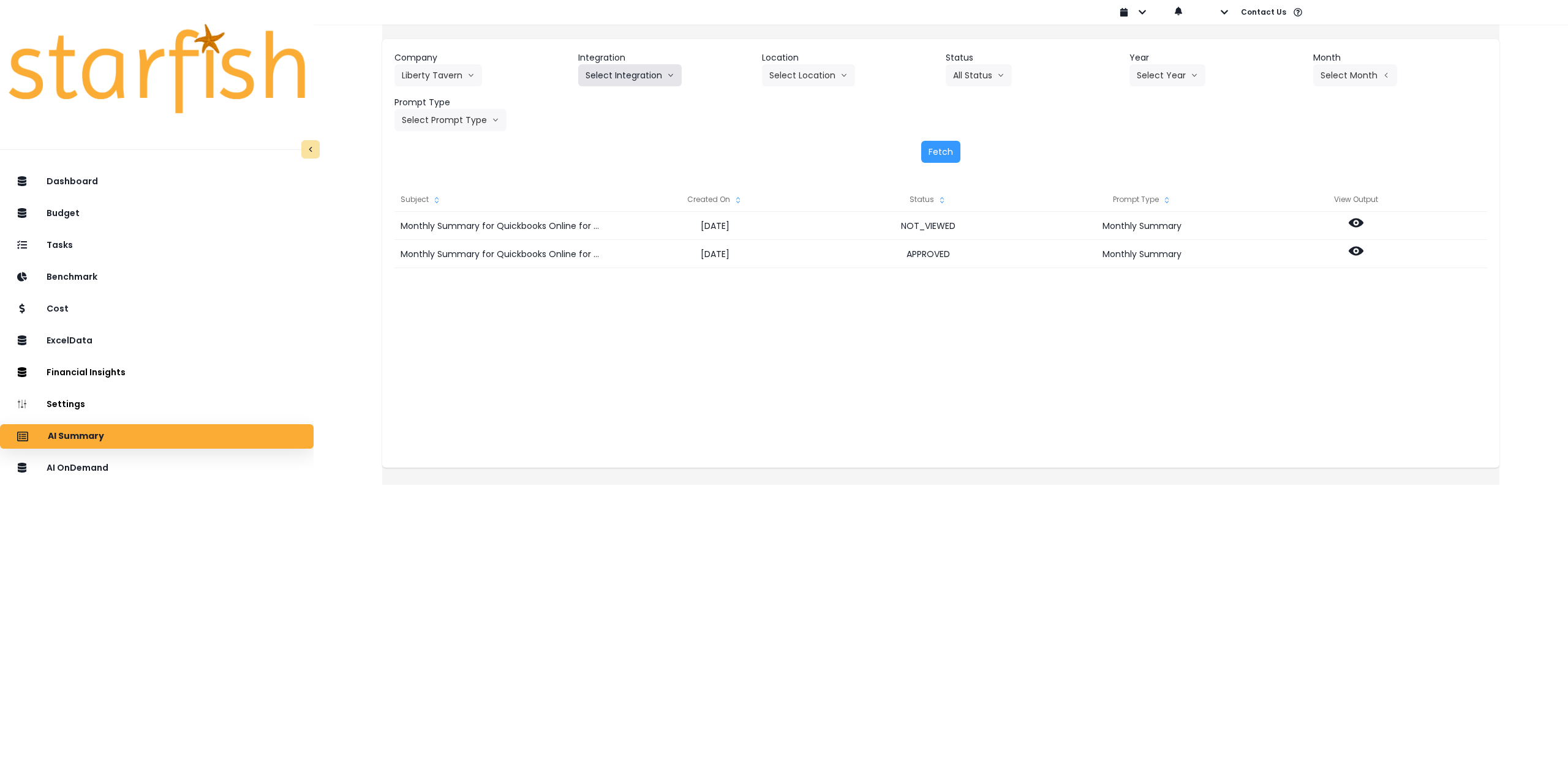
click at [634, 71] on button "Select Integration" at bounding box center [630, 75] width 104 height 22
click at [605, 96] on span "QBO" at bounding box center [595, 101] width 19 height 13
click at [1147, 74] on button "Select Year" at bounding box center [1167, 75] width 76 height 22
drag, startPoint x: 1139, startPoint y: 144, endPoint x: 1151, endPoint y: 145, distance: 12.0
click at [1141, 144] on span "2025" at bounding box center [1146, 144] width 19 height 13
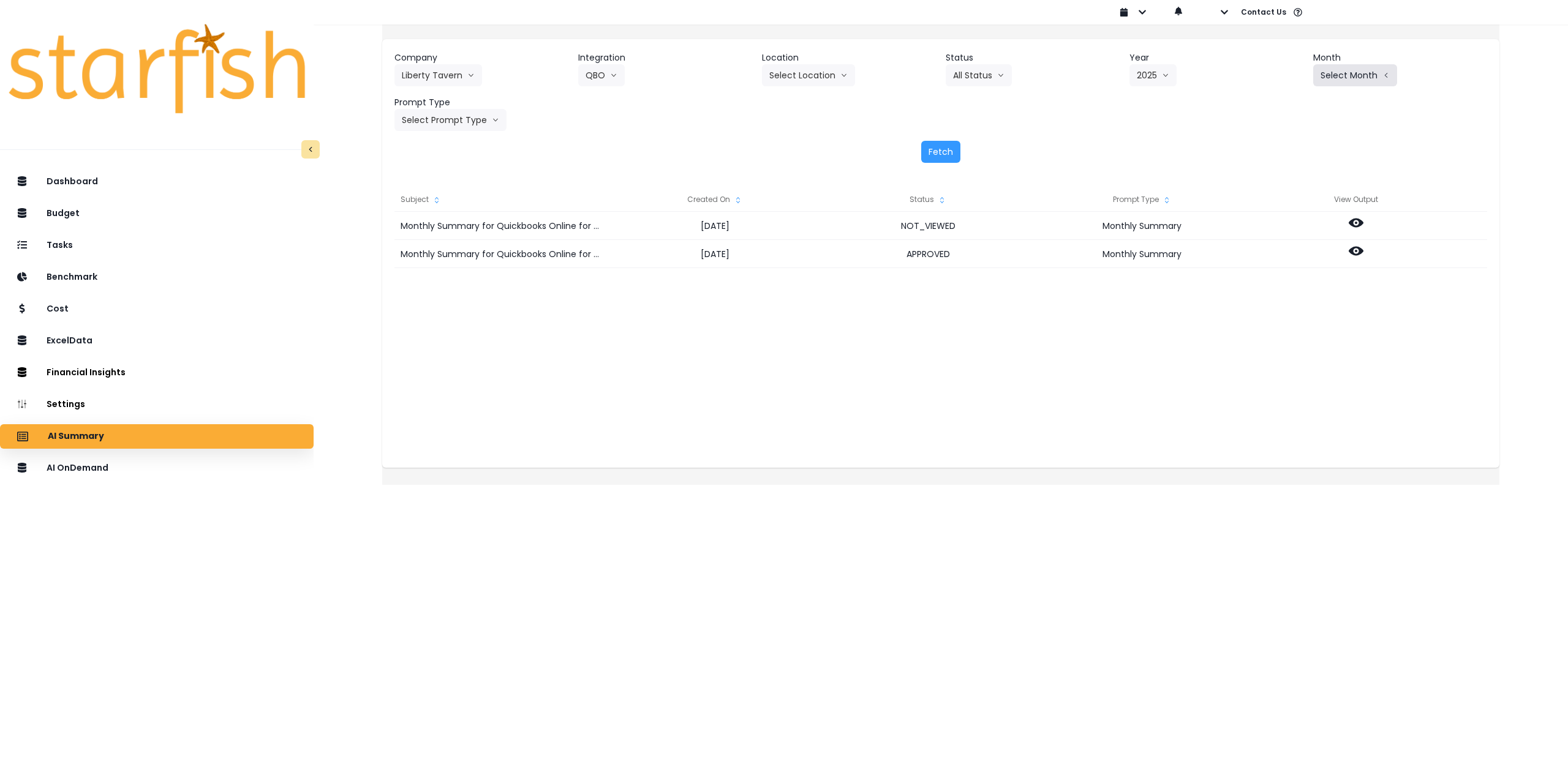
click at [1329, 80] on button "Select Month" at bounding box center [1355, 75] width 84 height 22
click at [1282, 237] on span "Aug" at bounding box center [1294, 233] width 24 height 13
click at [456, 120] on button "Select Prompt Type" at bounding box center [451, 119] width 112 height 22
click at [450, 239] on span "Monthly Summary" at bounding box center [436, 233] width 69 height 13
click at [935, 155] on button "Fetch" at bounding box center [940, 151] width 39 height 22
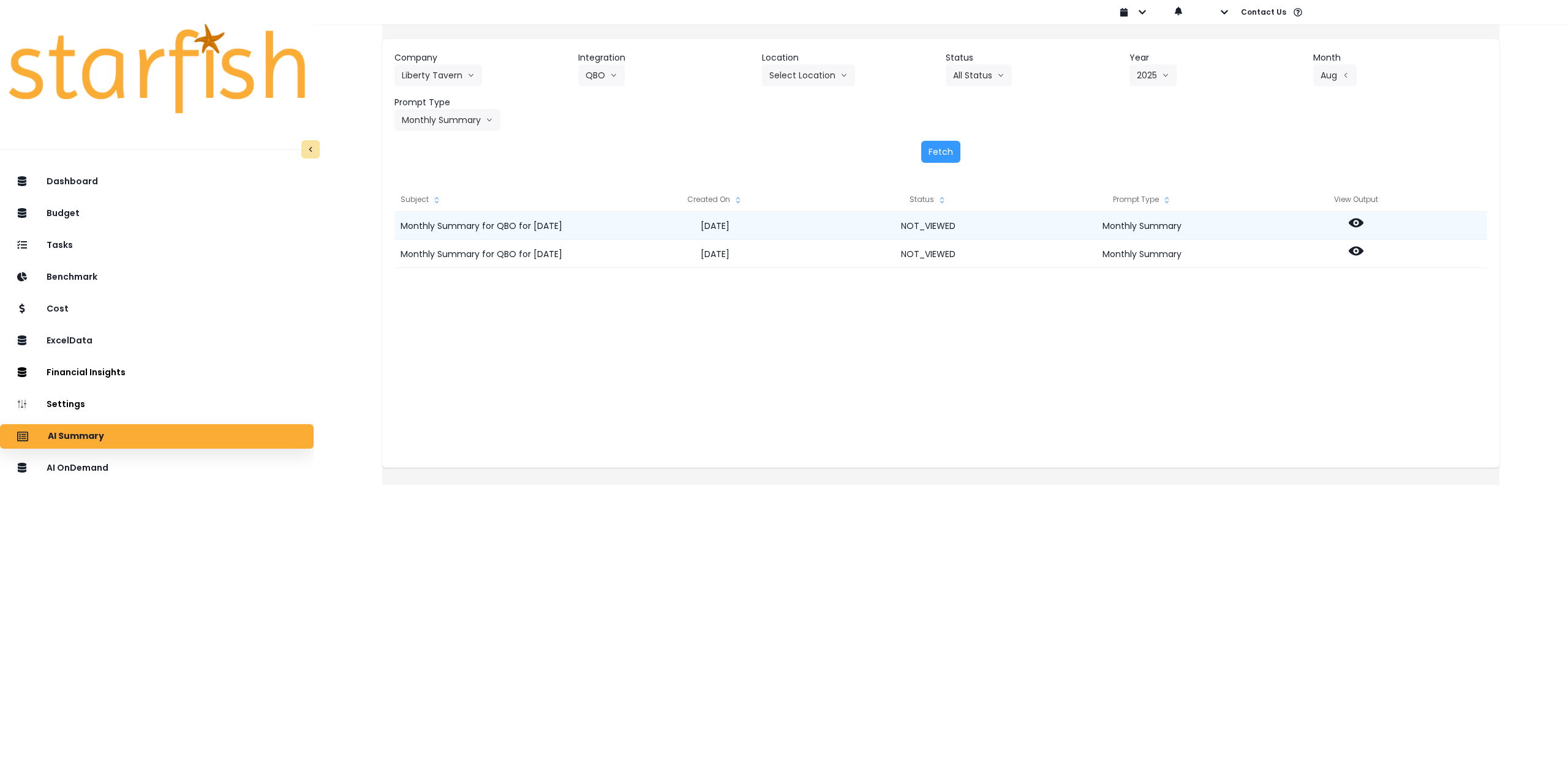
click at [1364, 219] on icon at bounding box center [1356, 222] width 15 height 15
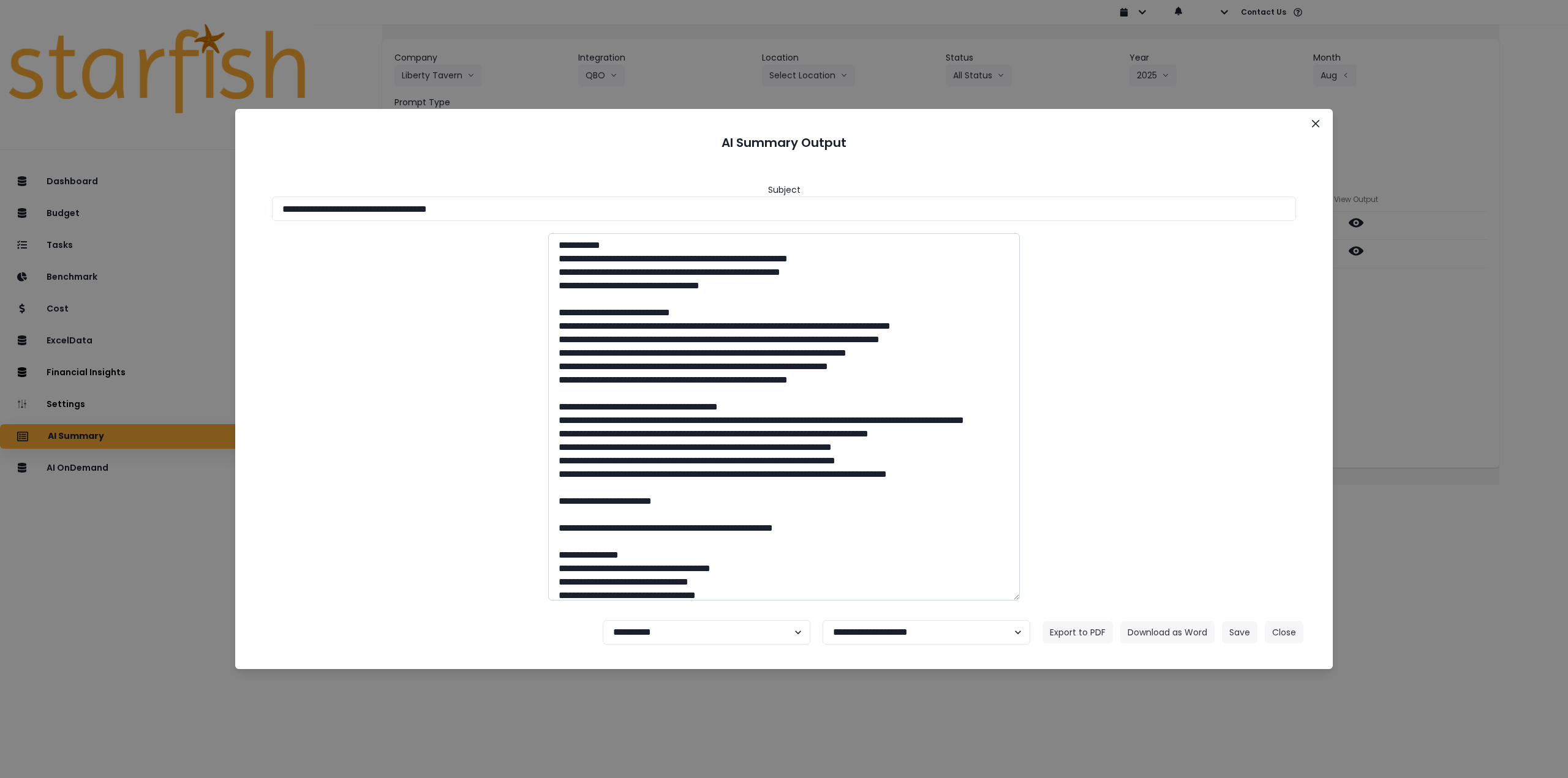
drag, startPoint x: 432, startPoint y: 214, endPoint x: 705, endPoint y: 239, distance: 274.1
click at [600, 203] on input "**********" at bounding box center [784, 208] width 1024 height 24
click at [1160, 629] on button "Download as Word" at bounding box center [1167, 632] width 94 height 22
drag, startPoint x: 1432, startPoint y: 394, endPoint x: 1425, endPoint y: 379, distance: 16.6
click at [1432, 392] on div "**********" at bounding box center [784, 389] width 1568 height 778
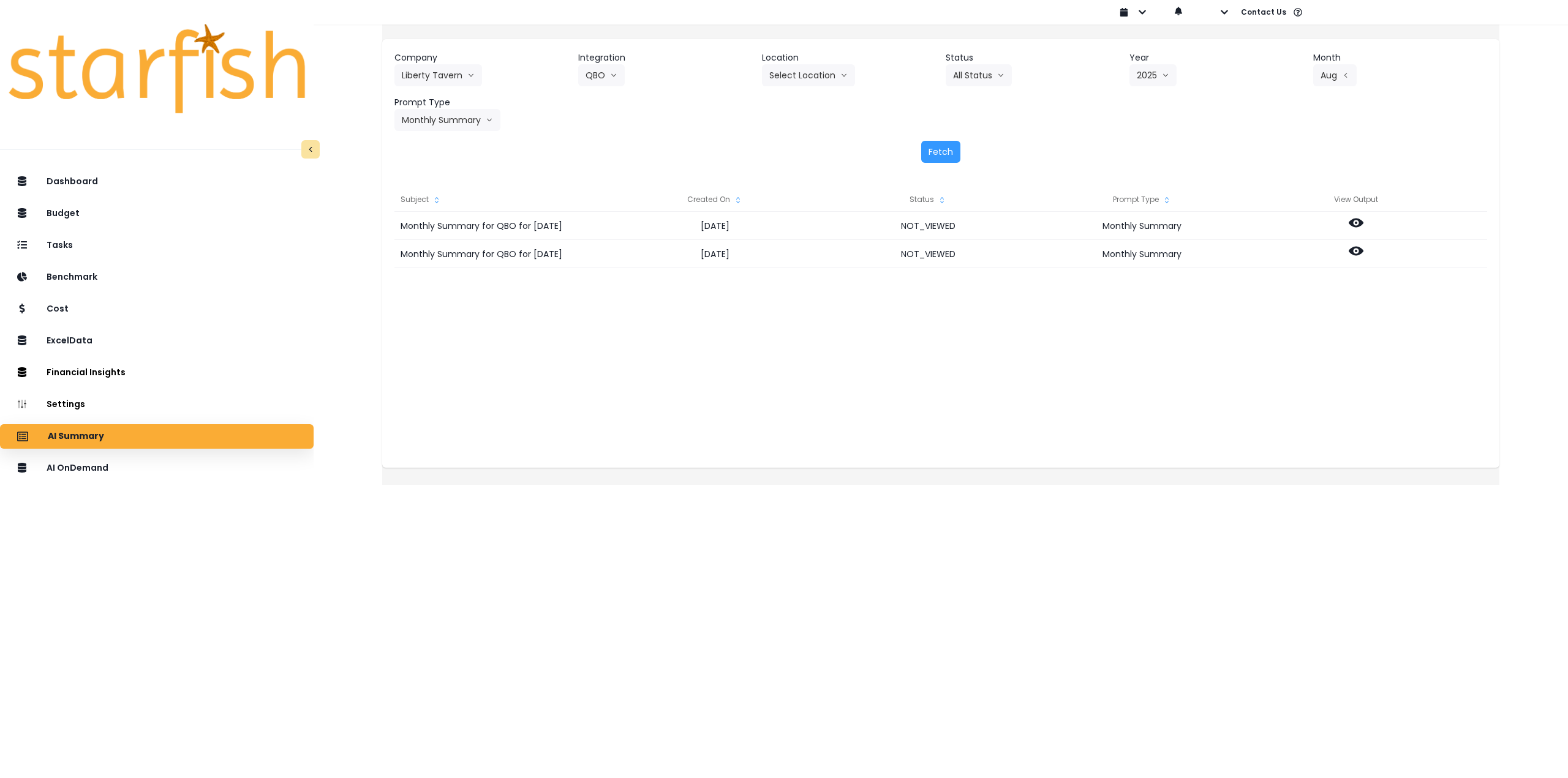
click at [1210, 319] on div "Monthly Summary for QBO for August 2025 2025-09-29 NOT_VIEWED Monthly Summary M…" at bounding box center [940, 334] width 1092 height 245
drag, startPoint x: 1361, startPoint y: 254, endPoint x: 1361, endPoint y: 261, distance: 7.0
click at [1360, 253] on div at bounding box center [1356, 254] width 214 height 28
click at [1364, 252] on icon at bounding box center [1356, 251] width 15 height 15
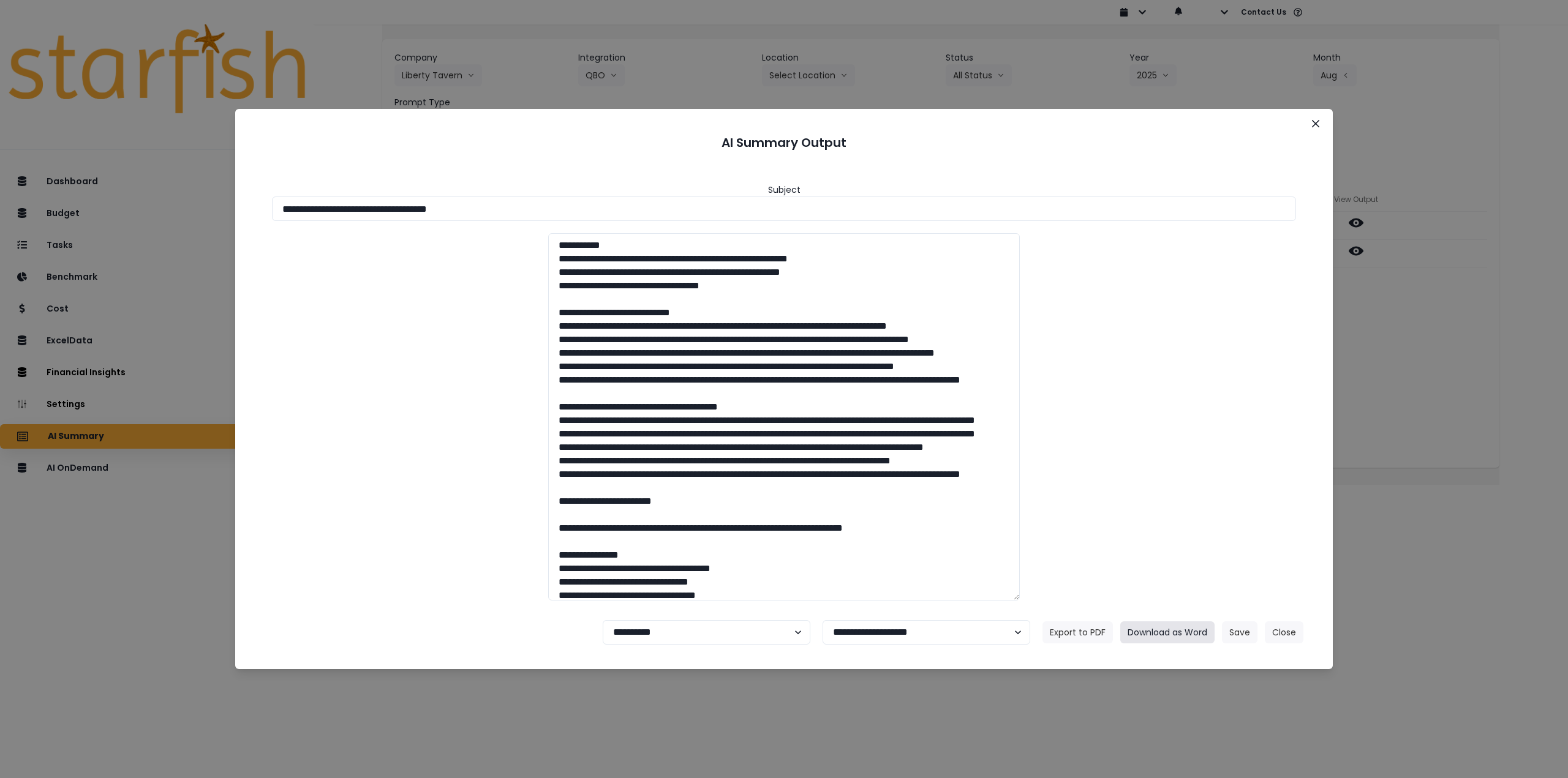
click at [1196, 627] on button "Download as Word" at bounding box center [1167, 632] width 94 height 22
